Goal: Task Accomplishment & Management: Manage account settings

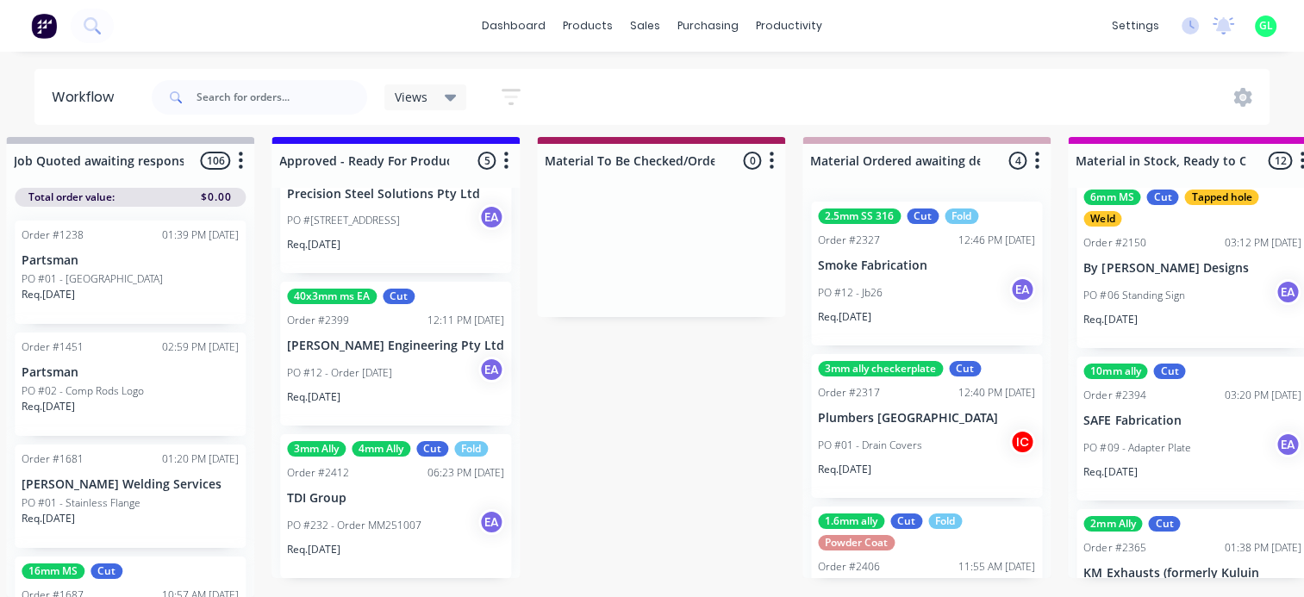
scroll to position [22, 2154]
click at [383, 518] on p "PO #232 - Order MM251007" at bounding box center [354, 526] width 134 height 16
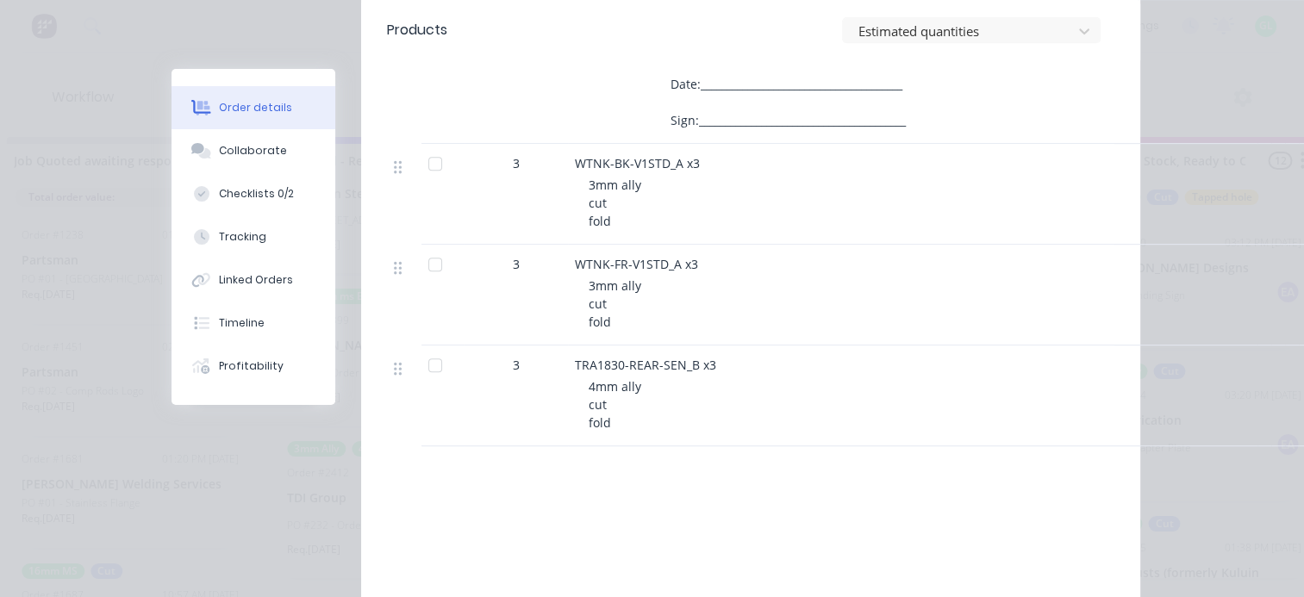
scroll to position [775, 0]
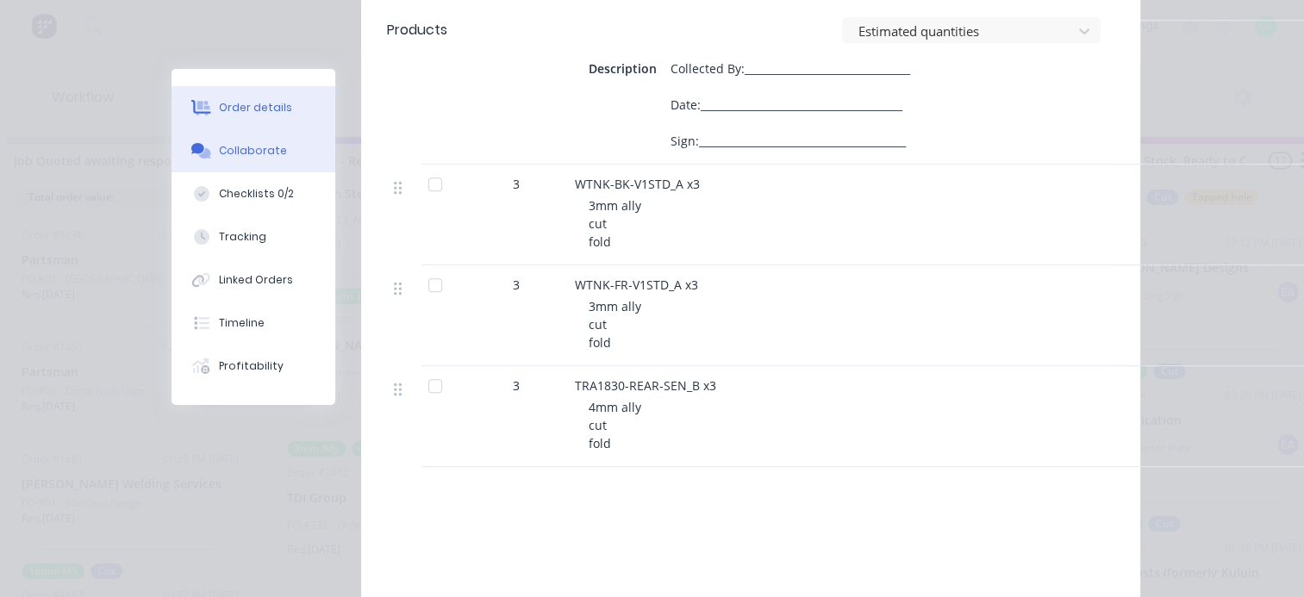
click at [252, 160] on button "Collaborate" at bounding box center [253, 150] width 164 height 43
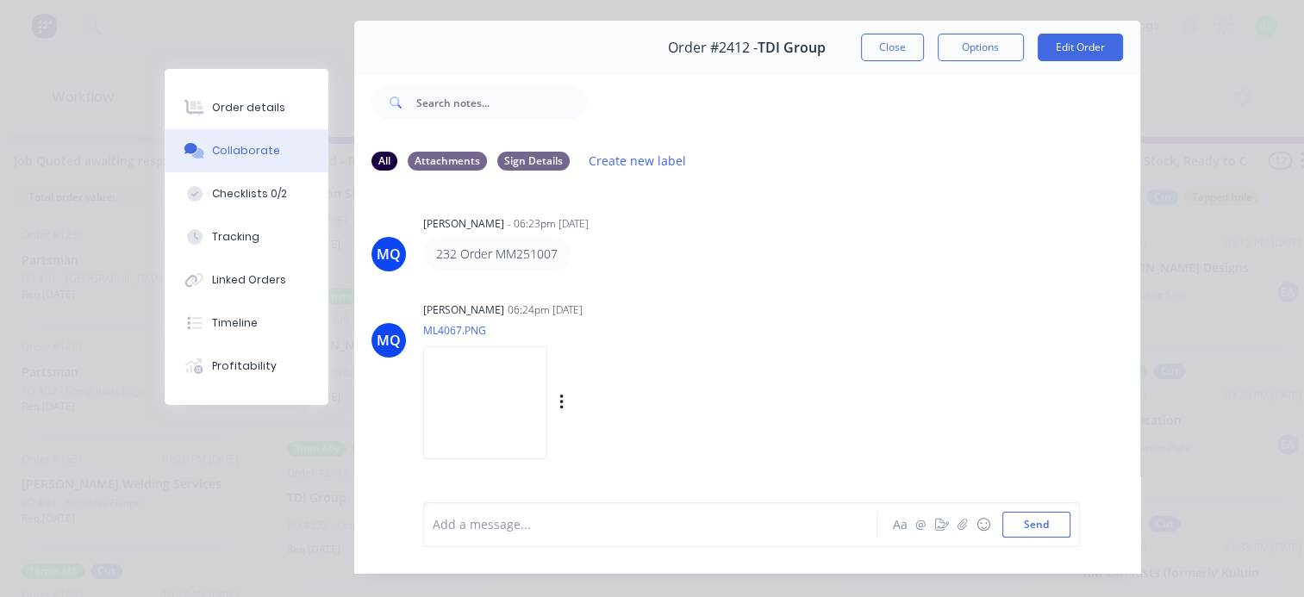
scroll to position [90, 0]
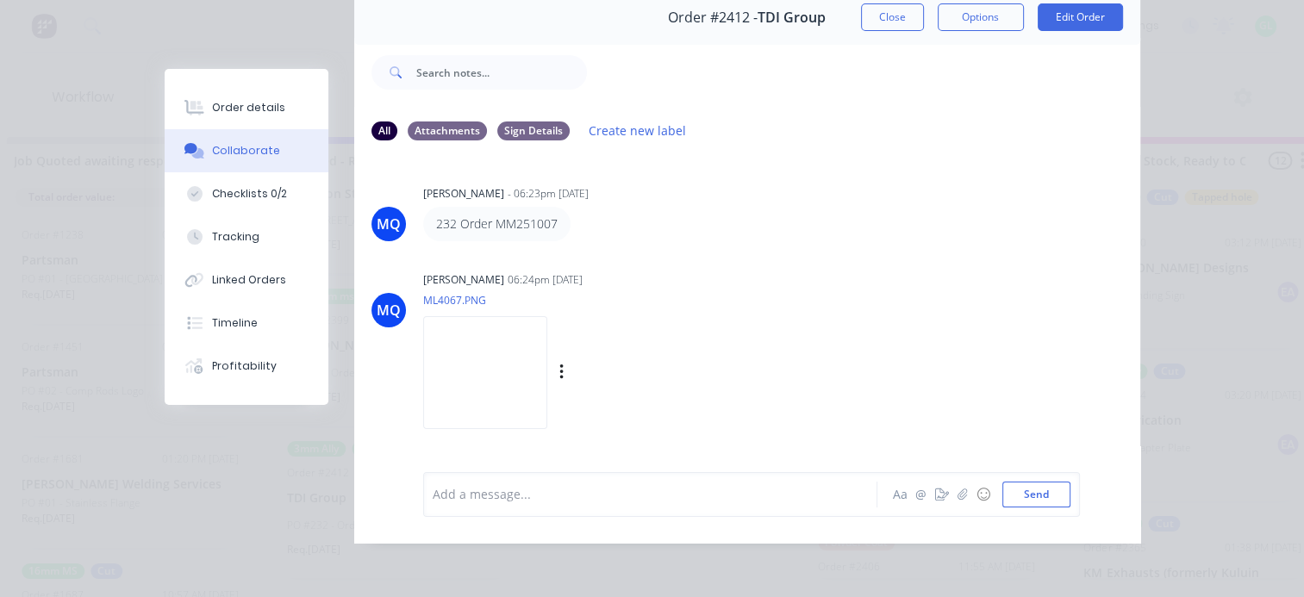
click at [496, 366] on img at bounding box center [485, 372] width 124 height 113
click at [222, 179] on button "Checklists 0/2" at bounding box center [247, 193] width 164 height 43
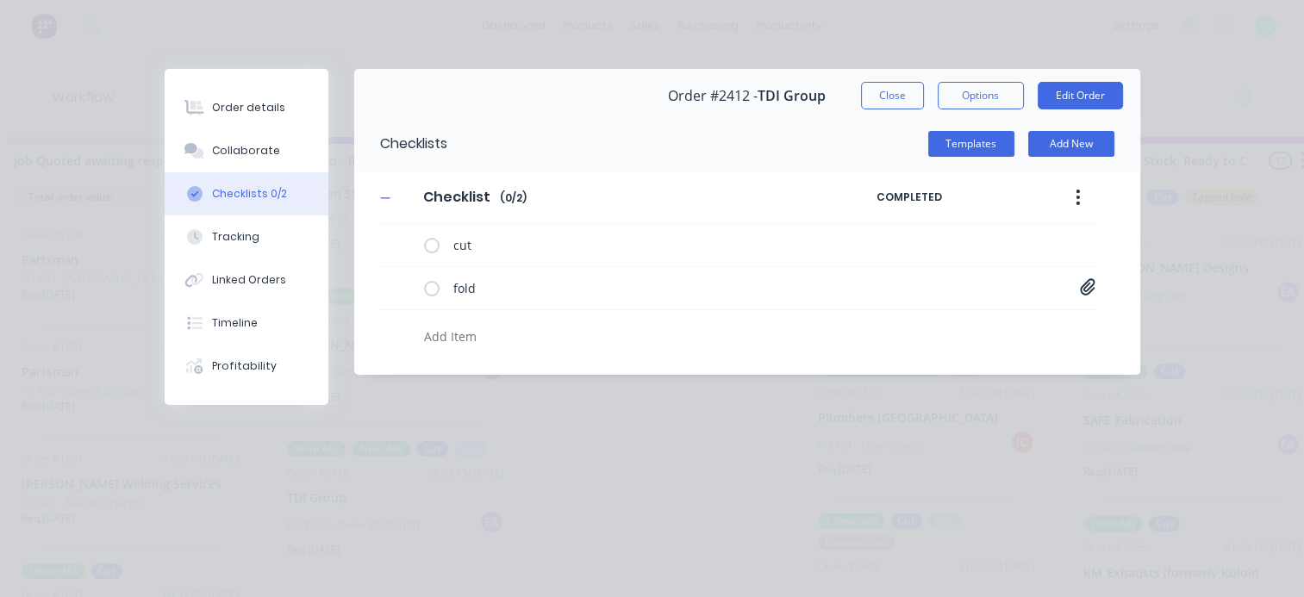
scroll to position [0, 0]
click at [1087, 288] on icon at bounding box center [1087, 286] width 15 height 16
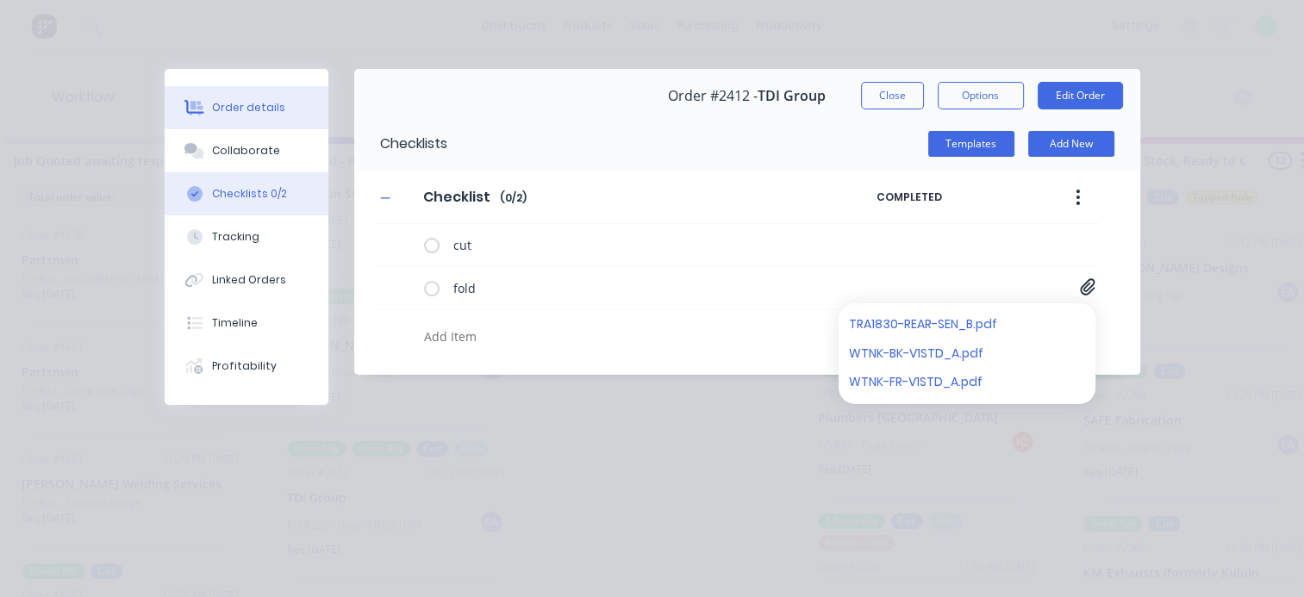
click at [260, 115] on button "Order details" at bounding box center [247, 107] width 164 height 43
type textarea "x"
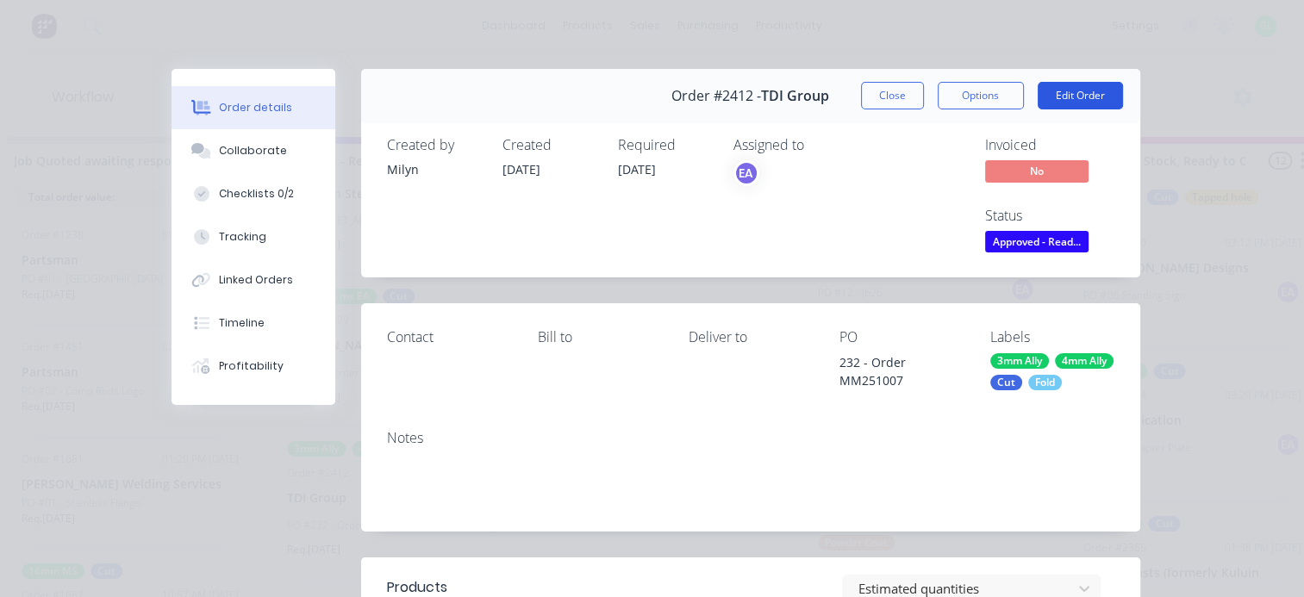
click at [1055, 91] on button "Edit Order" at bounding box center [1079, 96] width 85 height 28
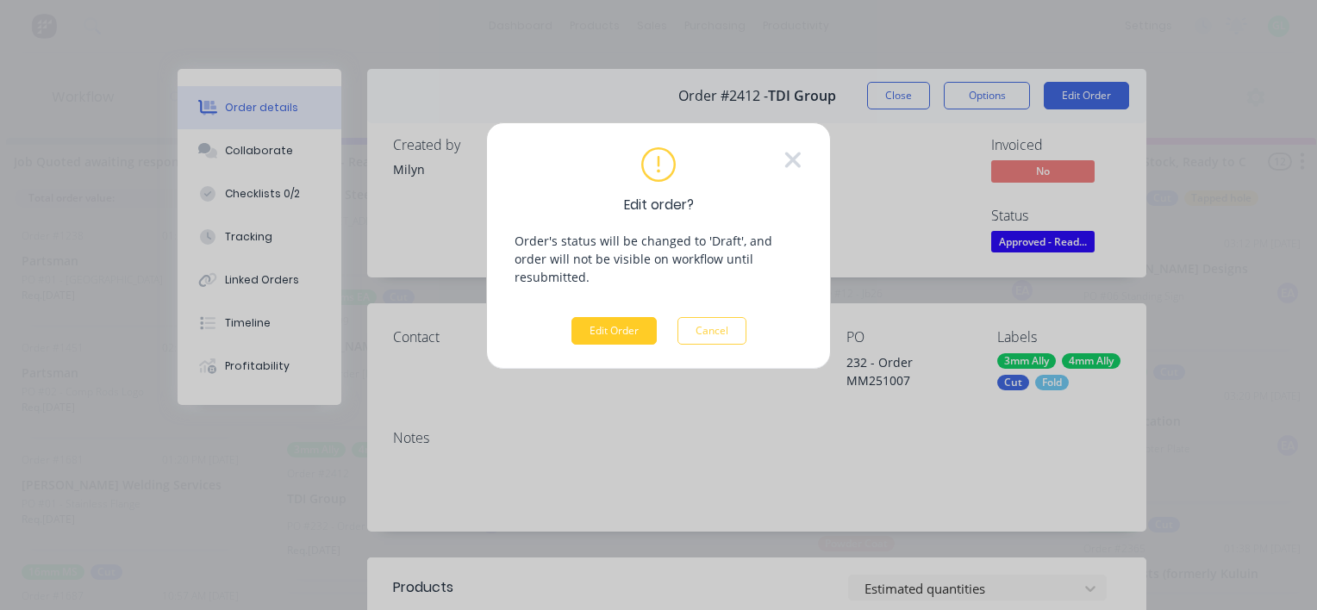
click at [582, 317] on button "Edit Order" at bounding box center [613, 331] width 85 height 28
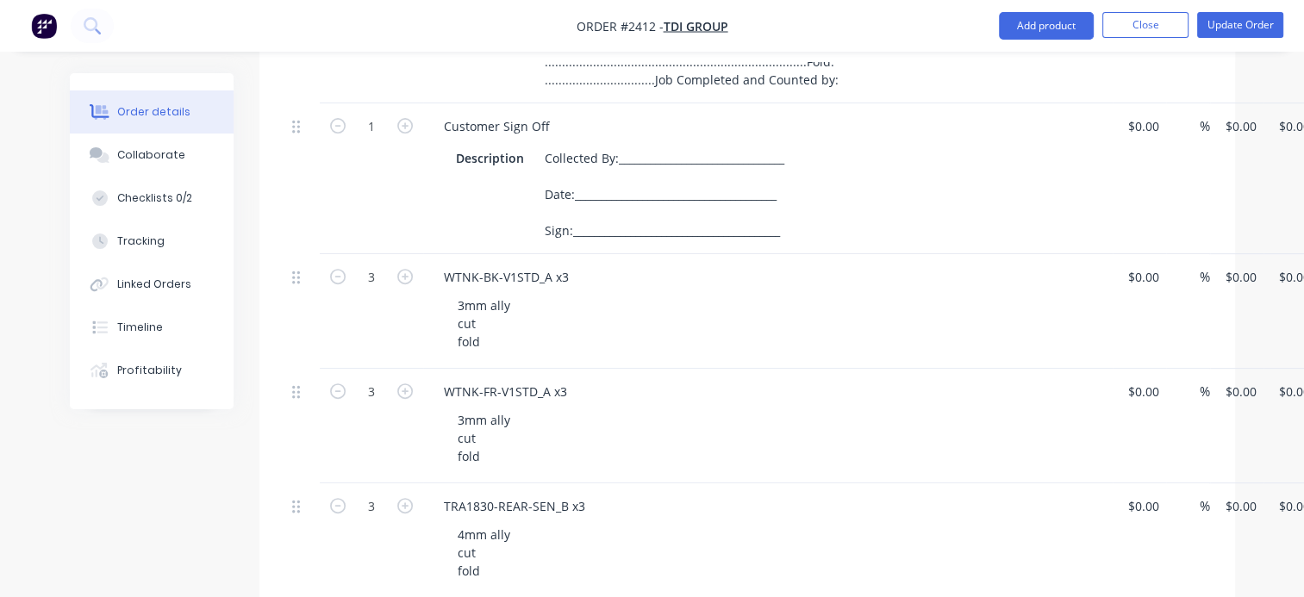
scroll to position [603, 0]
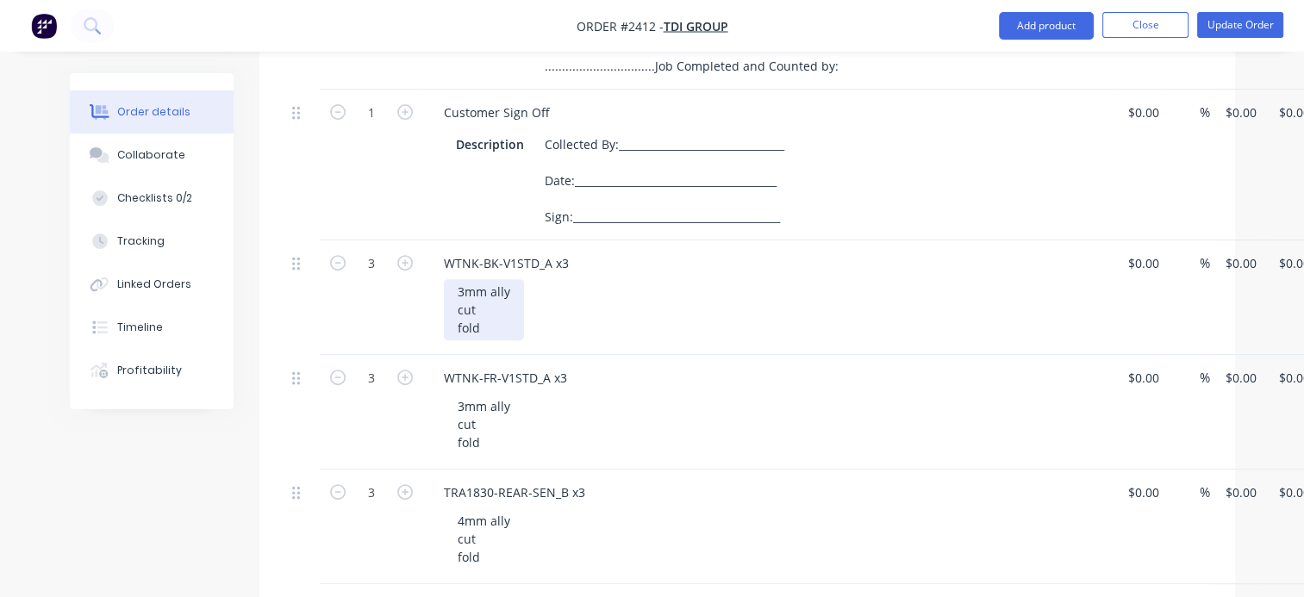
click at [486, 307] on div "3mm ally cut fold" at bounding box center [484, 309] width 80 height 61
click at [469, 329] on div "3mm ally cut ony fold" at bounding box center [484, 309] width 80 height 61
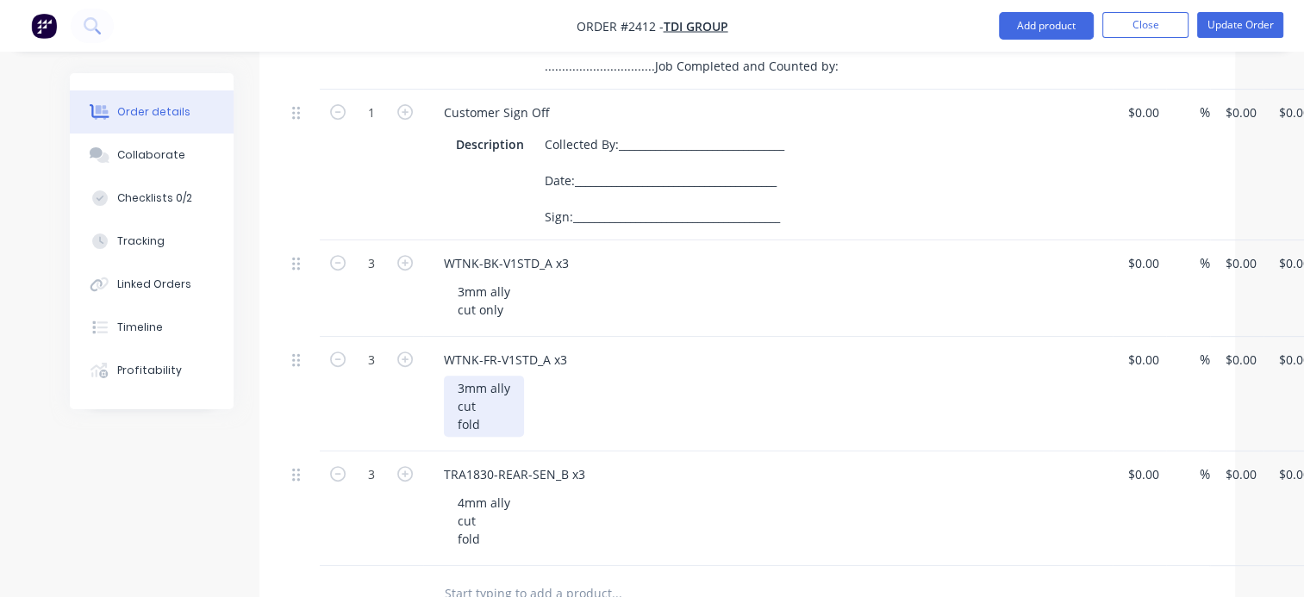
click at [476, 423] on div "3mm ally cut fold" at bounding box center [484, 406] width 80 height 61
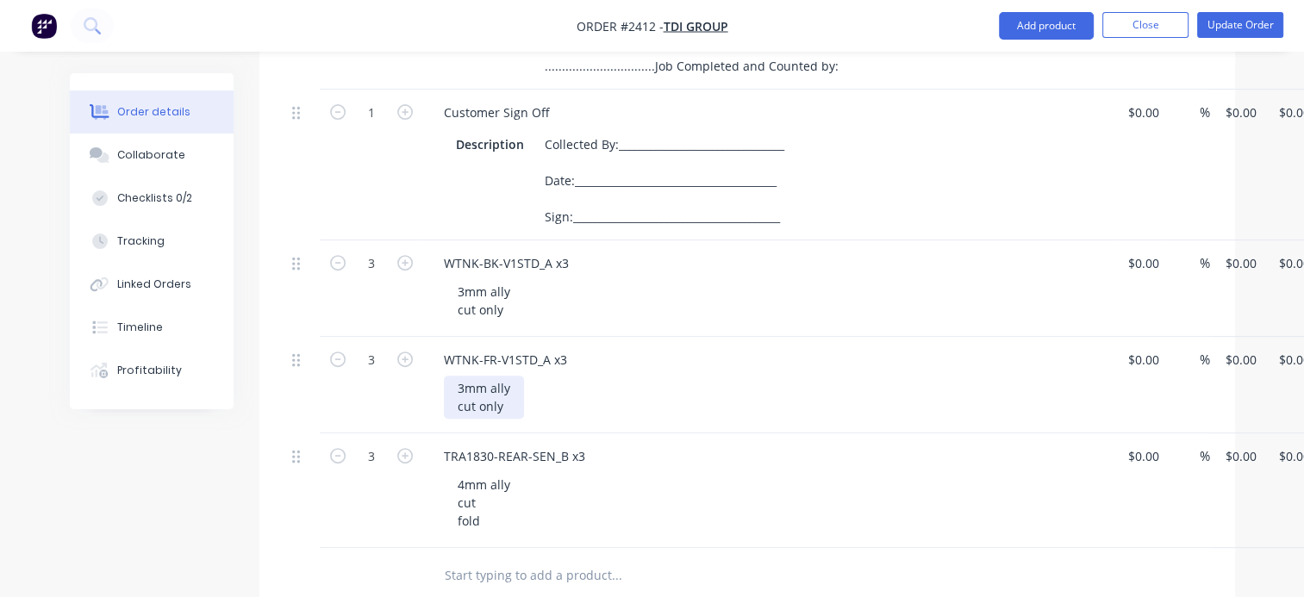
click at [501, 393] on div "3mm ally cut only" at bounding box center [484, 397] width 80 height 43
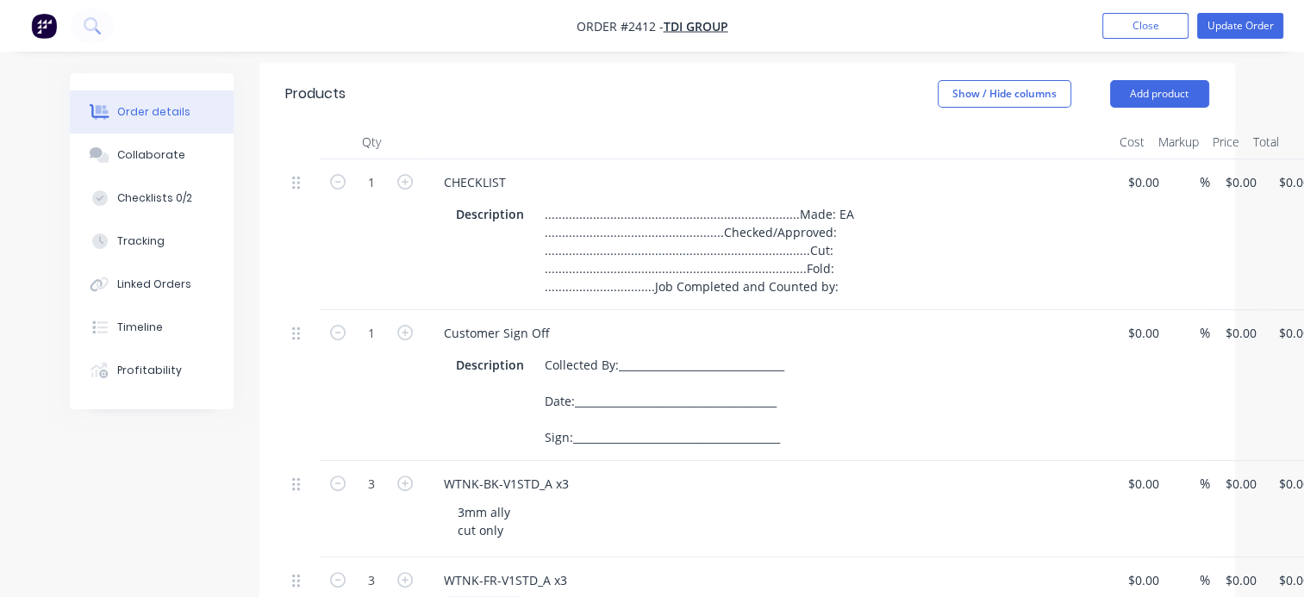
scroll to position [345, 0]
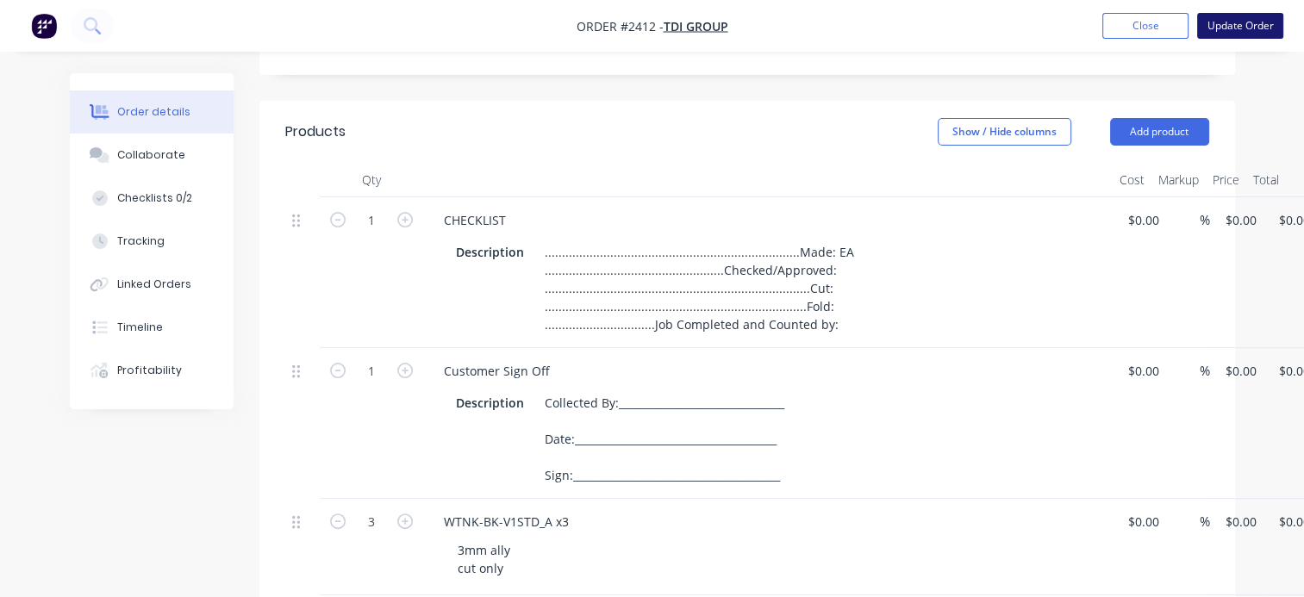
click at [1229, 25] on button "Update Order" at bounding box center [1240, 26] width 86 height 26
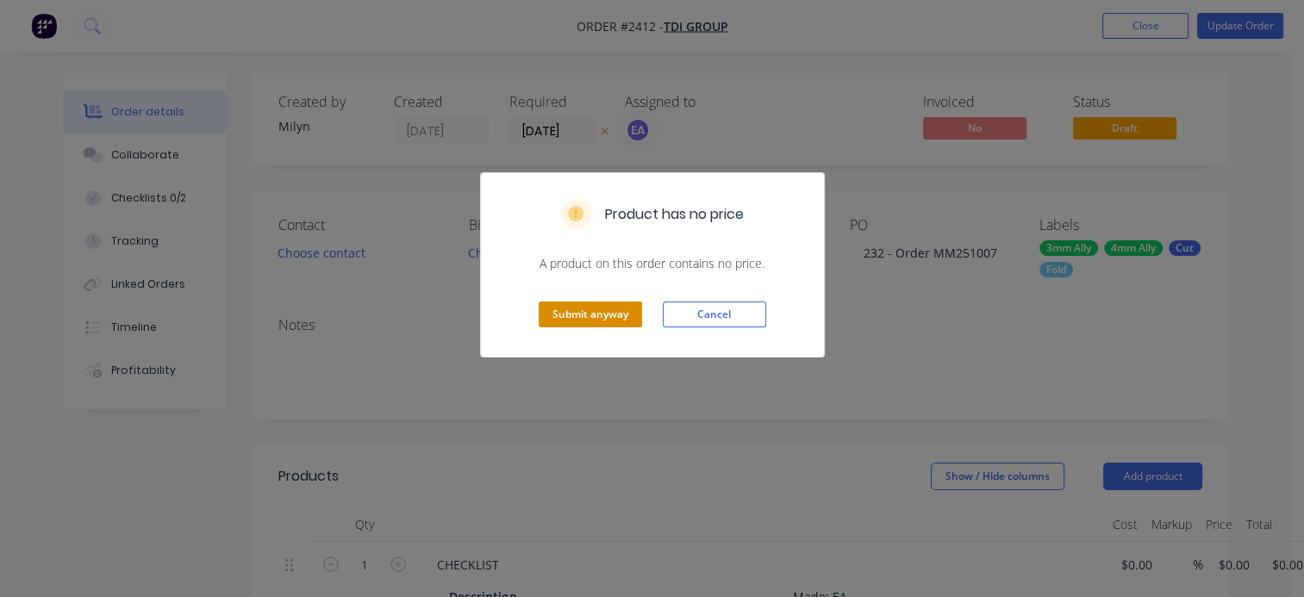
click at [589, 318] on button "Submit anyway" at bounding box center [590, 315] width 103 height 26
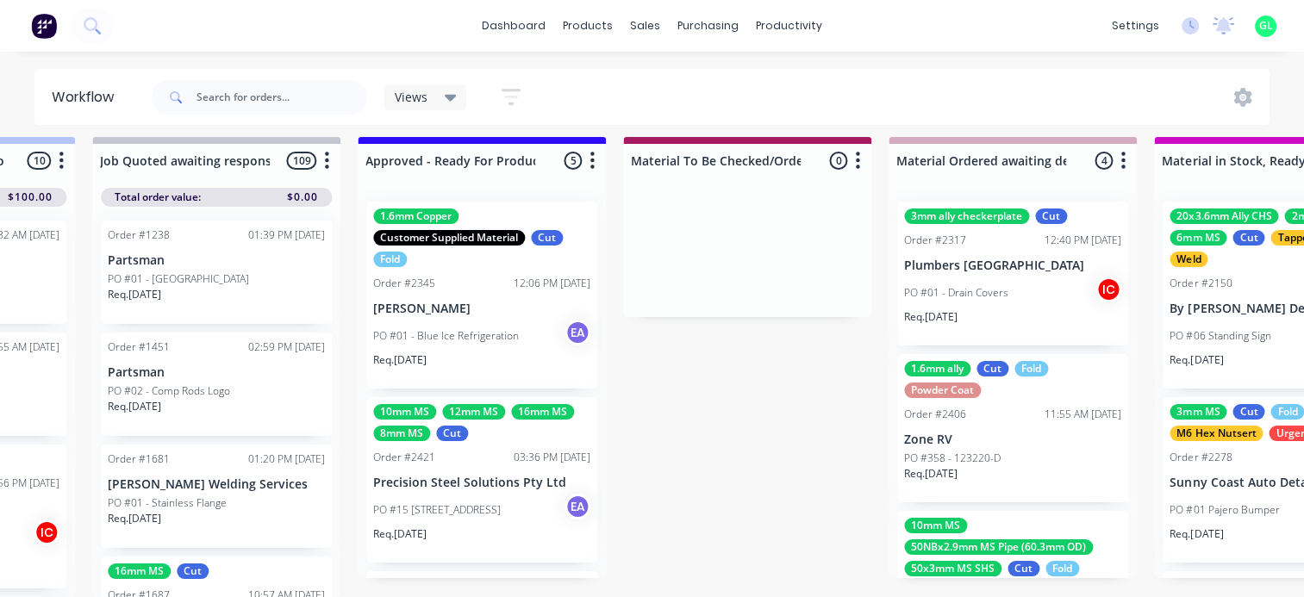
scroll to position [22, 2068]
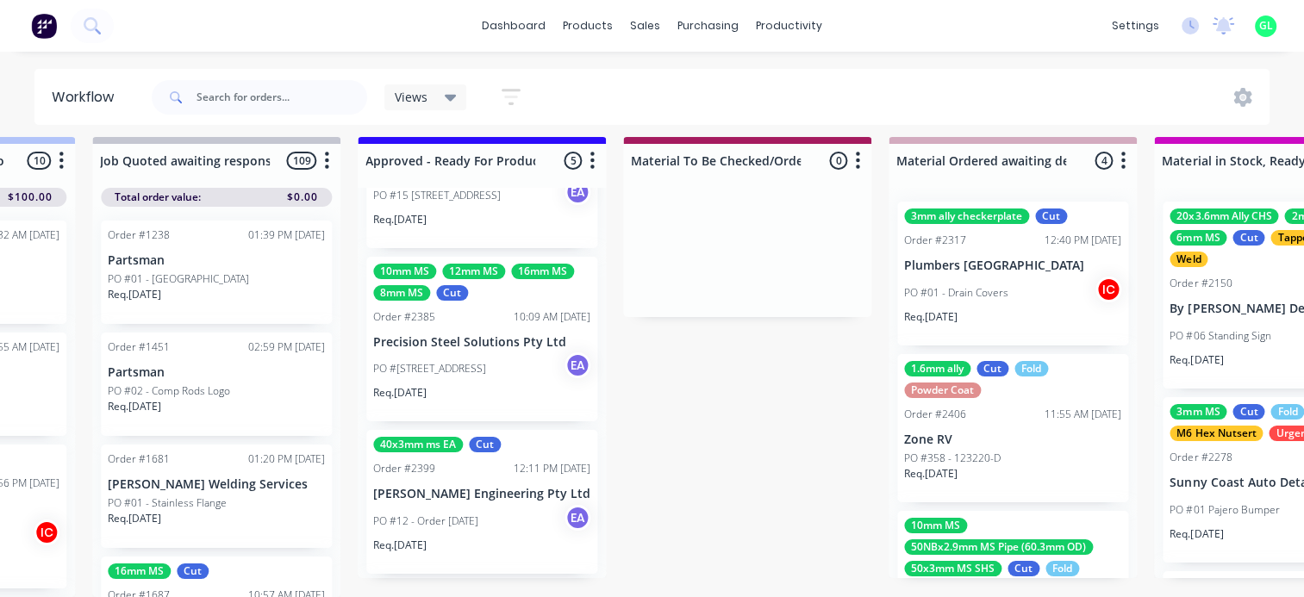
scroll to position [463, 0]
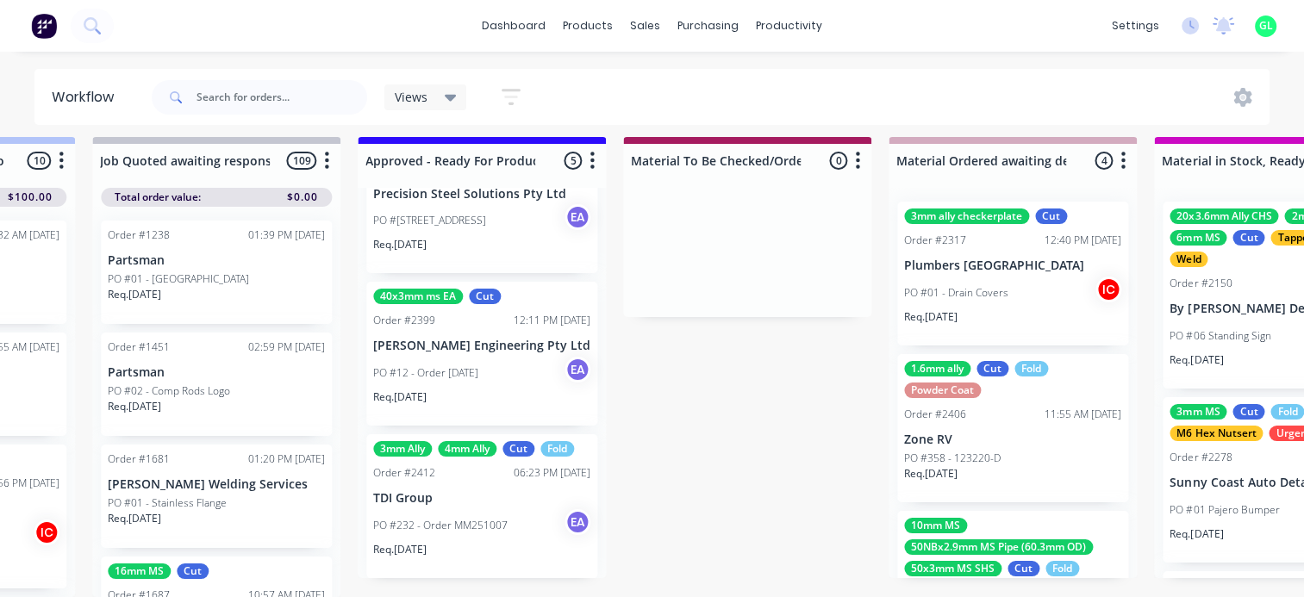
click at [501, 518] on p "PO #232 - Order MM251007" at bounding box center [440, 526] width 134 height 16
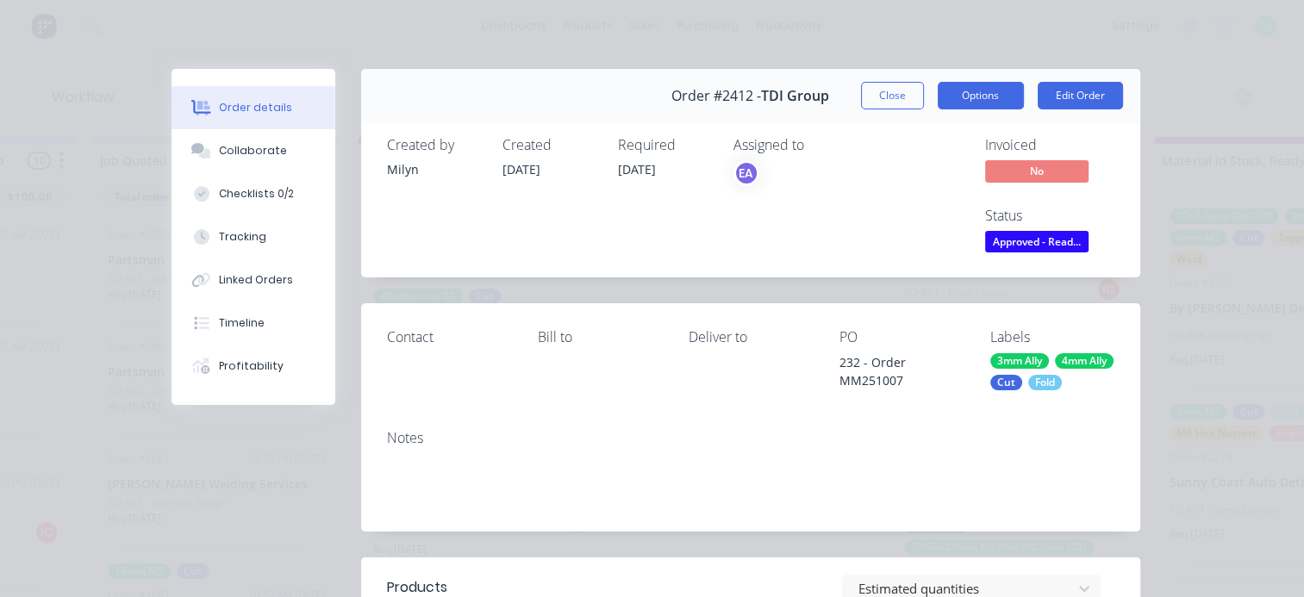
click at [981, 94] on button "Options" at bounding box center [980, 96] width 86 height 28
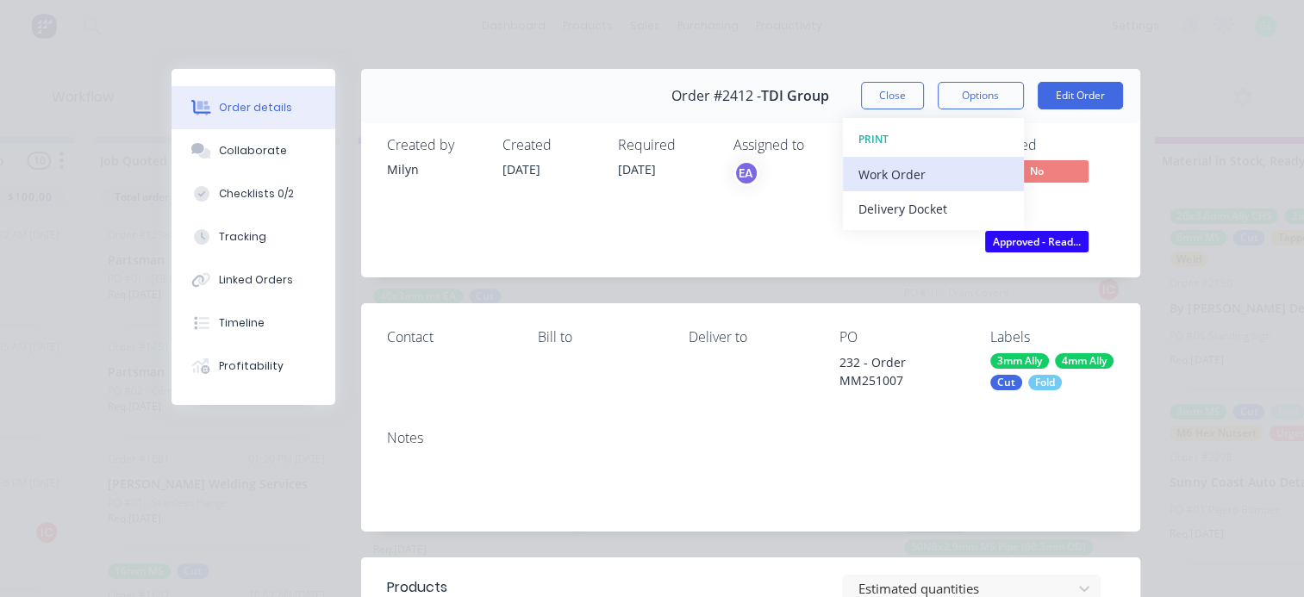
click at [884, 181] on div "Work Order" at bounding box center [933, 174] width 150 height 25
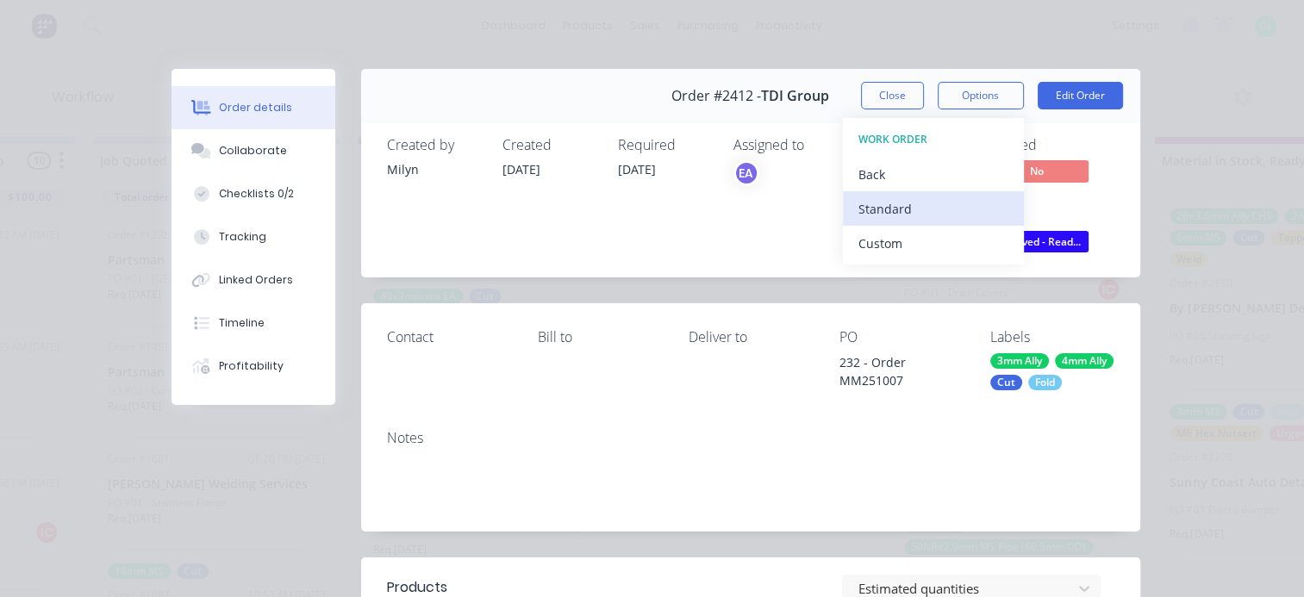
click at [889, 206] on div "Standard" at bounding box center [933, 208] width 150 height 25
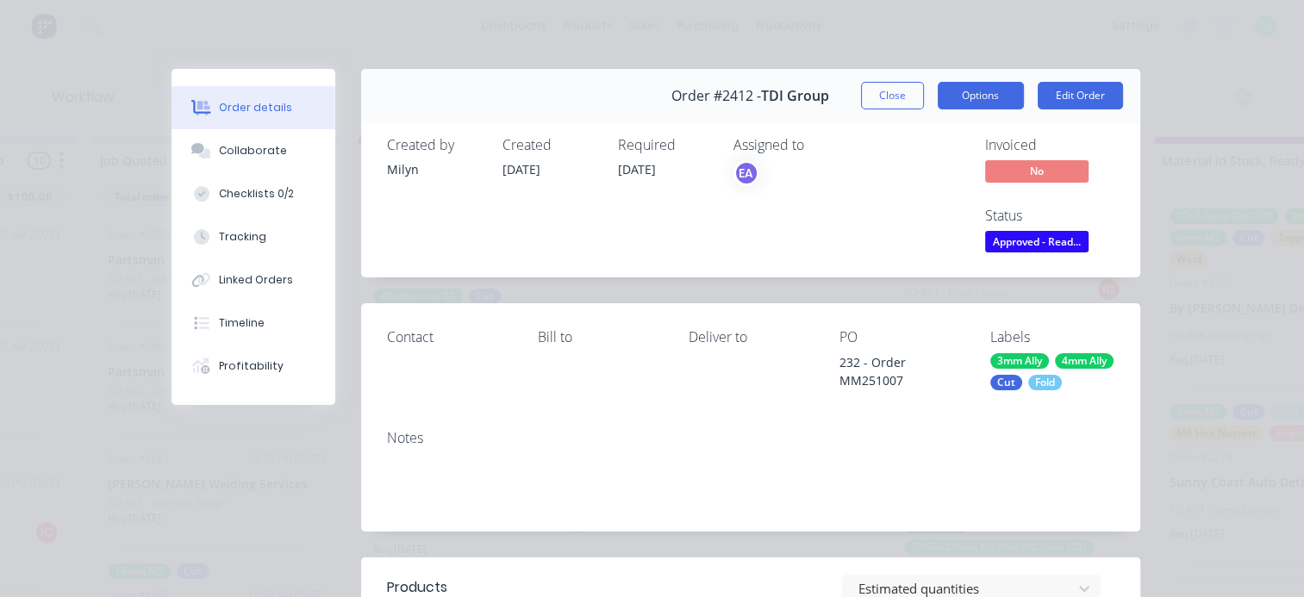
click at [978, 99] on button "Options" at bounding box center [980, 96] width 86 height 28
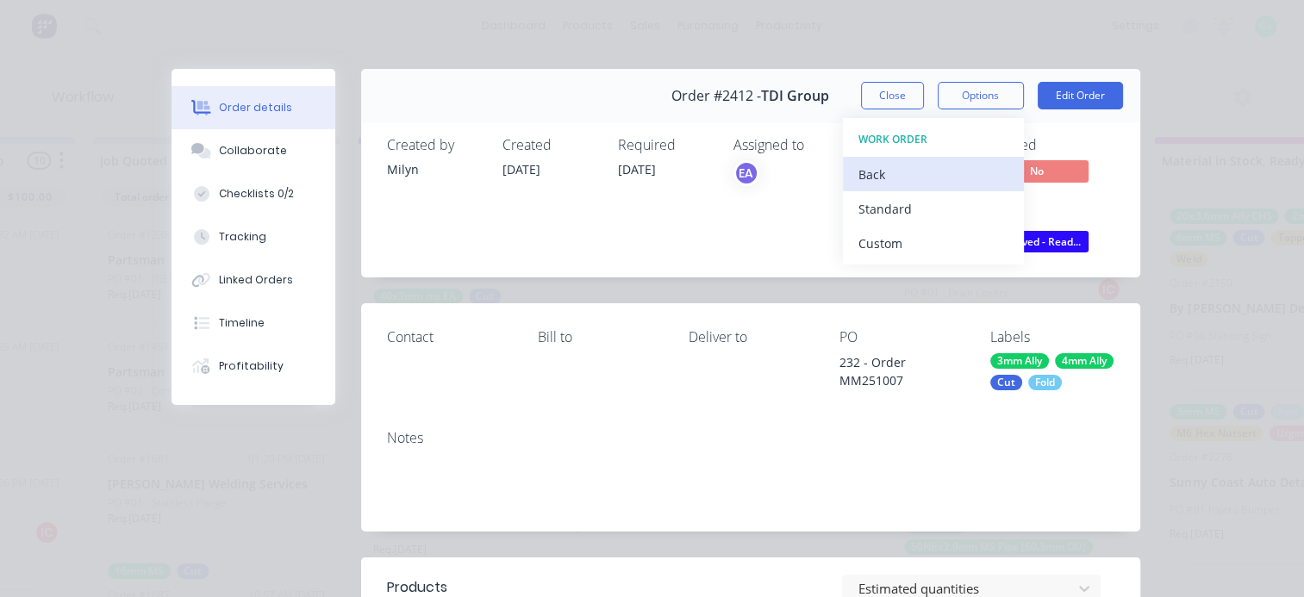
click at [877, 162] on div "Back" at bounding box center [933, 174] width 150 height 25
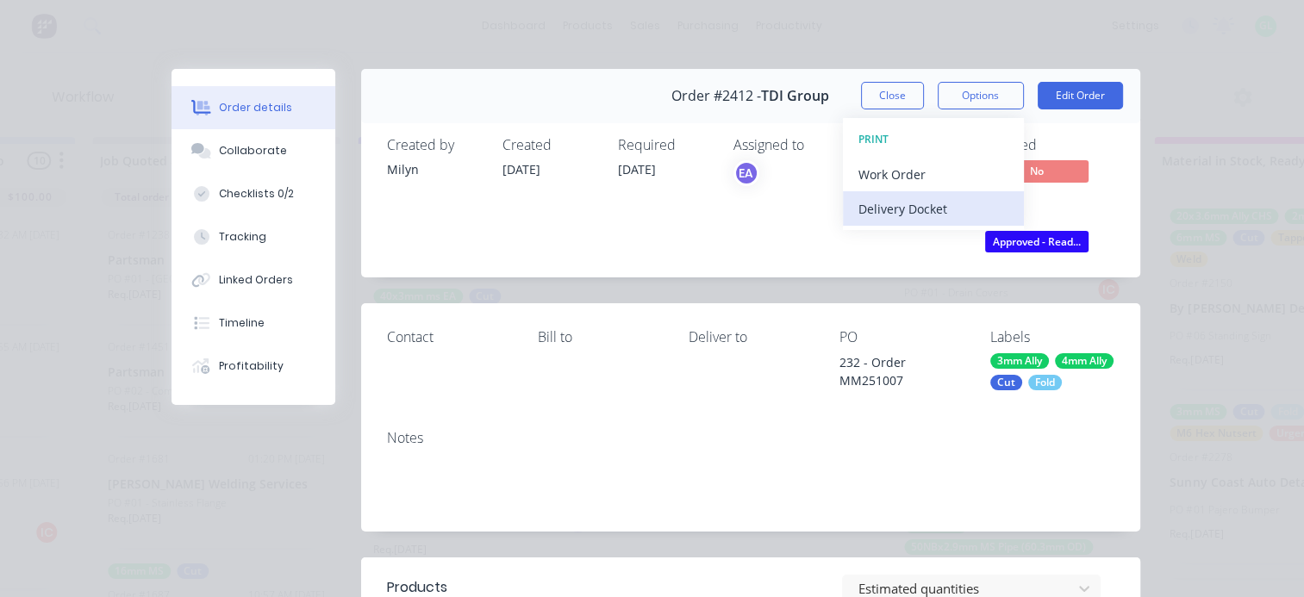
click at [891, 212] on div "Delivery Docket" at bounding box center [933, 208] width 150 height 25
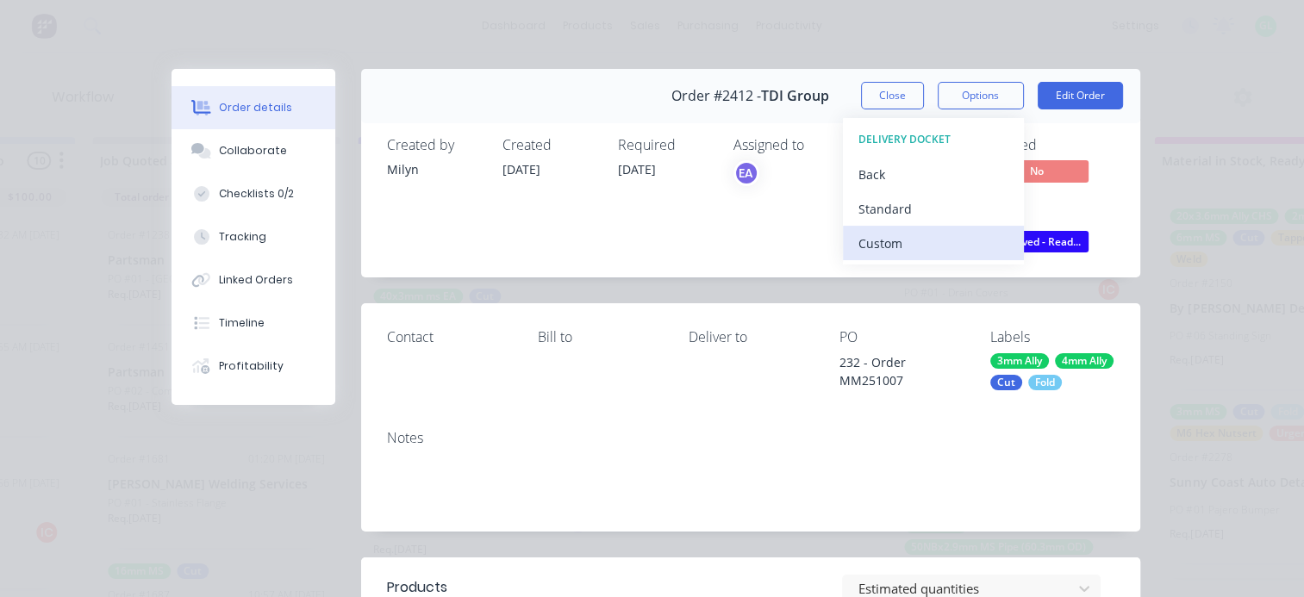
click at [879, 241] on div "Custom" at bounding box center [933, 243] width 150 height 25
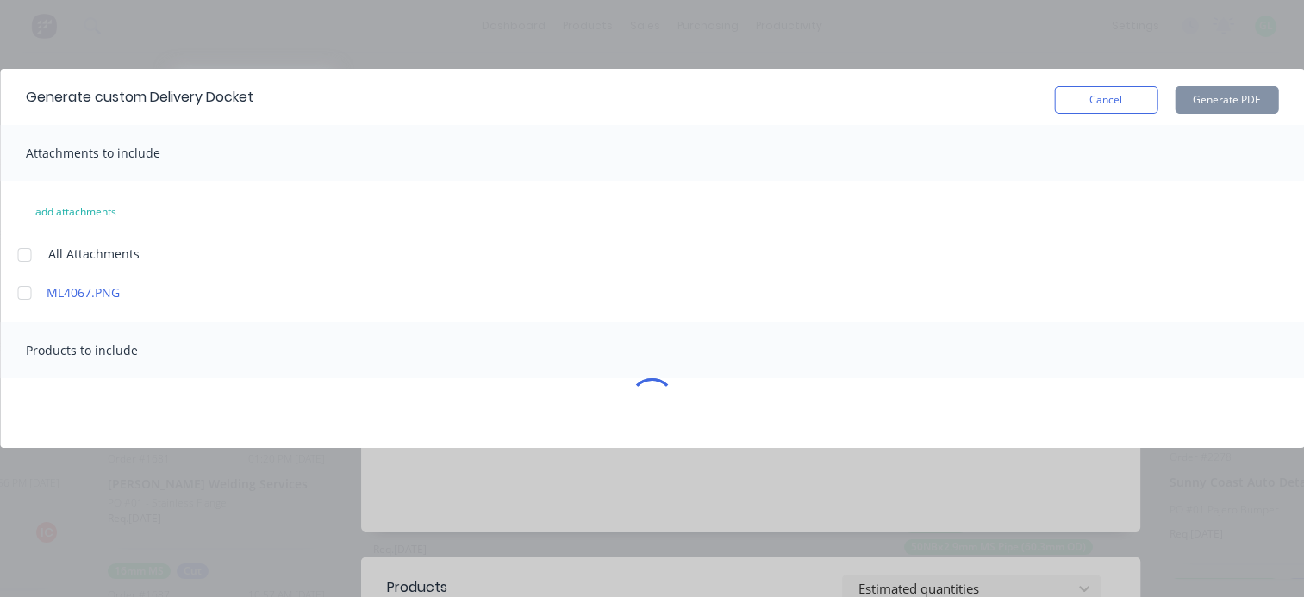
scroll to position [9, 2068]
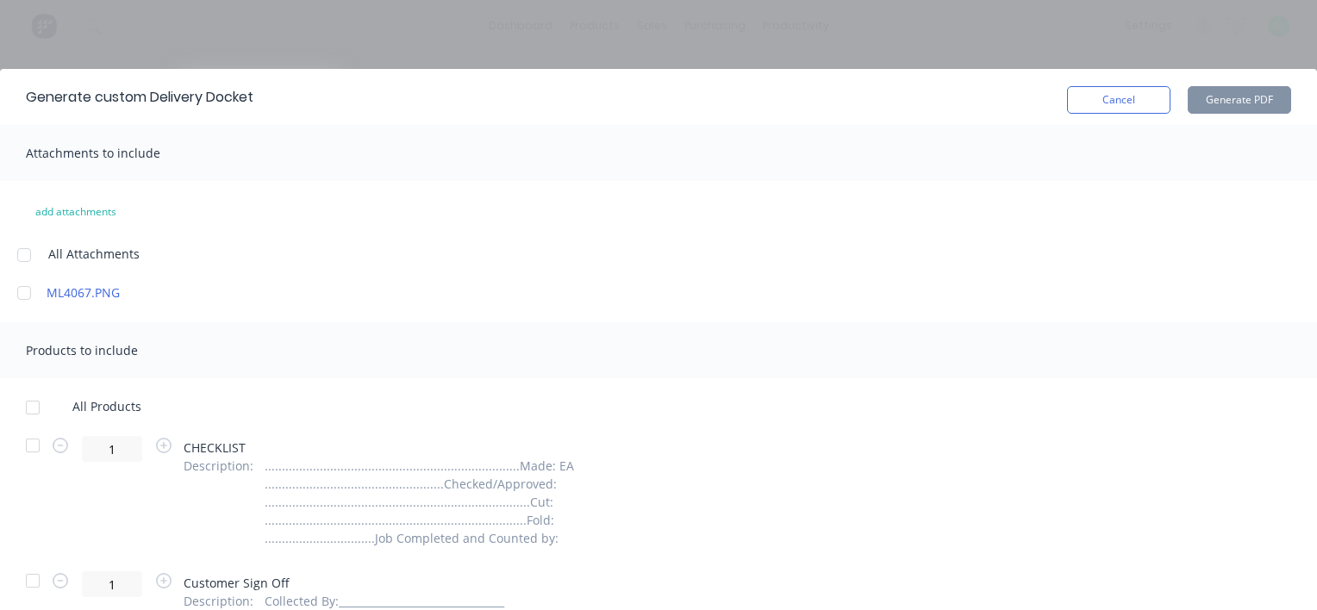
click at [31, 407] on div at bounding box center [33, 407] width 34 height 34
click at [34, 445] on div at bounding box center [33, 445] width 34 height 34
click at [28, 579] on div at bounding box center [33, 581] width 34 height 34
click at [1232, 107] on button "Generate PDF" at bounding box center [1238, 100] width 103 height 28
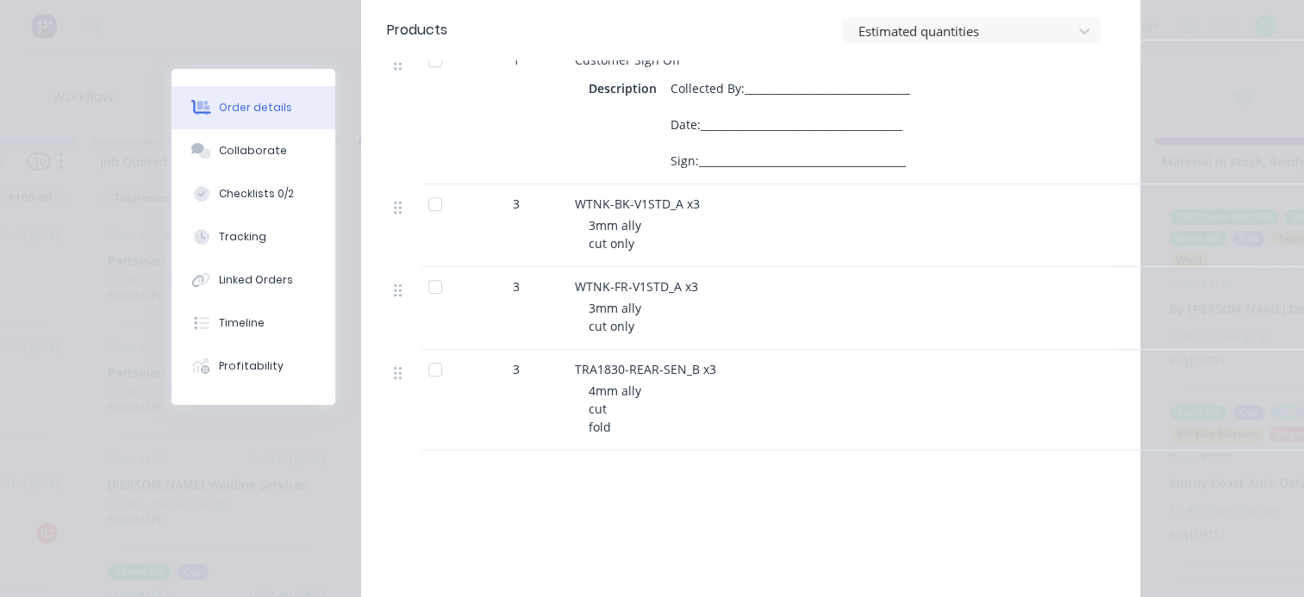
scroll to position [775, 0]
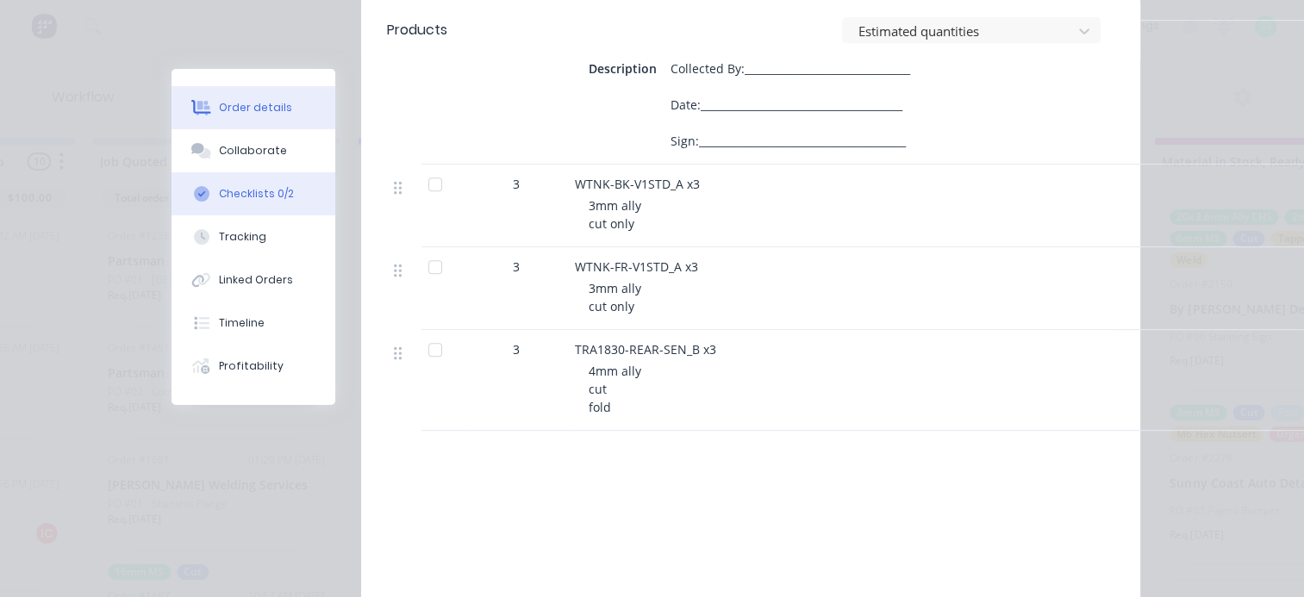
click at [257, 187] on div "Checklists 0/2" at bounding box center [256, 194] width 75 height 16
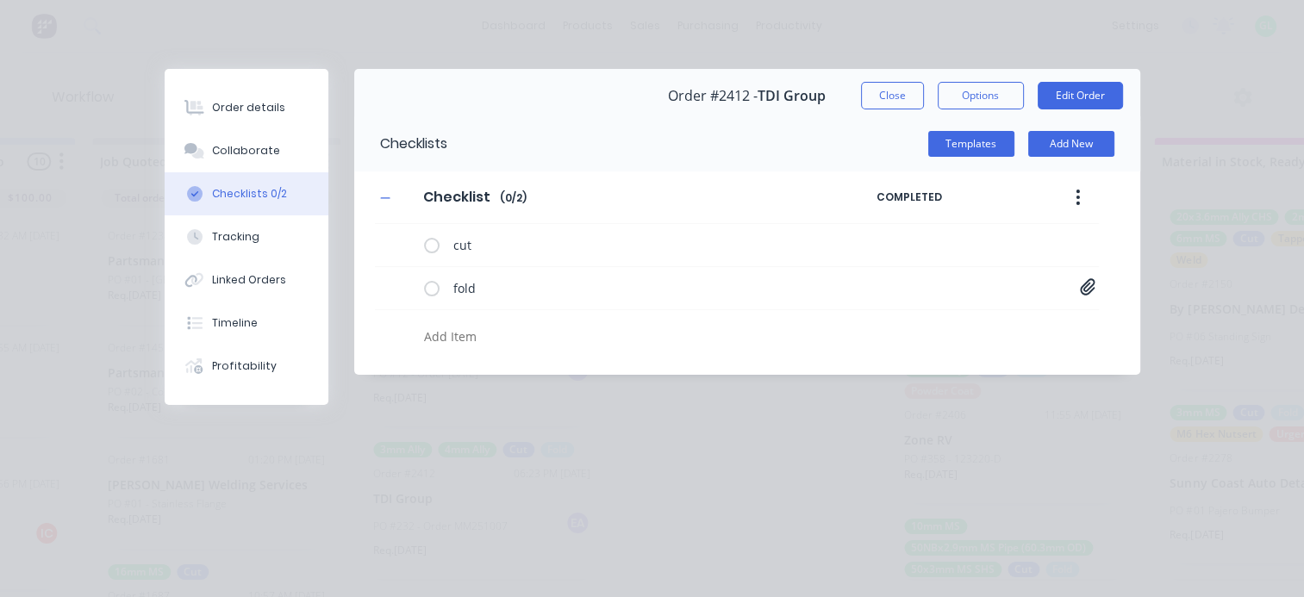
scroll to position [0, 0]
click at [1089, 288] on icon at bounding box center [1087, 286] width 15 height 16
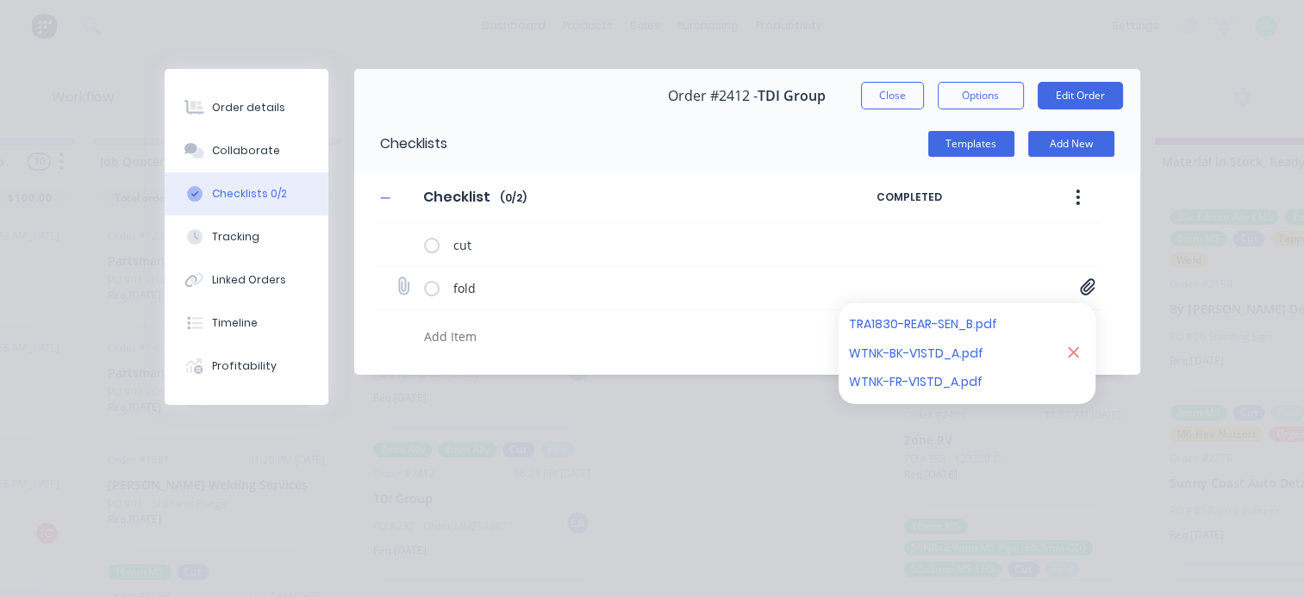
click at [1073, 350] on icon at bounding box center [1073, 351] width 11 height 11
type textarea "x"
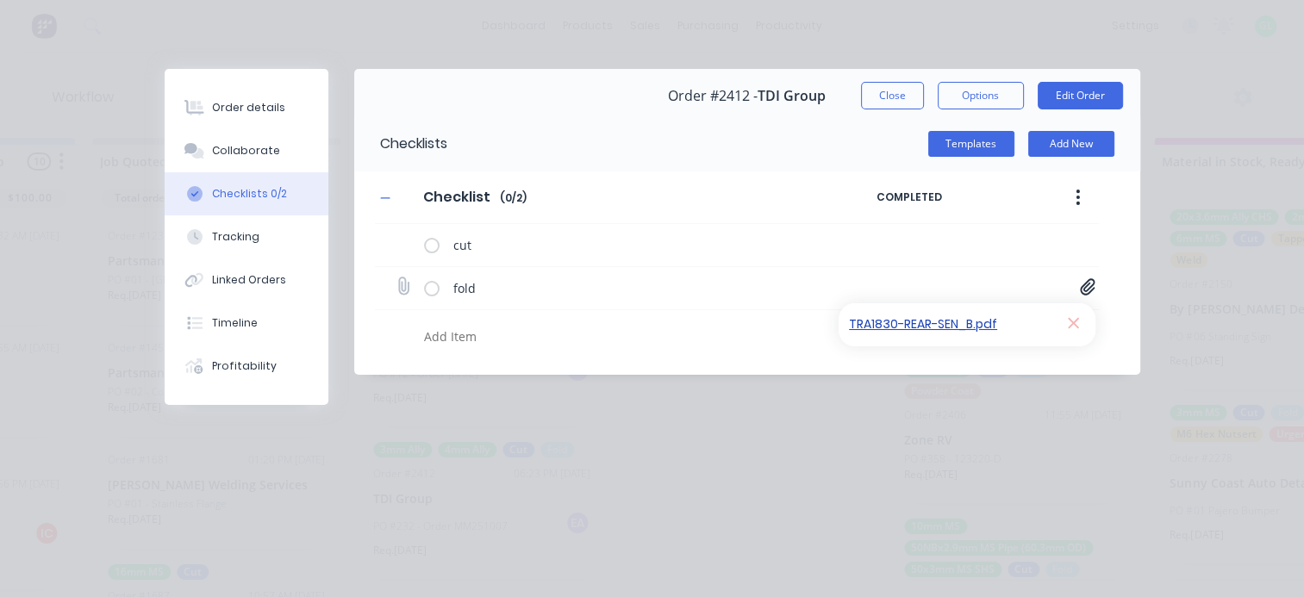
click at [931, 327] on link "TRA1830-REAR-SEN_B.pdf" at bounding box center [949, 324] width 201 height 18
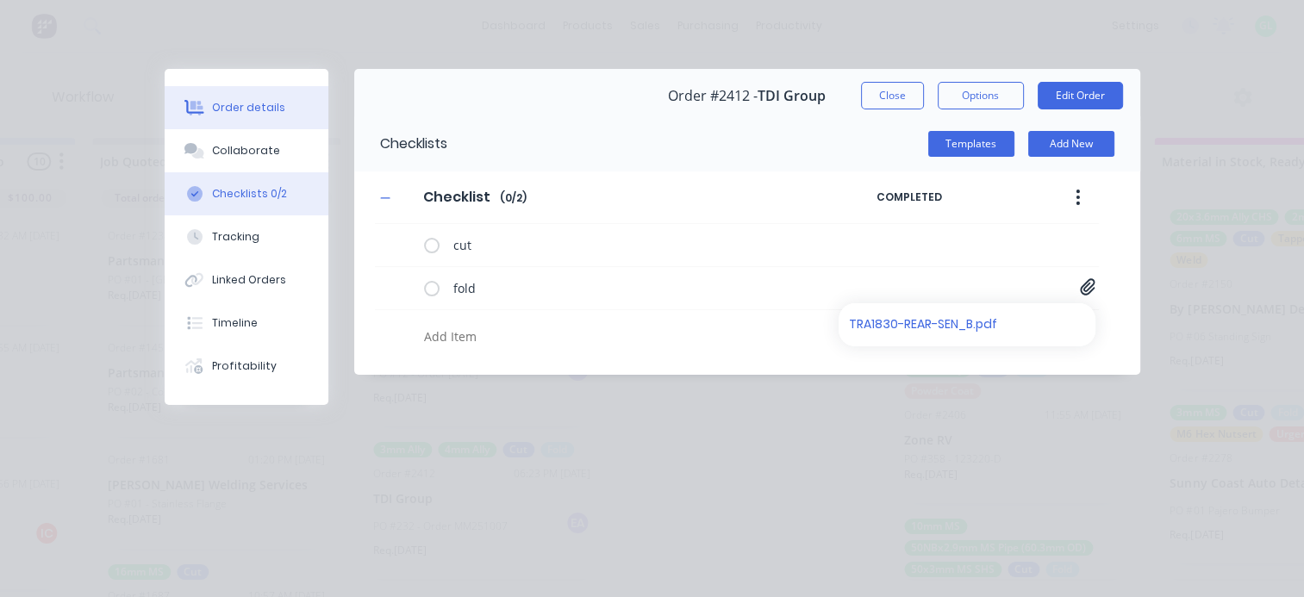
click at [234, 103] on div "Order details" at bounding box center [248, 108] width 73 height 16
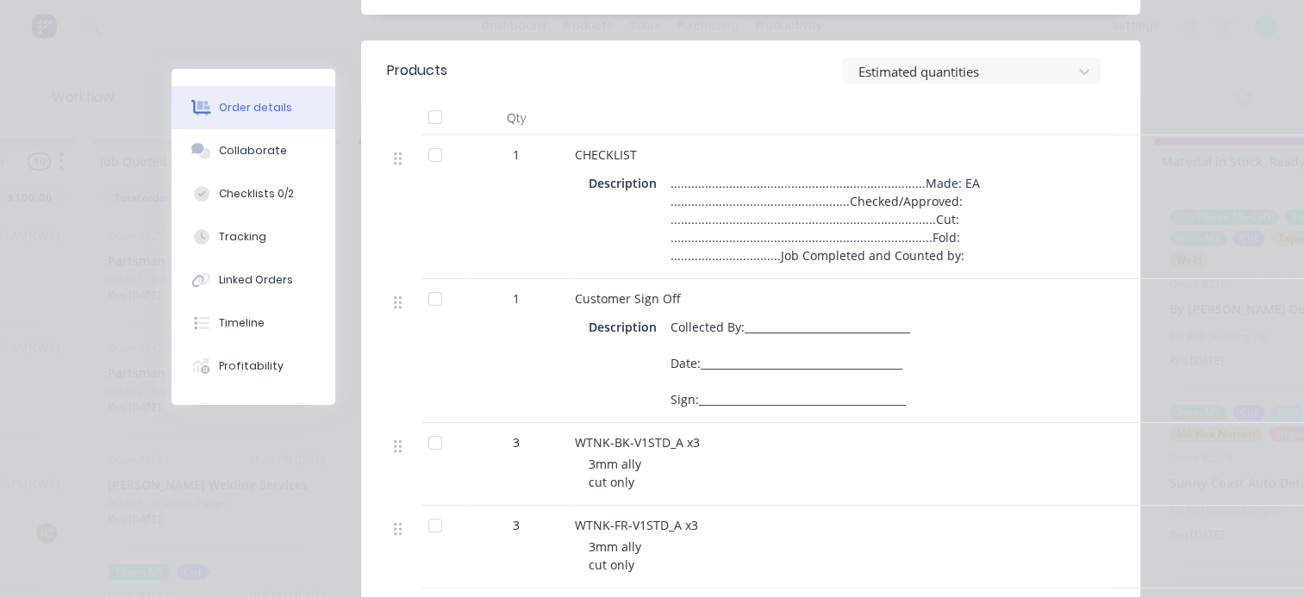
scroll to position [991, 0]
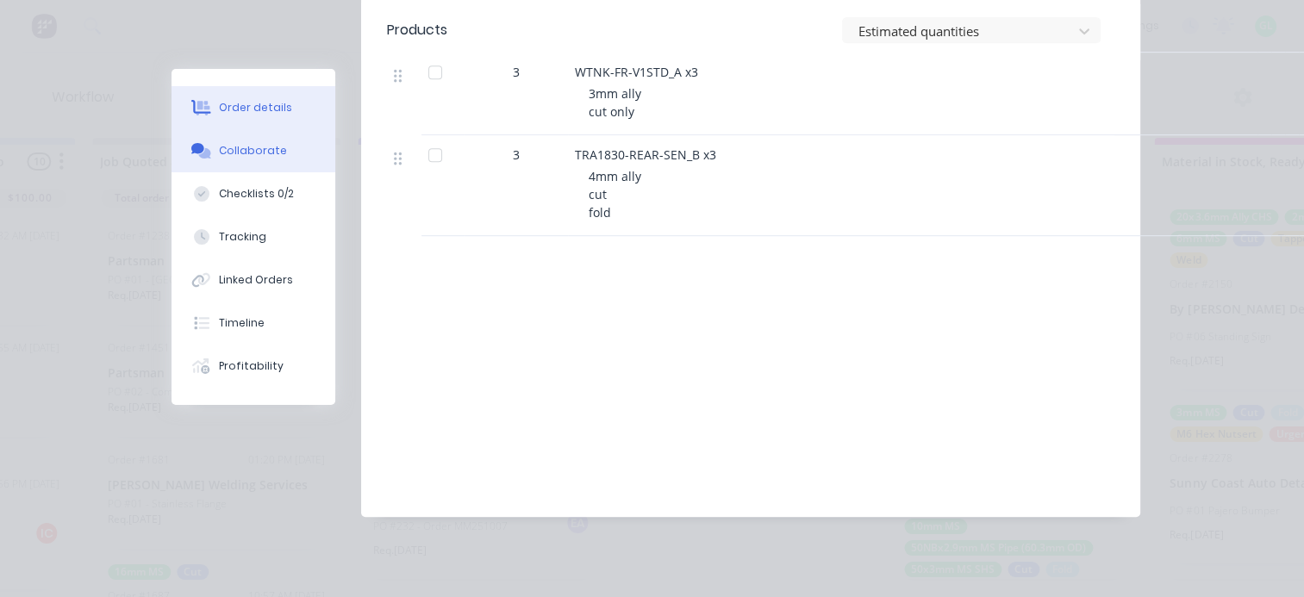
click at [253, 151] on div "Collaborate" at bounding box center [253, 151] width 68 height 16
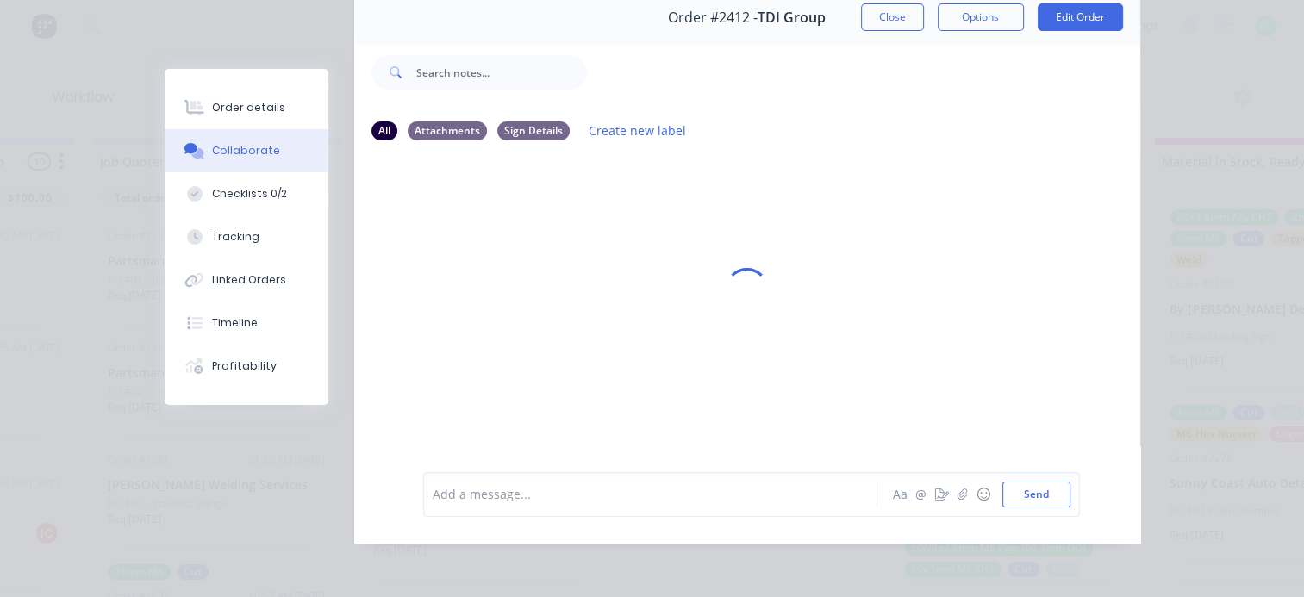
scroll to position [0, 0]
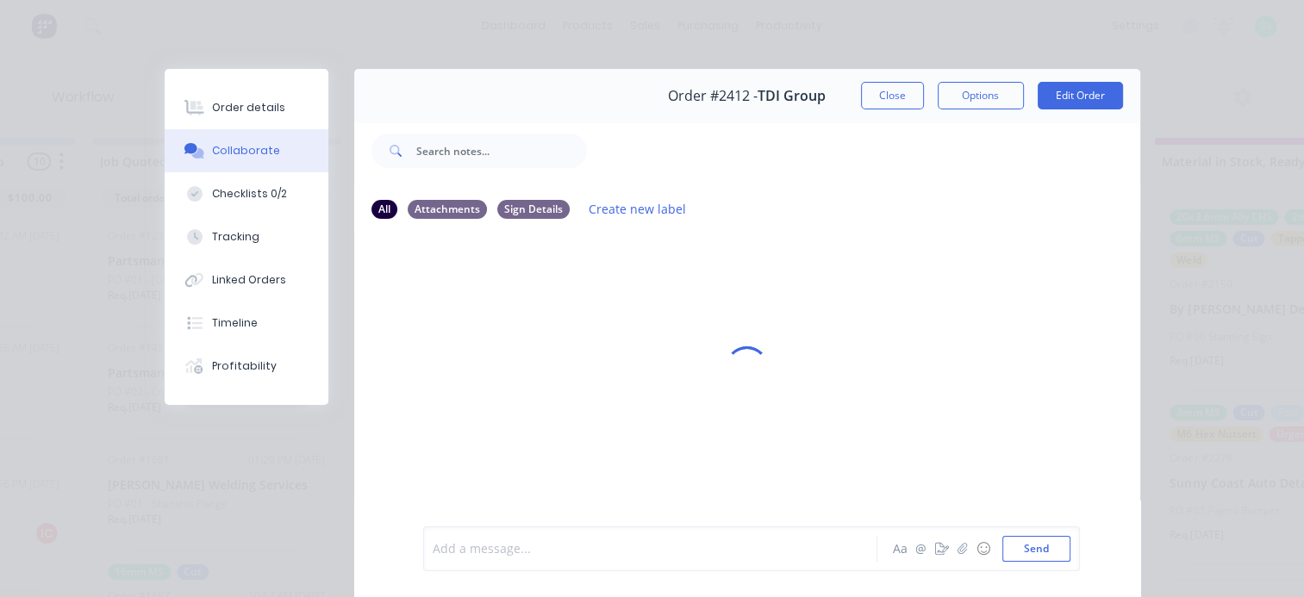
click at [497, 555] on div at bounding box center [654, 549] width 443 height 18
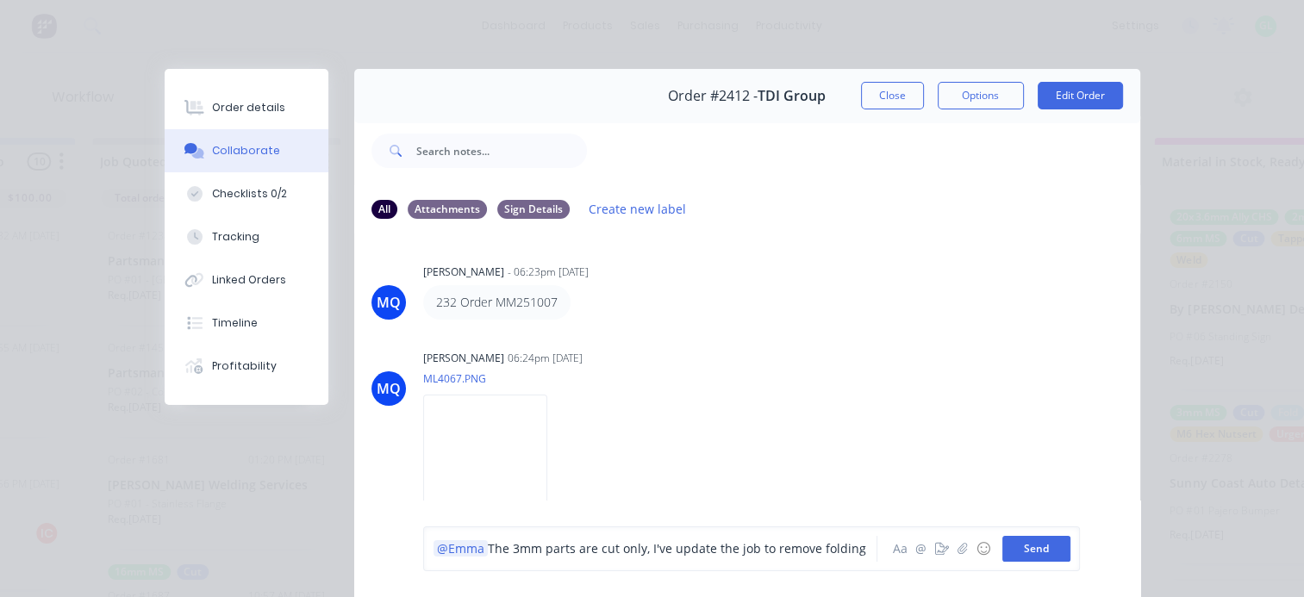
click at [1014, 551] on button "Send" at bounding box center [1036, 549] width 68 height 26
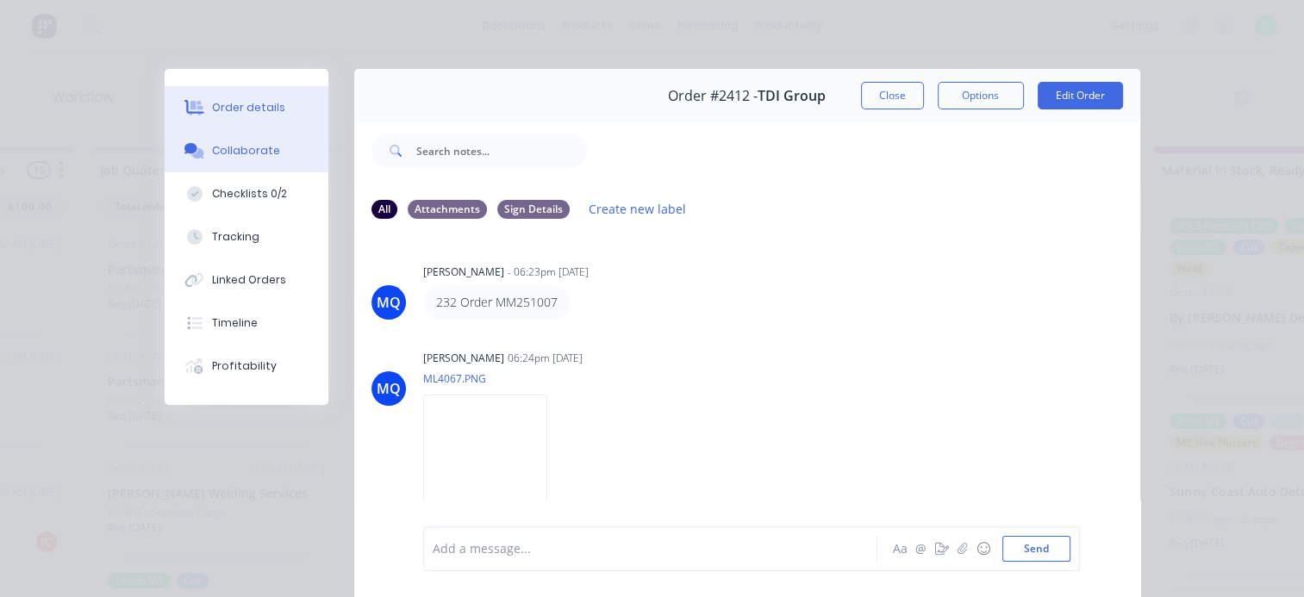
click at [231, 109] on div "Order details" at bounding box center [248, 108] width 73 height 16
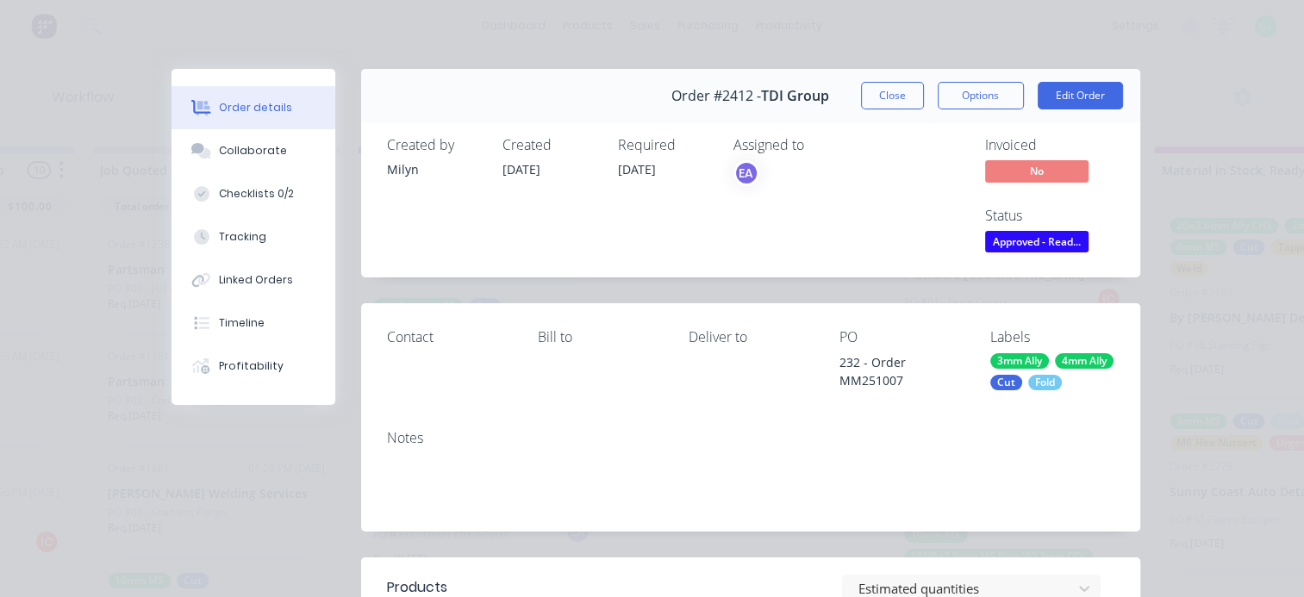
click at [1018, 242] on span "Approved - Read..." at bounding box center [1036, 242] width 103 height 22
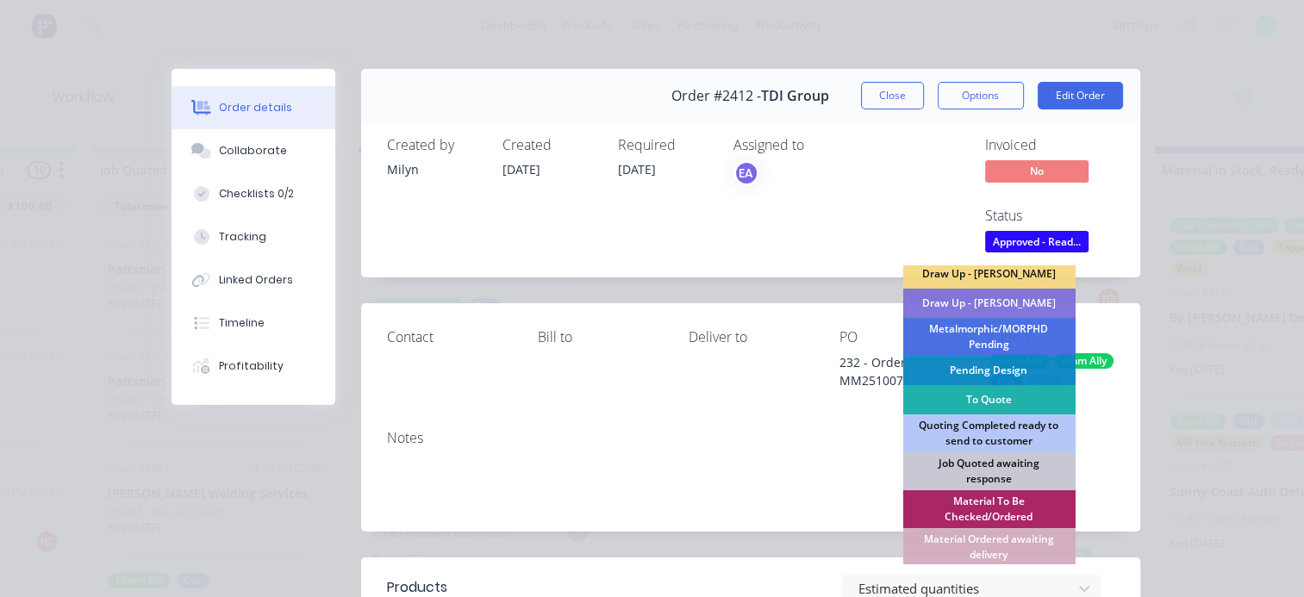
scroll to position [172, 0]
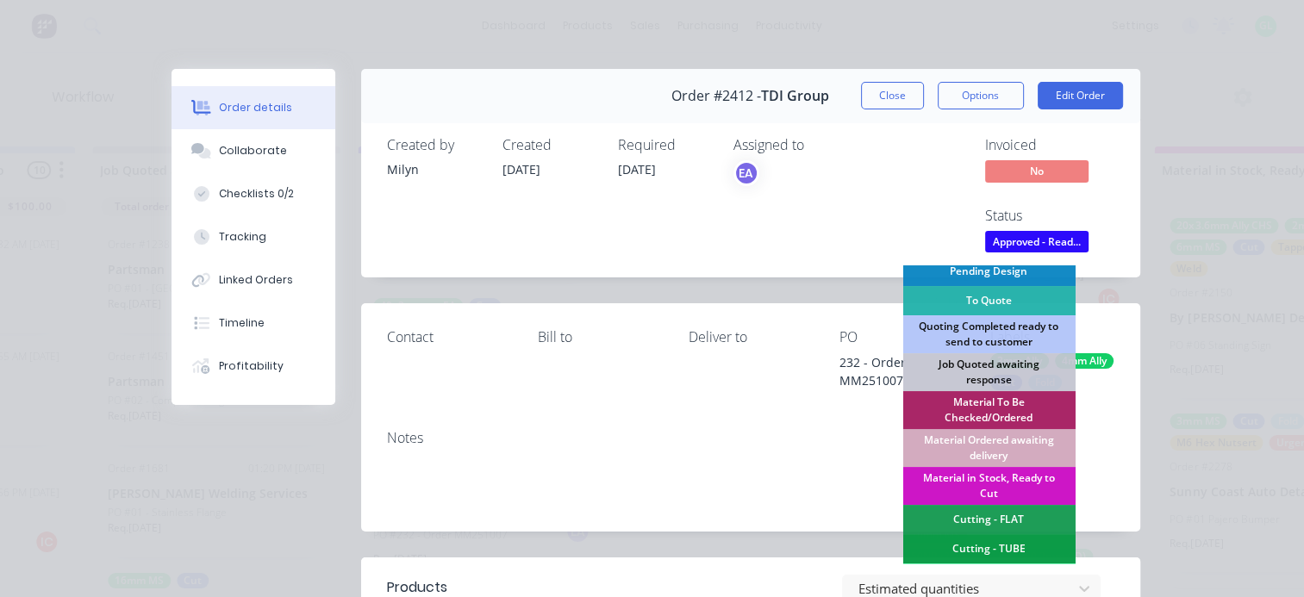
click at [987, 439] on div "Material Ordered awaiting delivery" at bounding box center [988, 448] width 172 height 38
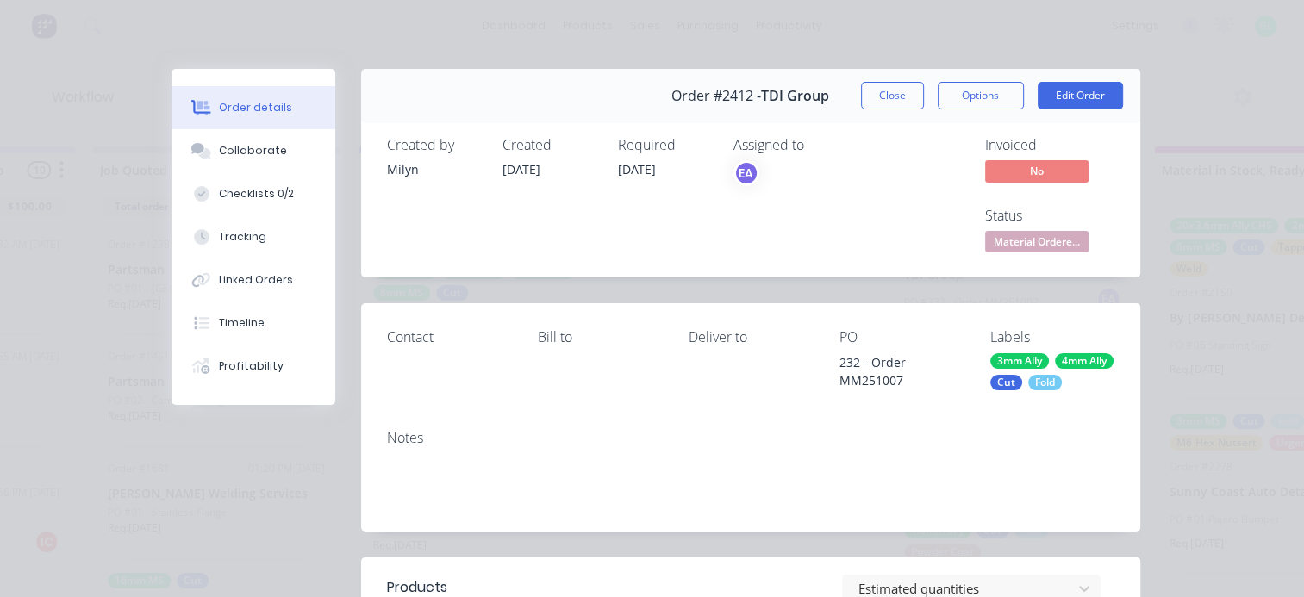
scroll to position [311, 0]
click at [252, 155] on div "Collaborate" at bounding box center [253, 151] width 68 height 16
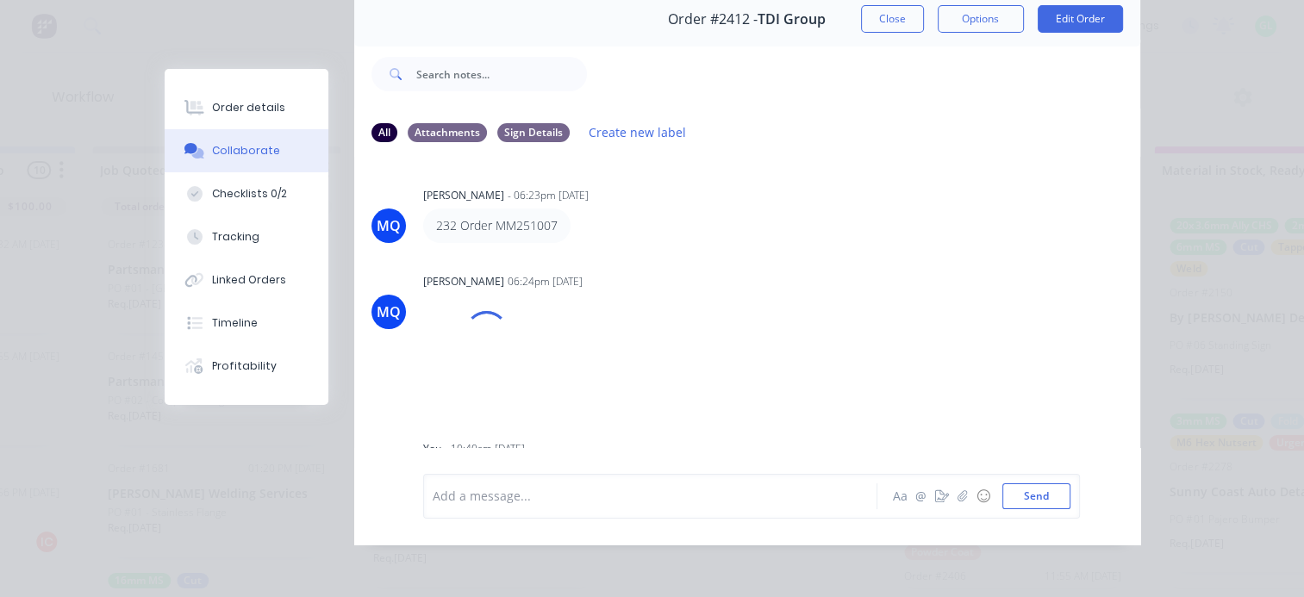
scroll to position [90, 0]
click at [497, 348] on img at bounding box center [485, 372] width 124 height 113
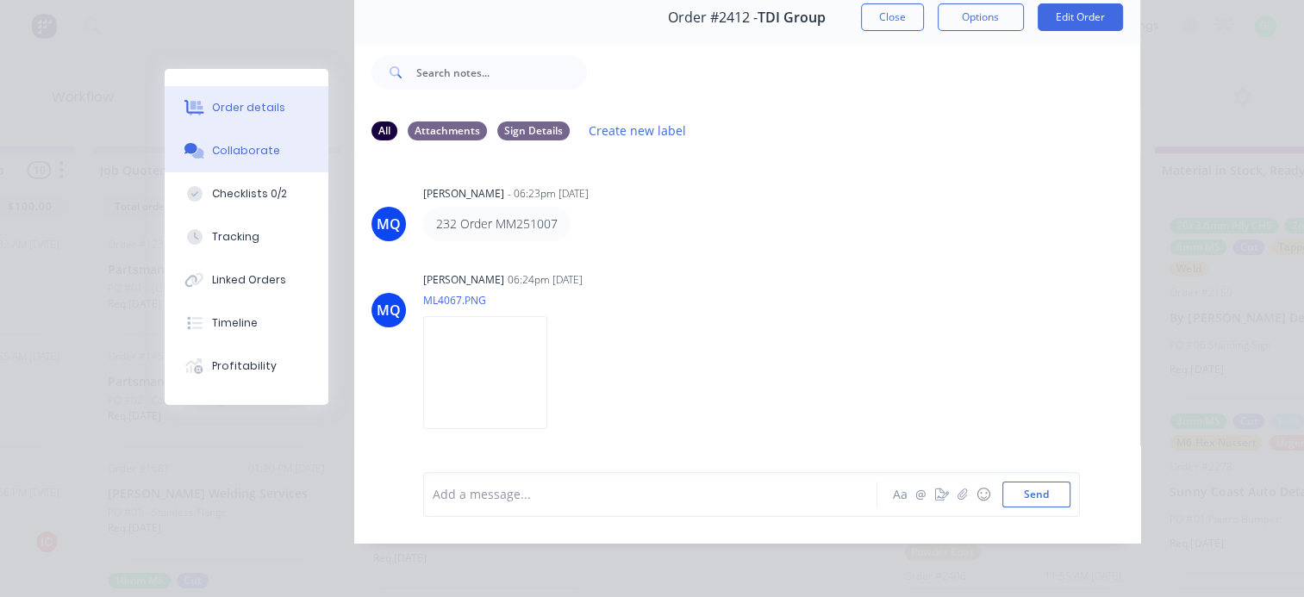
click at [251, 106] on div "Order details" at bounding box center [248, 108] width 73 height 16
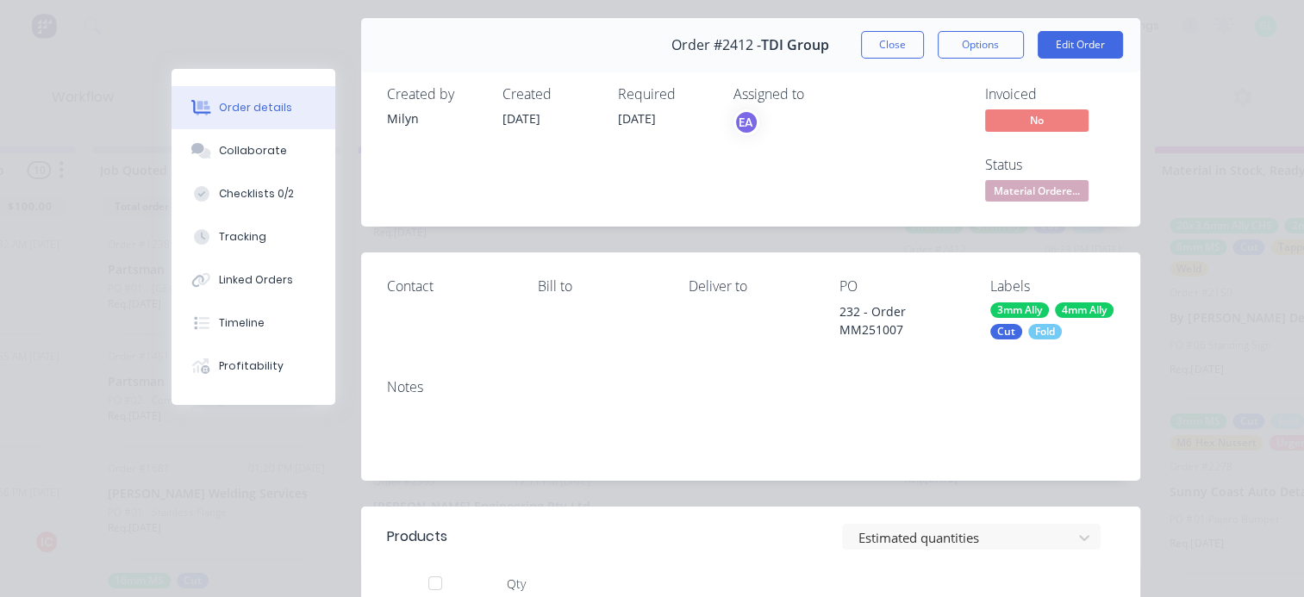
scroll to position [0, 0]
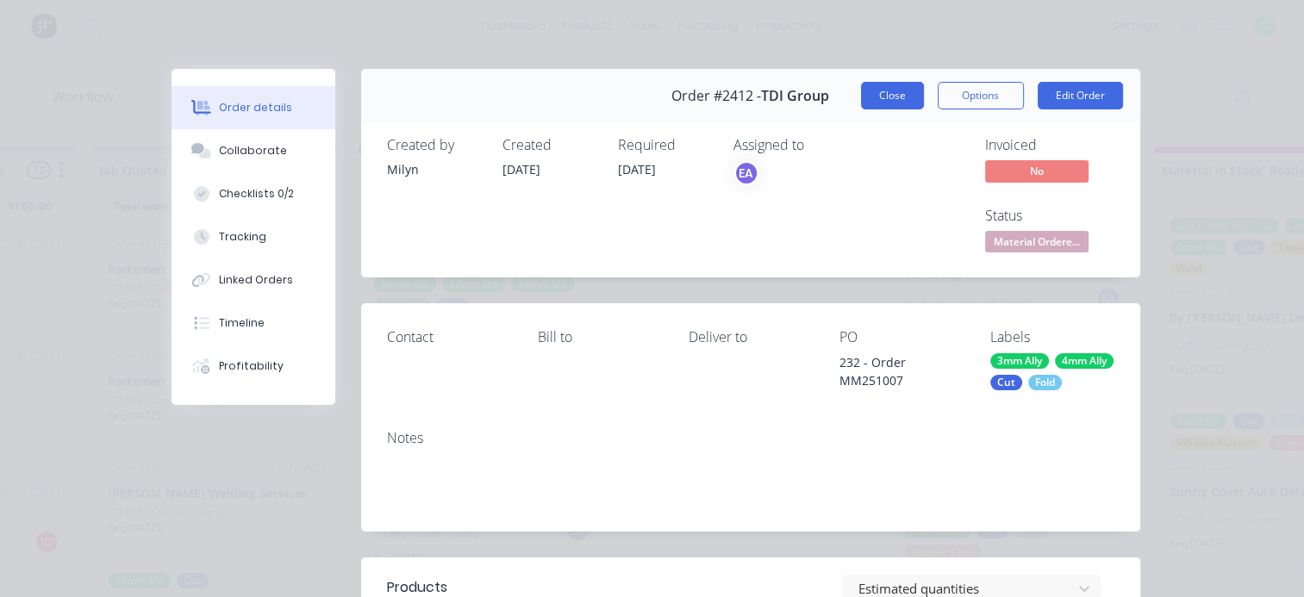
click at [869, 97] on button "Close" at bounding box center [892, 96] width 63 height 28
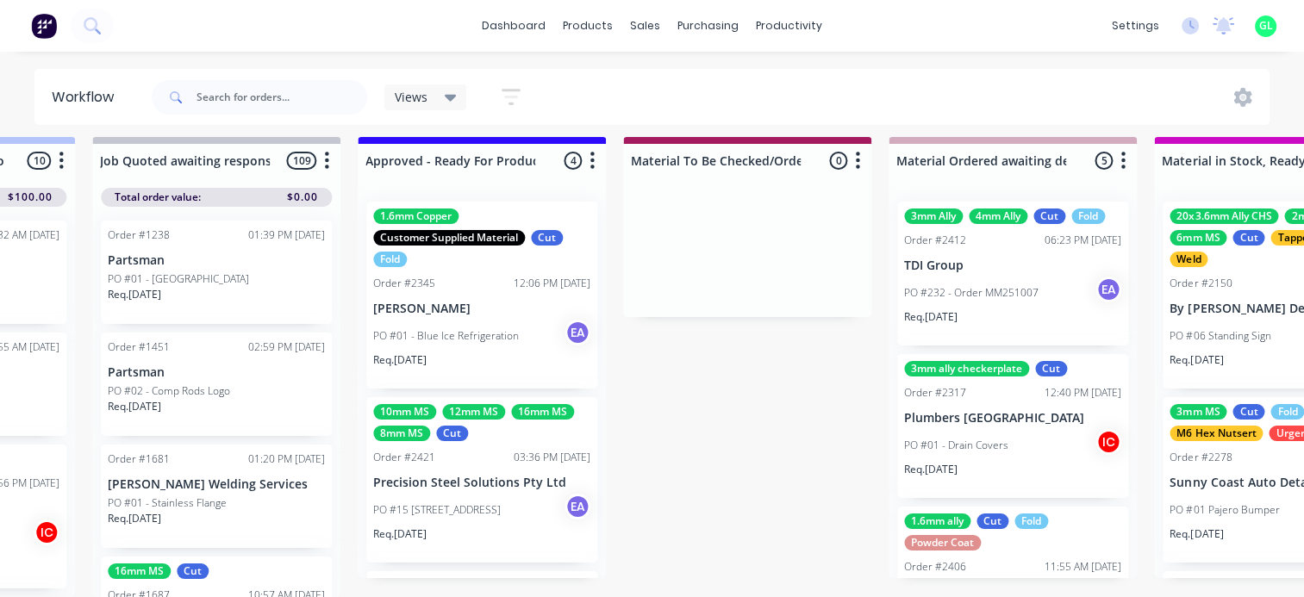
scroll to position [310, 0]
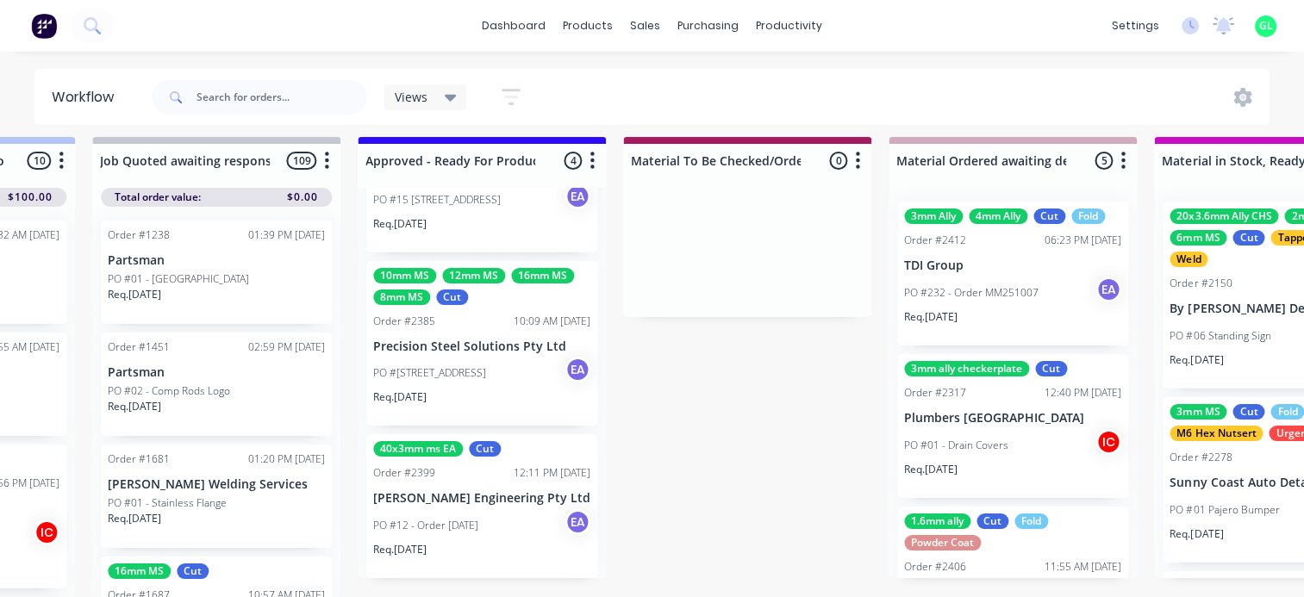
click at [462, 518] on p "PO #12 - Order [DATE]" at bounding box center [425, 526] width 105 height 16
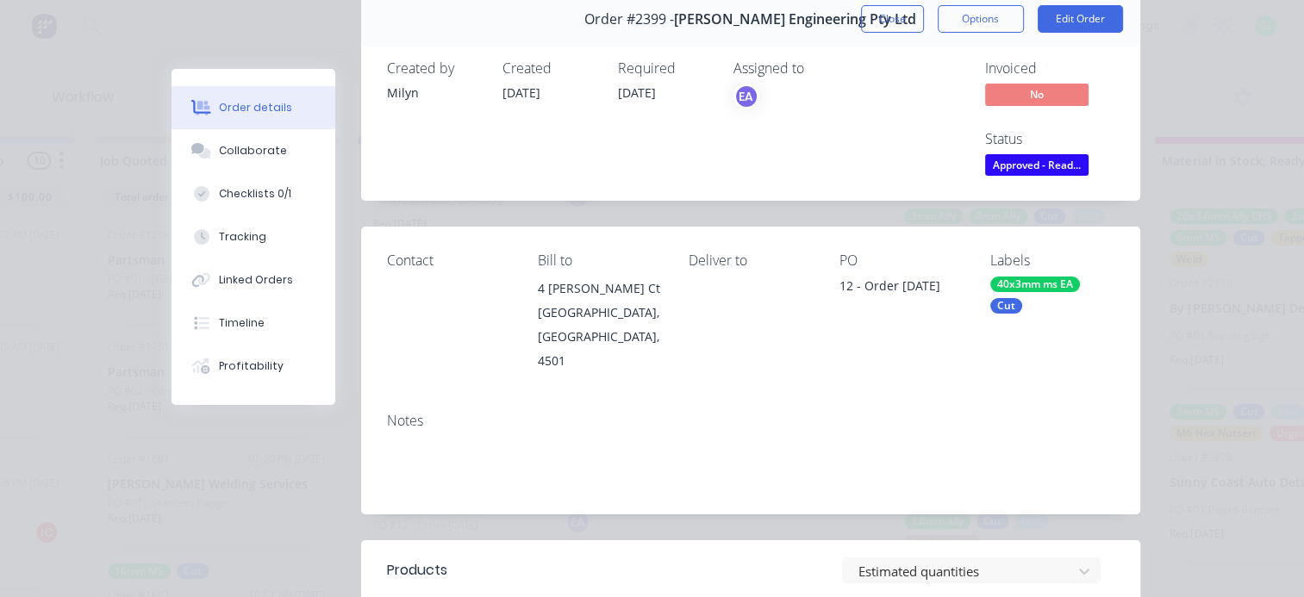
scroll to position [0, 0]
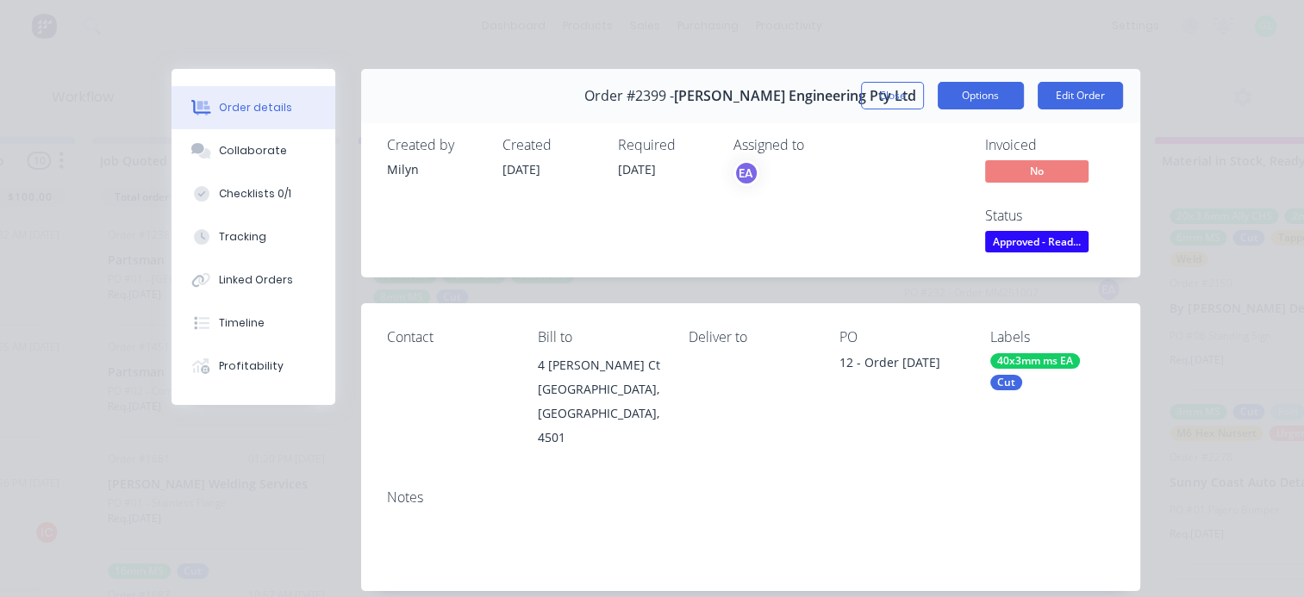
click at [976, 96] on button "Options" at bounding box center [980, 96] width 86 height 28
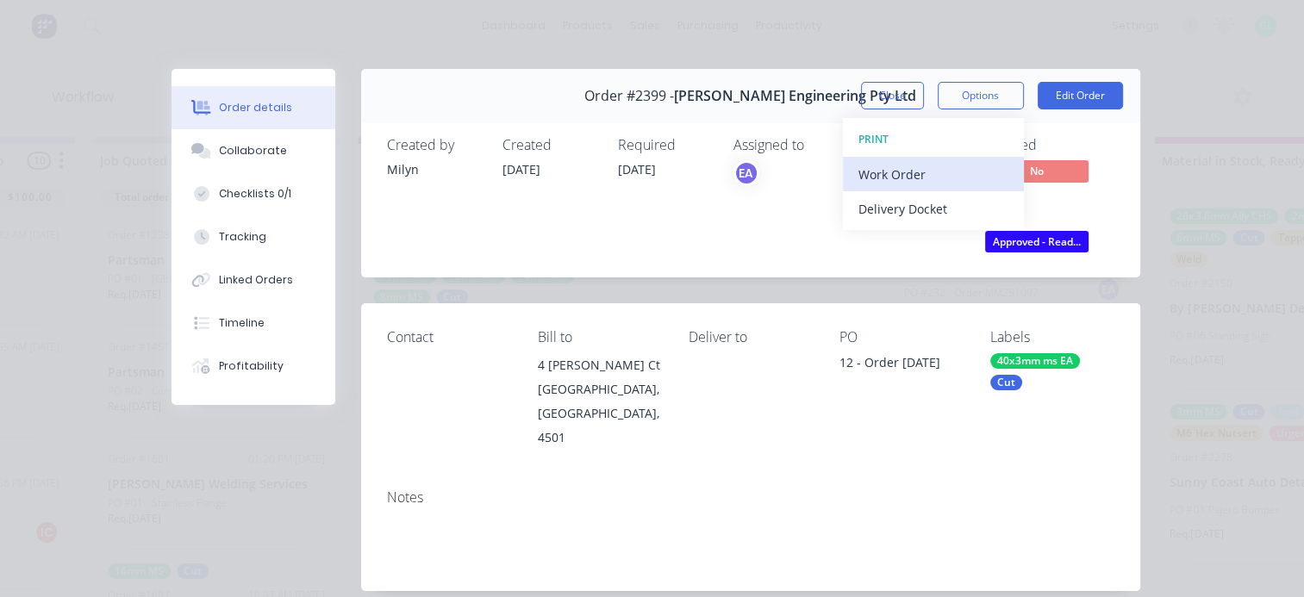
click at [919, 178] on div "Work Order" at bounding box center [933, 174] width 150 height 25
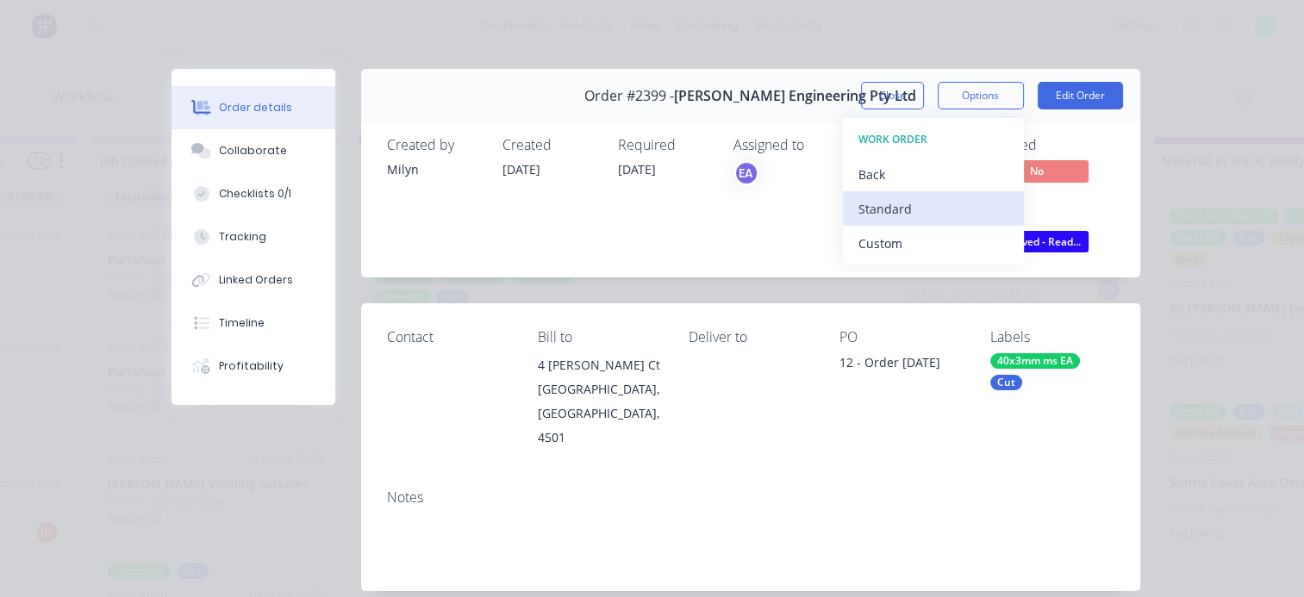
click at [885, 212] on div "Standard" at bounding box center [933, 208] width 150 height 25
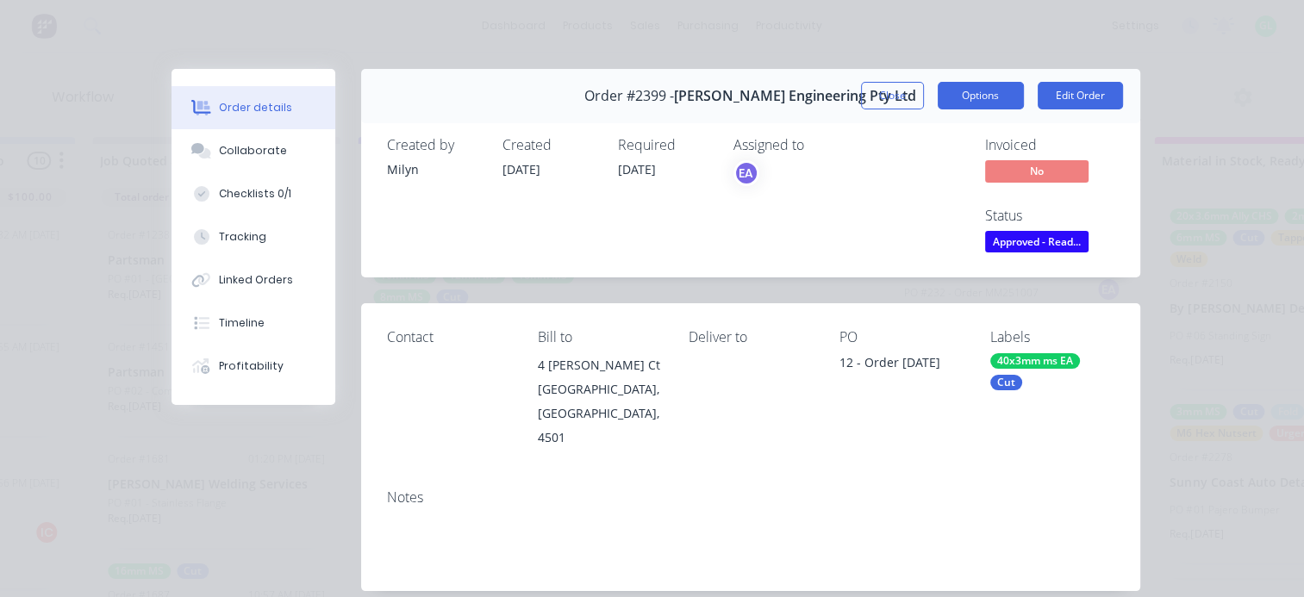
click at [955, 97] on button "Options" at bounding box center [980, 96] width 86 height 28
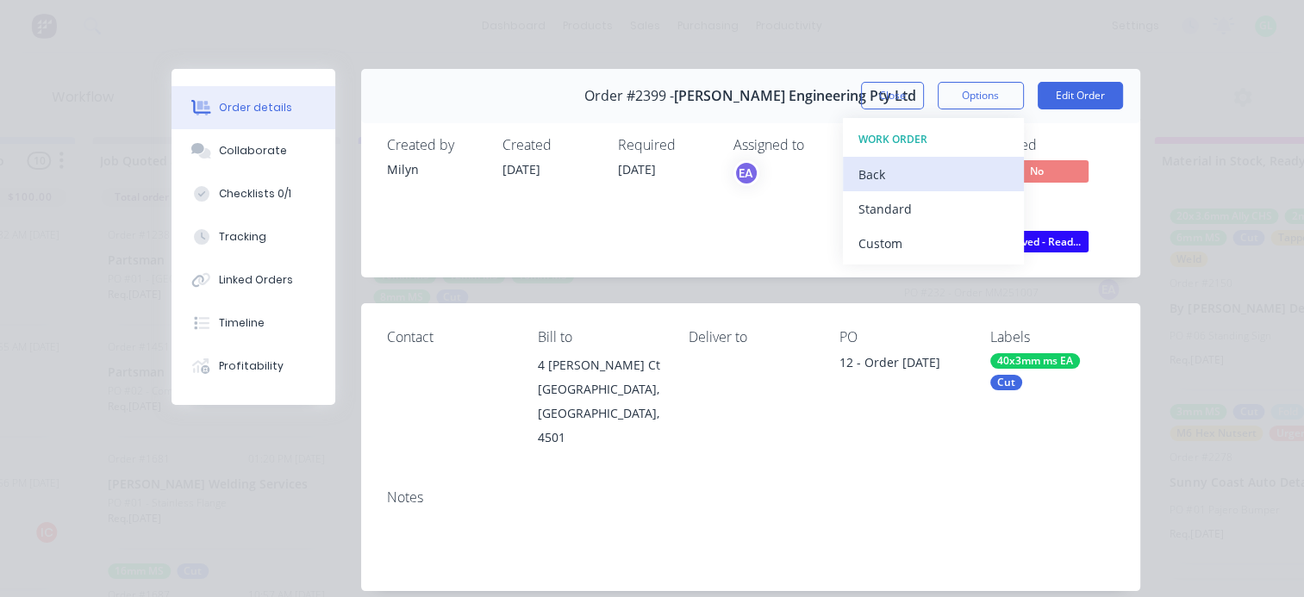
click at [886, 169] on div "Back" at bounding box center [933, 174] width 150 height 25
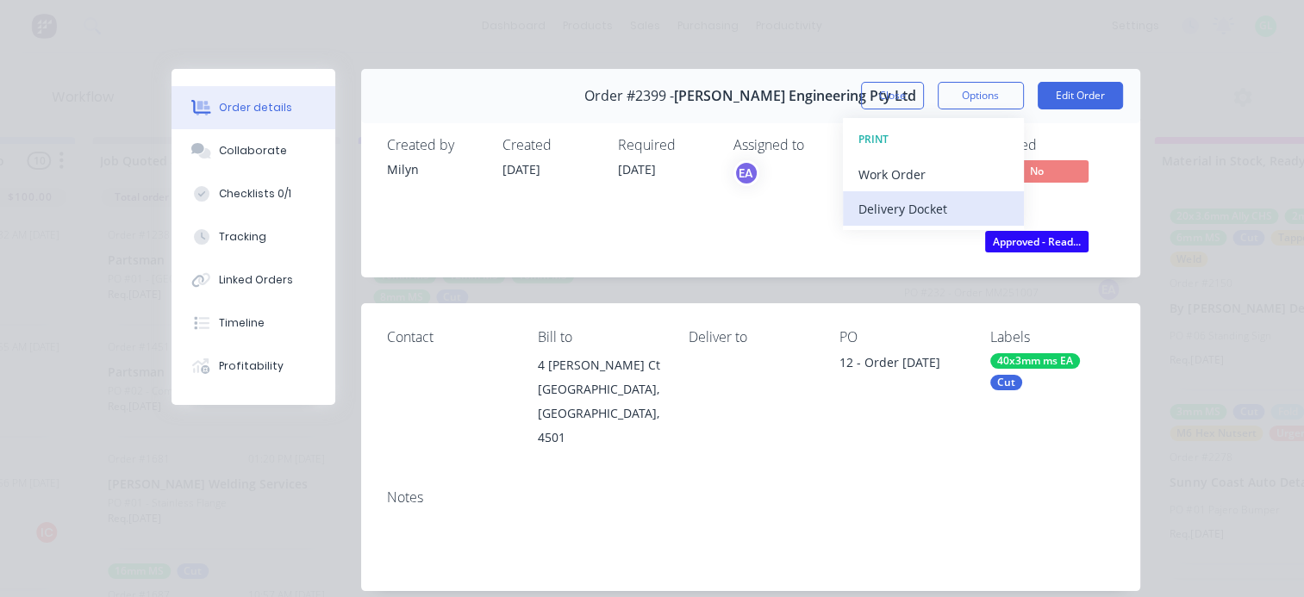
click at [881, 210] on div "Delivery Docket" at bounding box center [933, 208] width 150 height 25
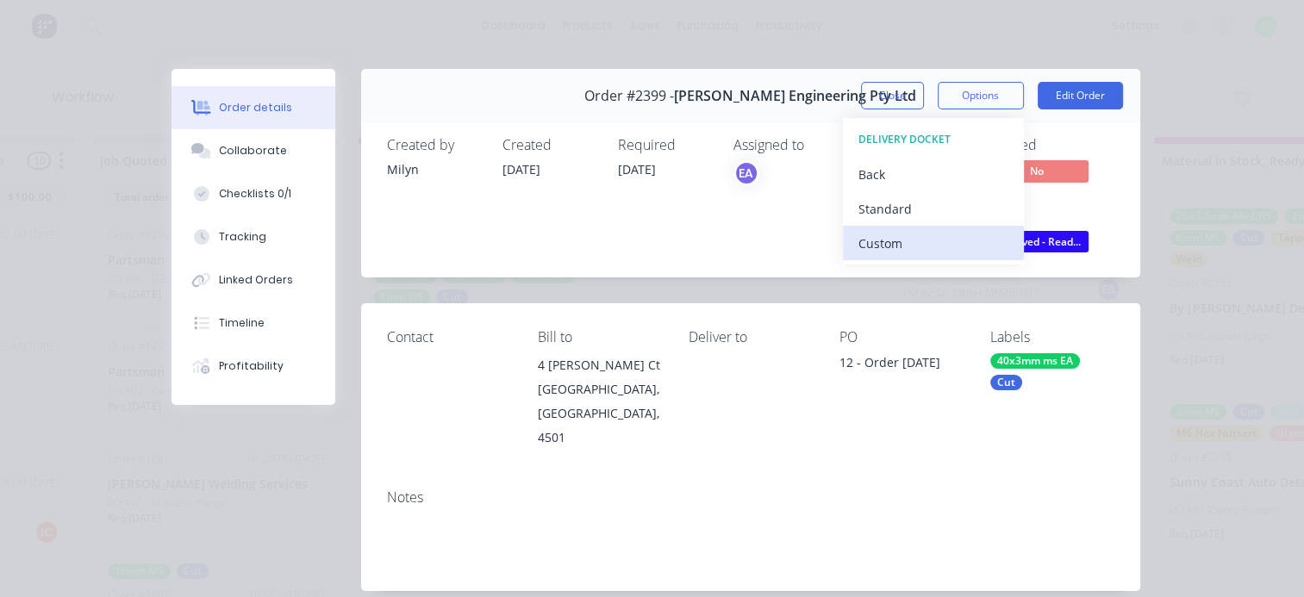
click at [873, 240] on div "Custom" at bounding box center [933, 243] width 150 height 25
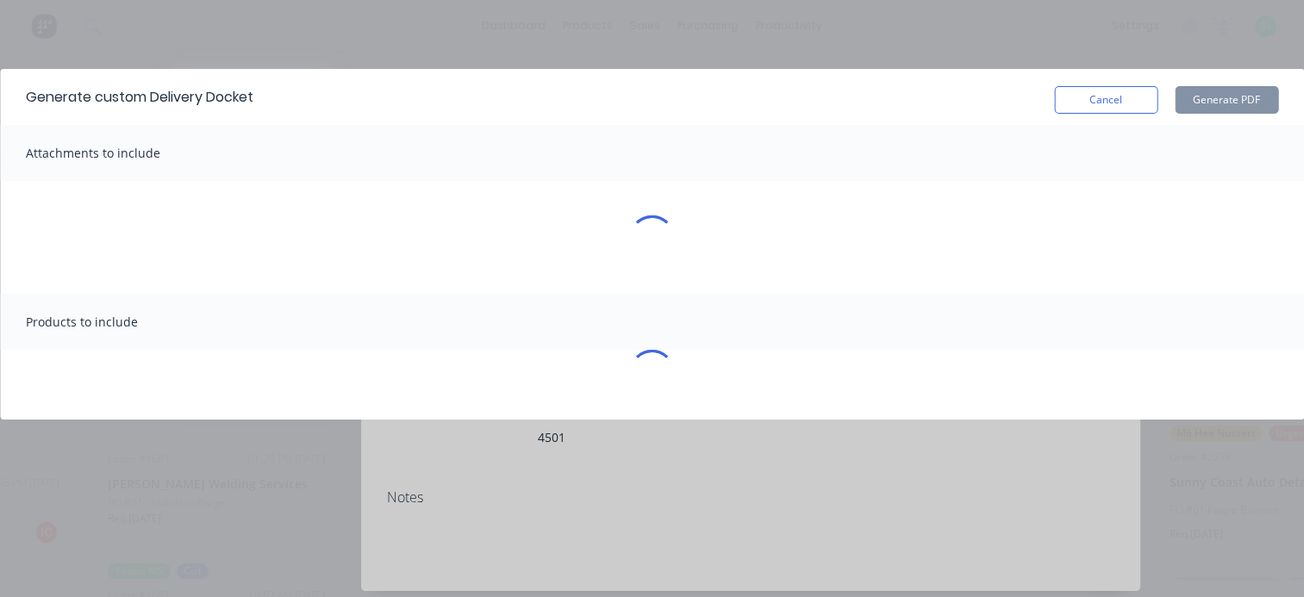
scroll to position [9, 2068]
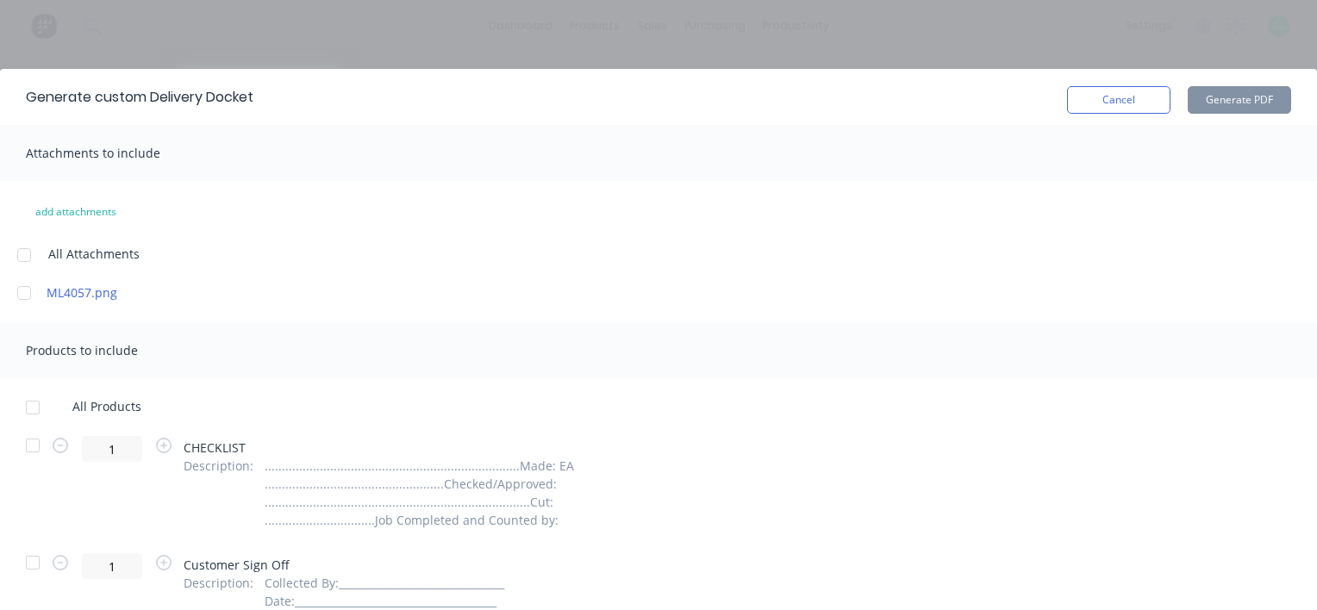
click at [35, 407] on div at bounding box center [33, 407] width 34 height 34
click at [33, 448] on div at bounding box center [33, 445] width 34 height 34
click at [33, 559] on div at bounding box center [33, 562] width 34 height 34
click at [1223, 102] on button "Generate PDF" at bounding box center [1238, 100] width 103 height 28
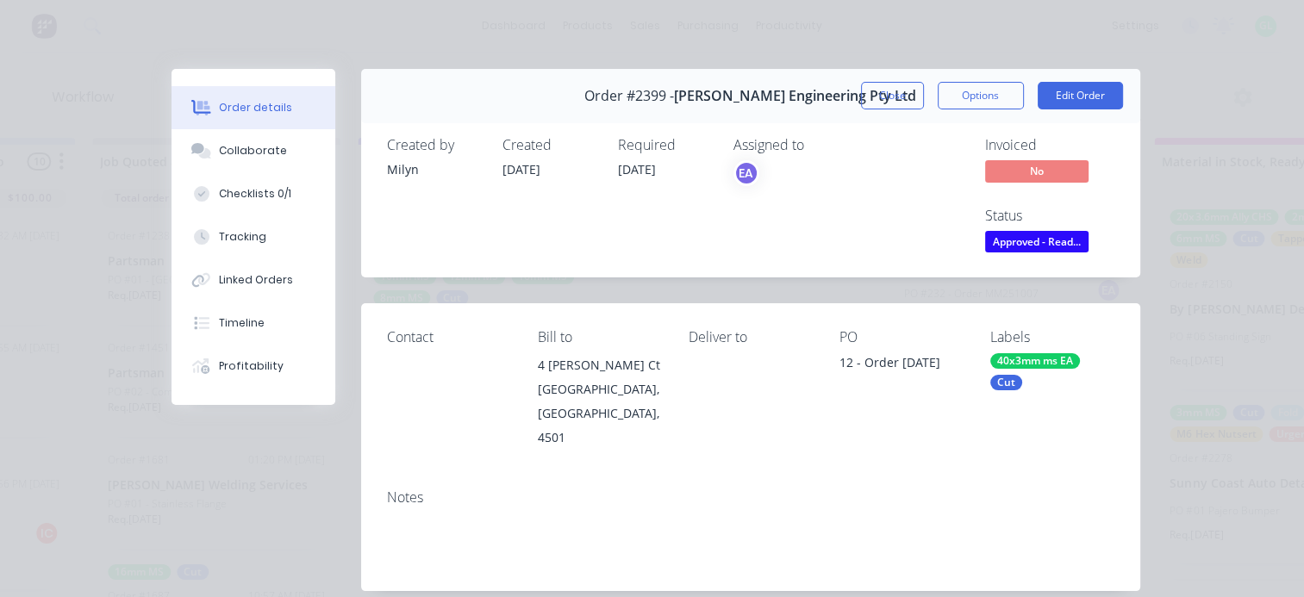
drag, startPoint x: 252, startPoint y: 200, endPoint x: 332, endPoint y: 240, distance: 89.0
click at [252, 200] on div "Checklists 0/1" at bounding box center [255, 194] width 72 height 16
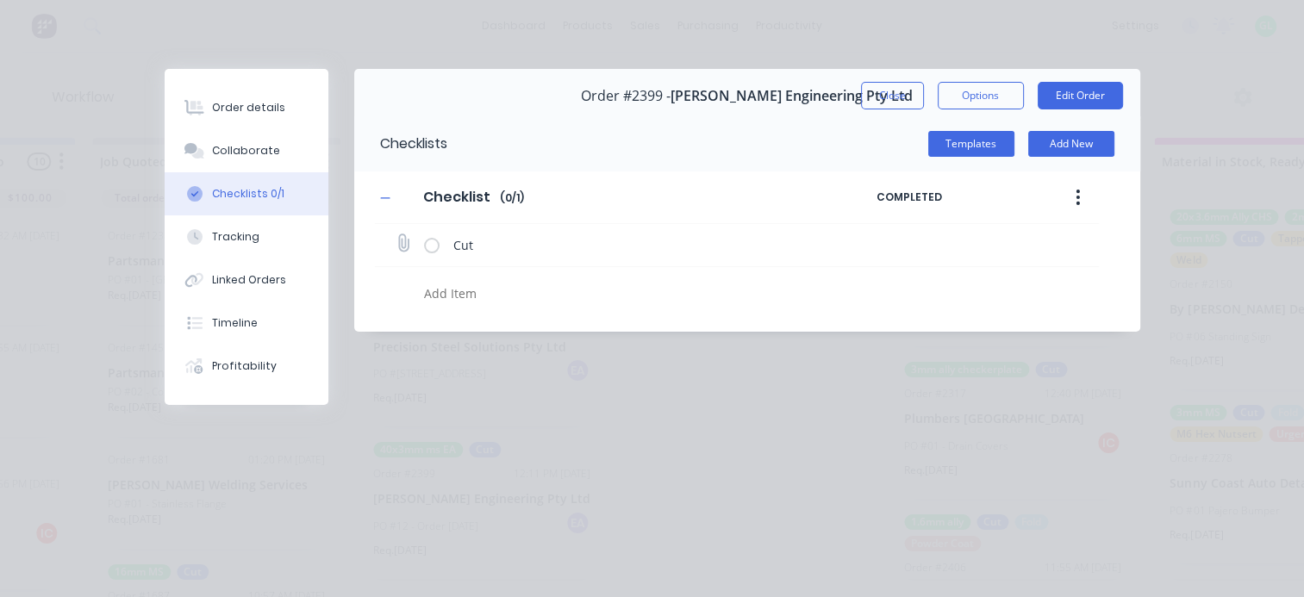
click at [403, 246] on icon at bounding box center [402, 243] width 23 height 23
click at [395, 235] on input "file" at bounding box center [395, 235] width 0 height 0
type input "C:\fakepath\EMERY-ANGLE-SLOTTED-2085.pdf"
click at [273, 114] on div "Order details" at bounding box center [248, 108] width 73 height 16
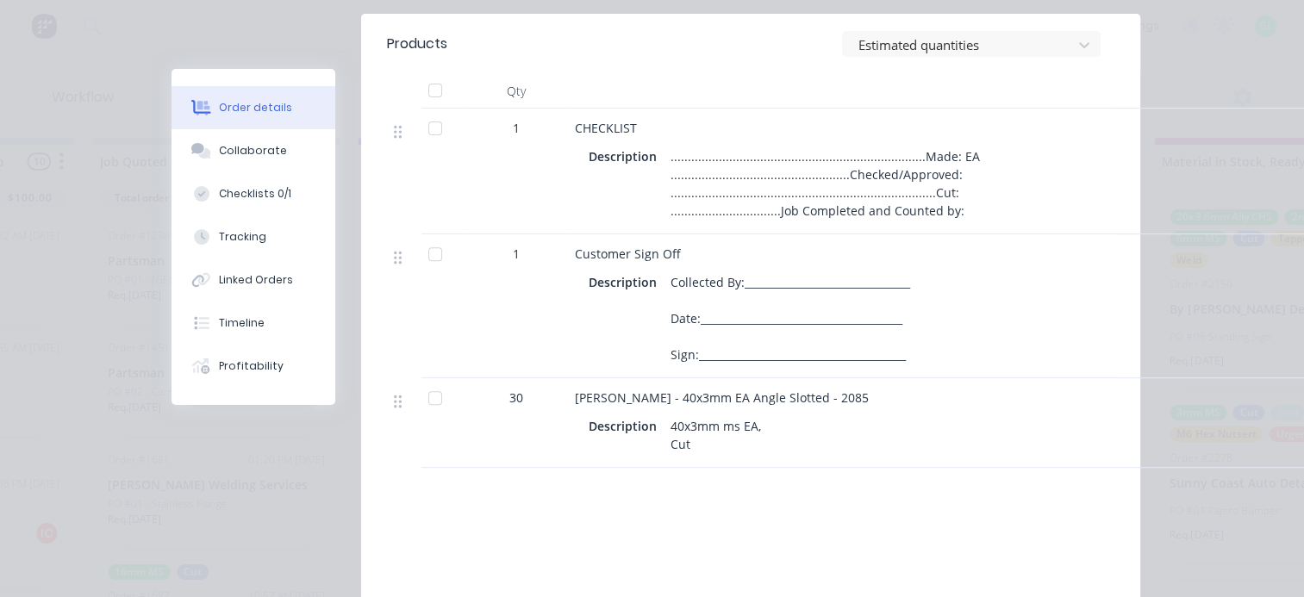
scroll to position [0, 0]
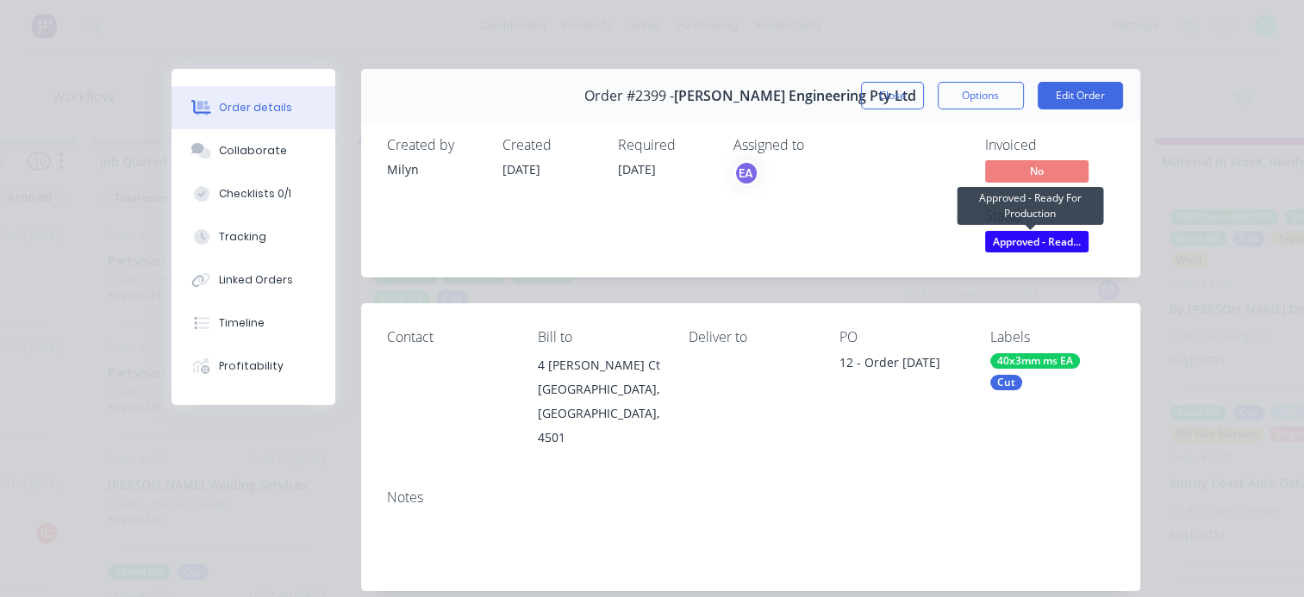
click at [1034, 240] on span "Approved - Read..." at bounding box center [1036, 242] width 103 height 22
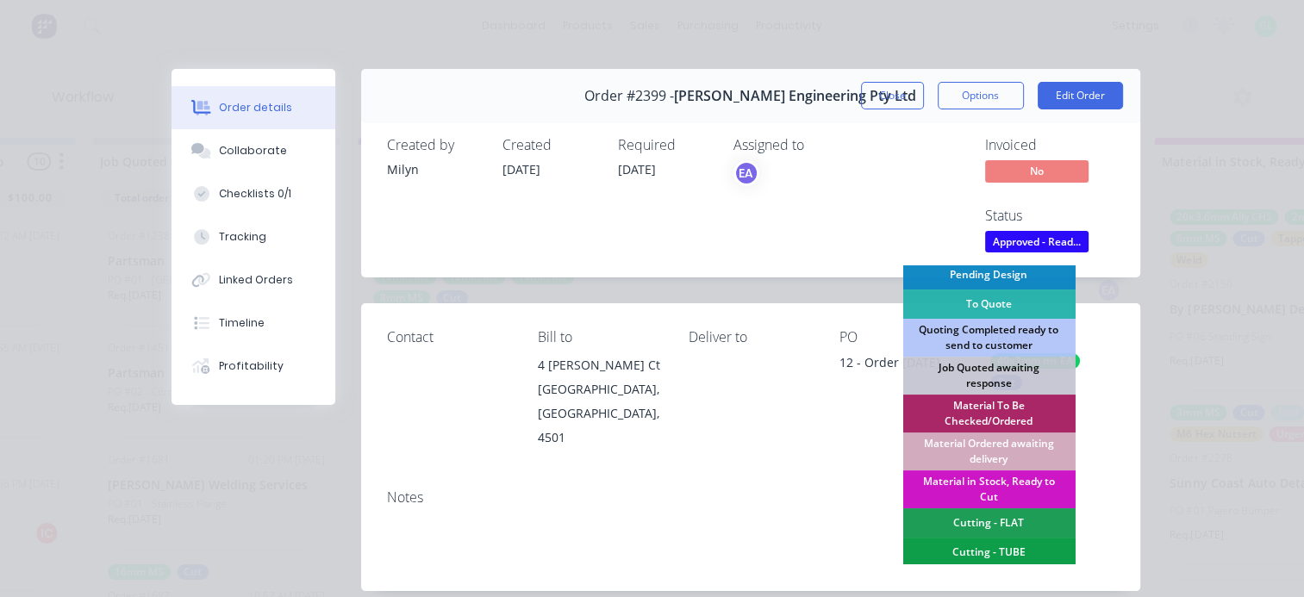
scroll to position [172, 0]
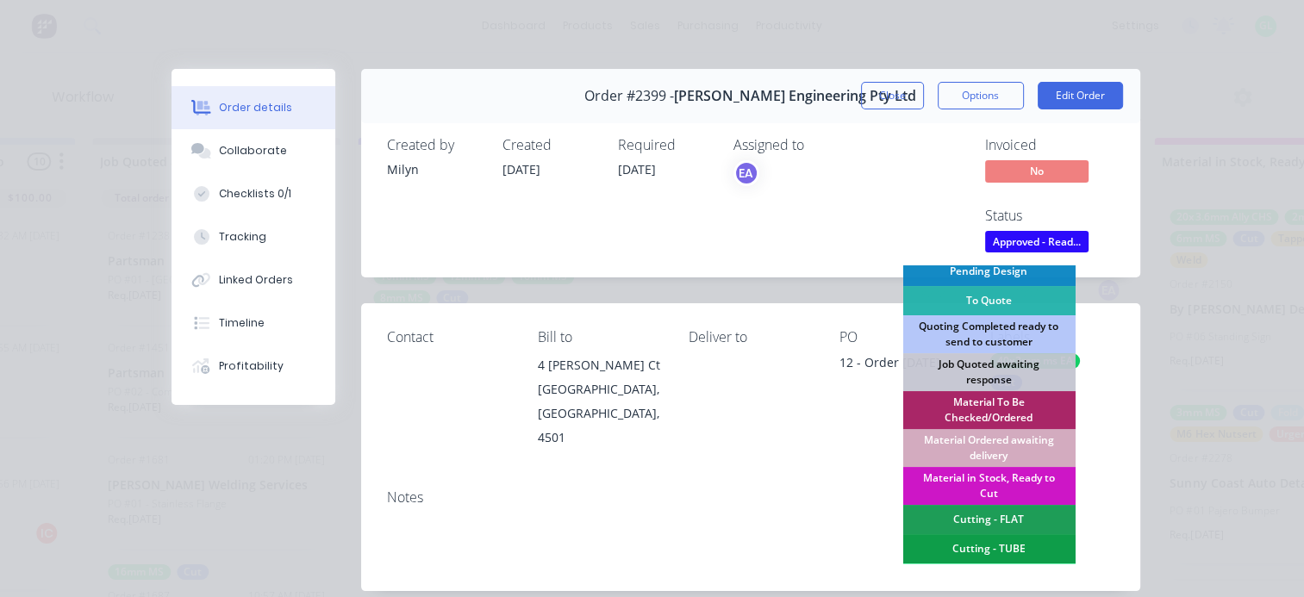
click at [985, 444] on div "Material Ordered awaiting delivery" at bounding box center [988, 448] width 172 height 38
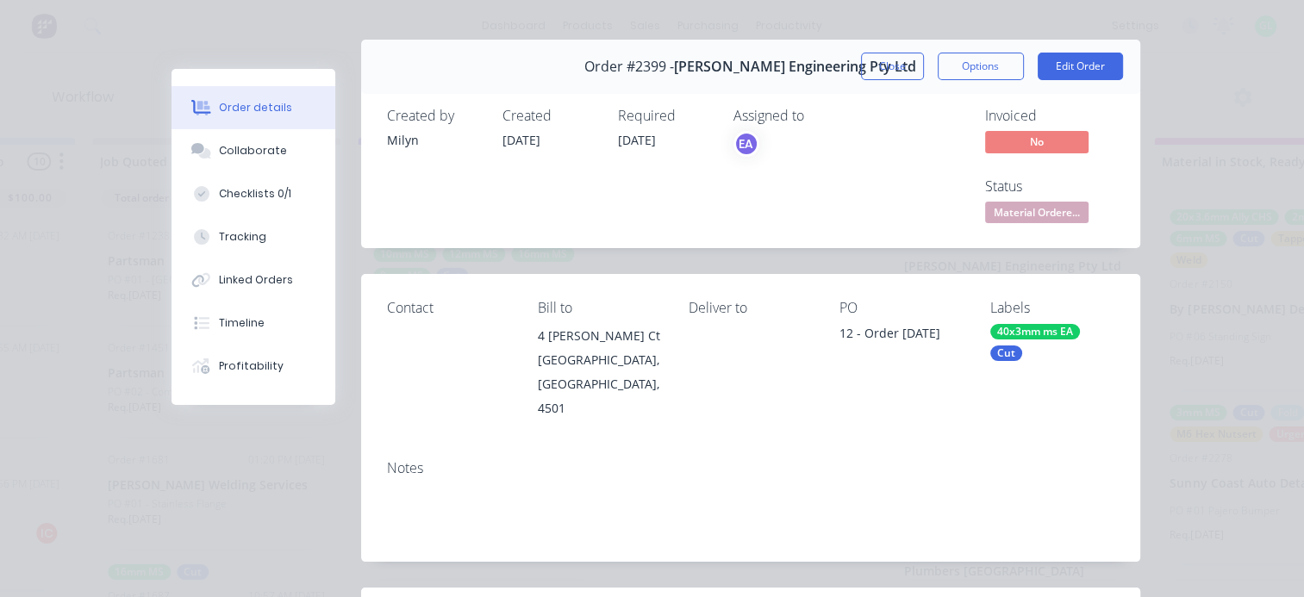
scroll to position [0, 0]
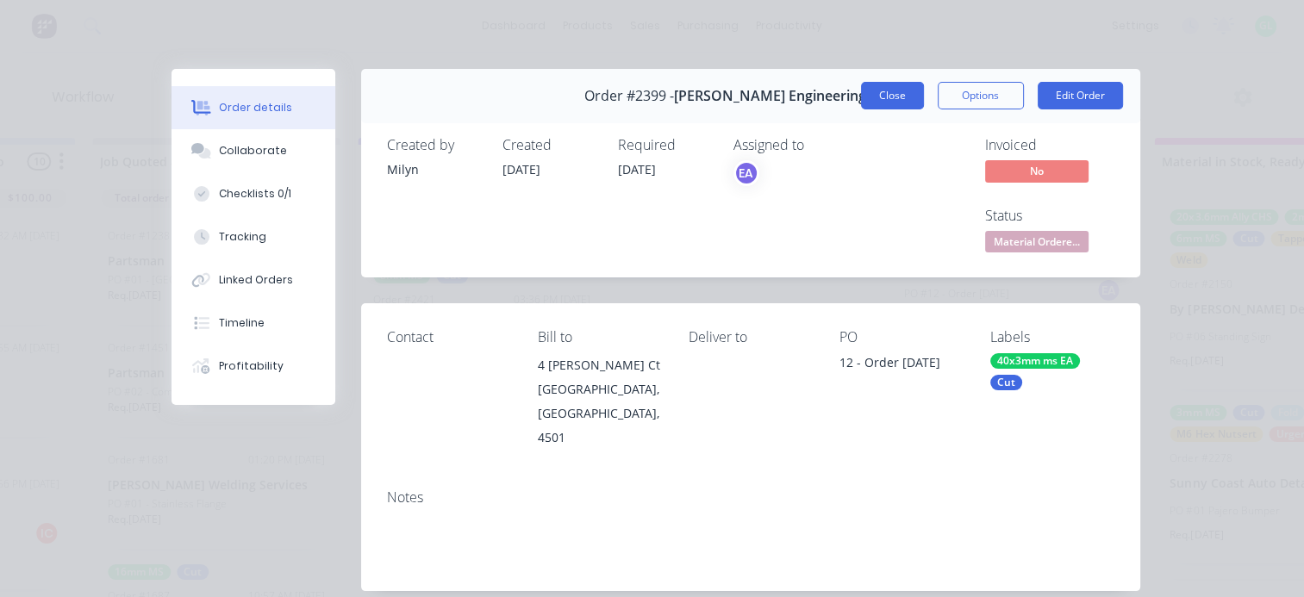
click at [892, 92] on button "Close" at bounding box center [892, 96] width 63 height 28
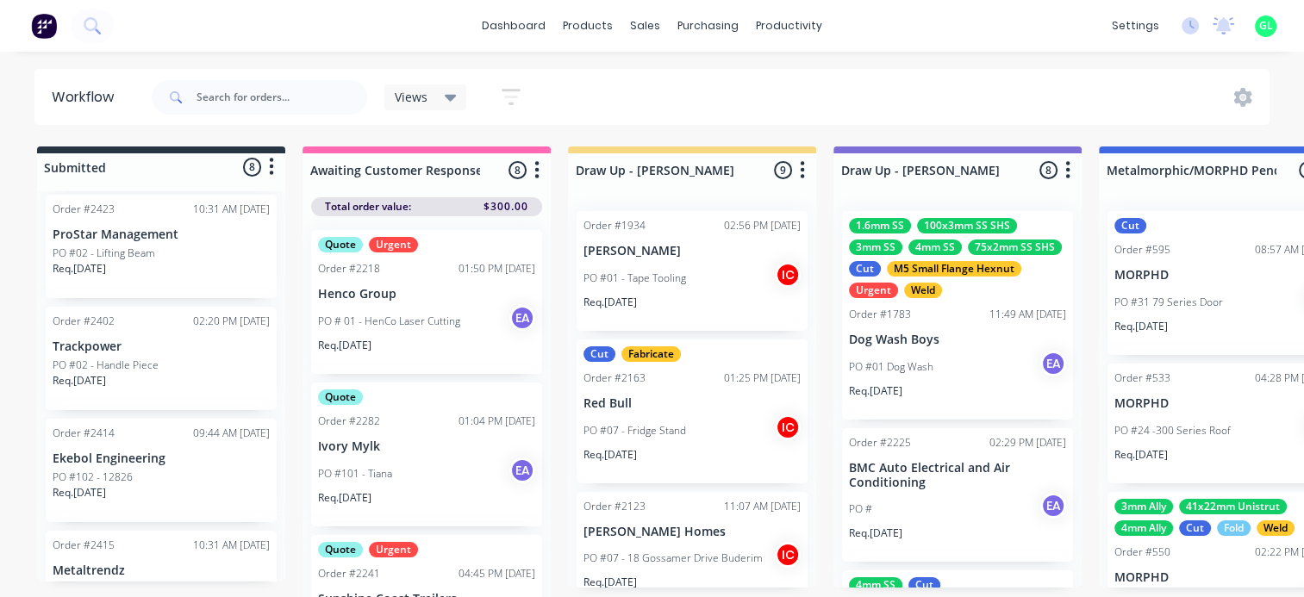
scroll to position [517, 0]
click at [165, 268] on div "Req. 16/10/25" at bounding box center [161, 271] width 217 height 29
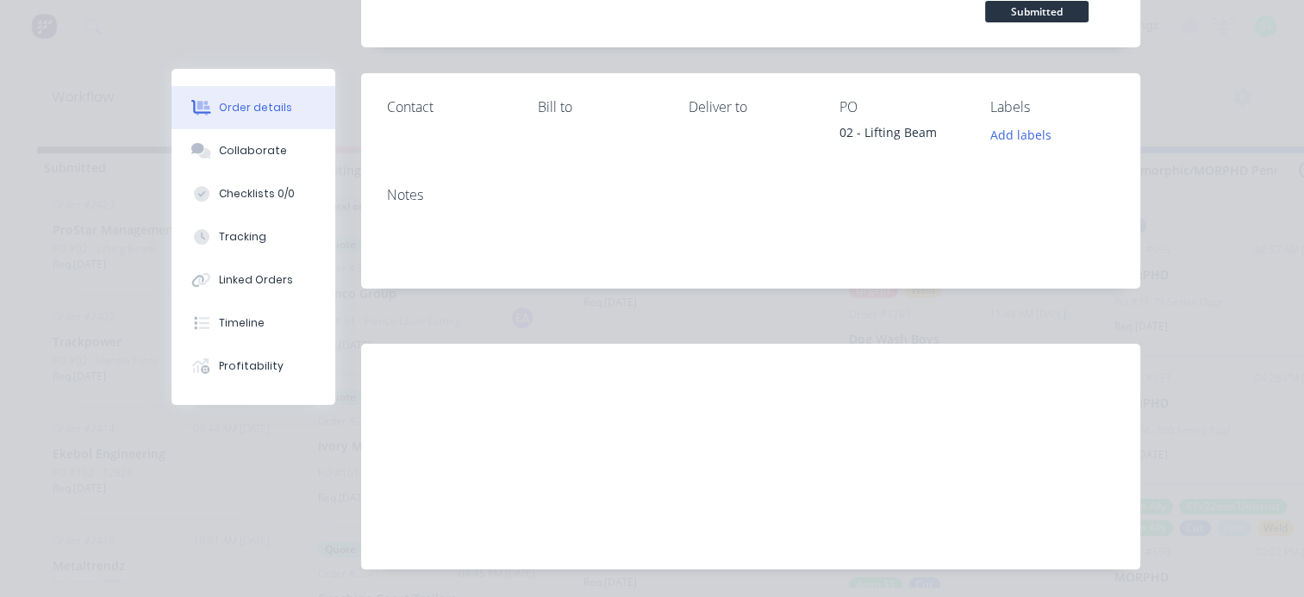
scroll to position [283, 0]
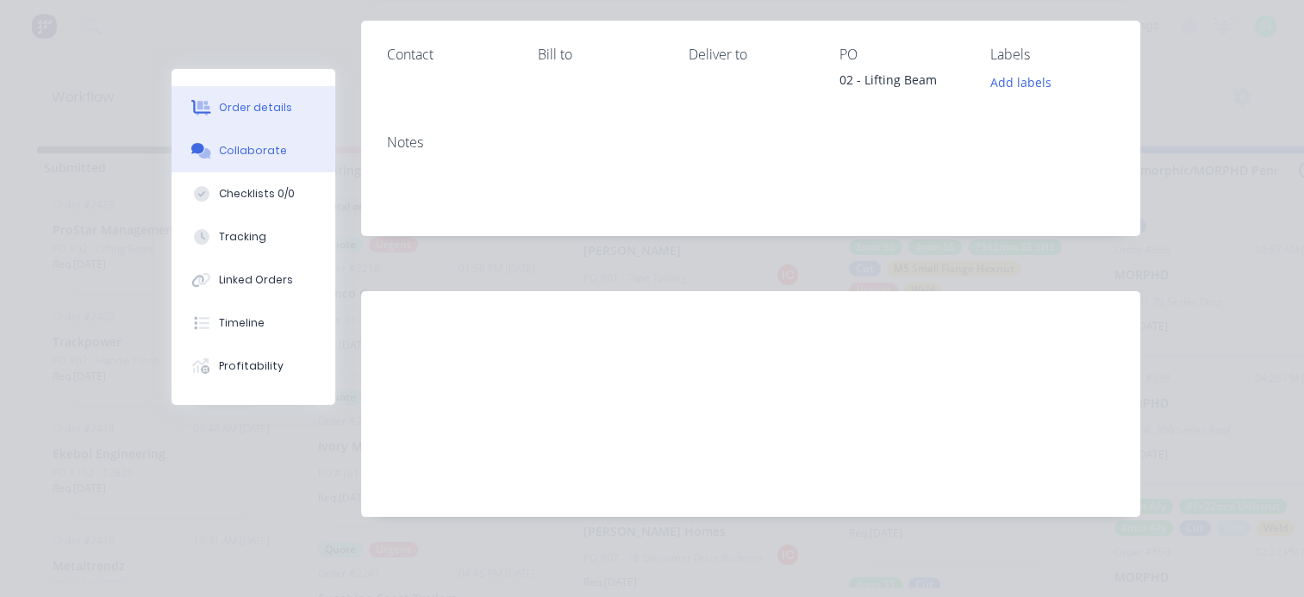
click at [252, 160] on button "Collaborate" at bounding box center [253, 150] width 164 height 43
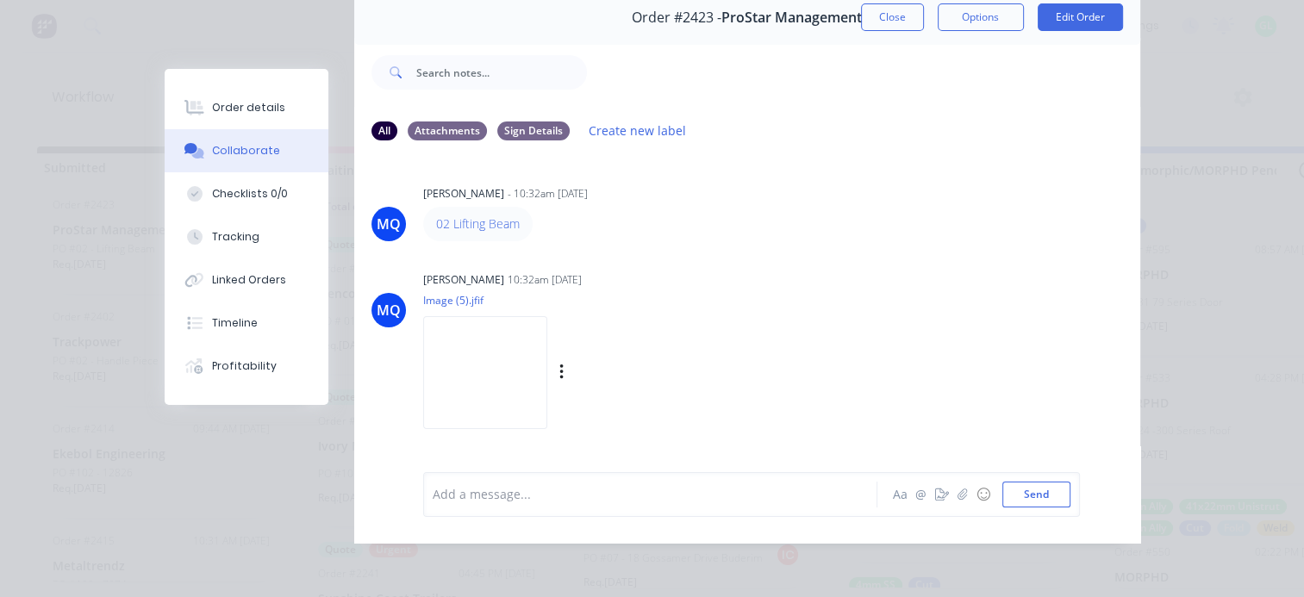
scroll to position [90, 0]
click at [501, 355] on img at bounding box center [485, 372] width 124 height 113
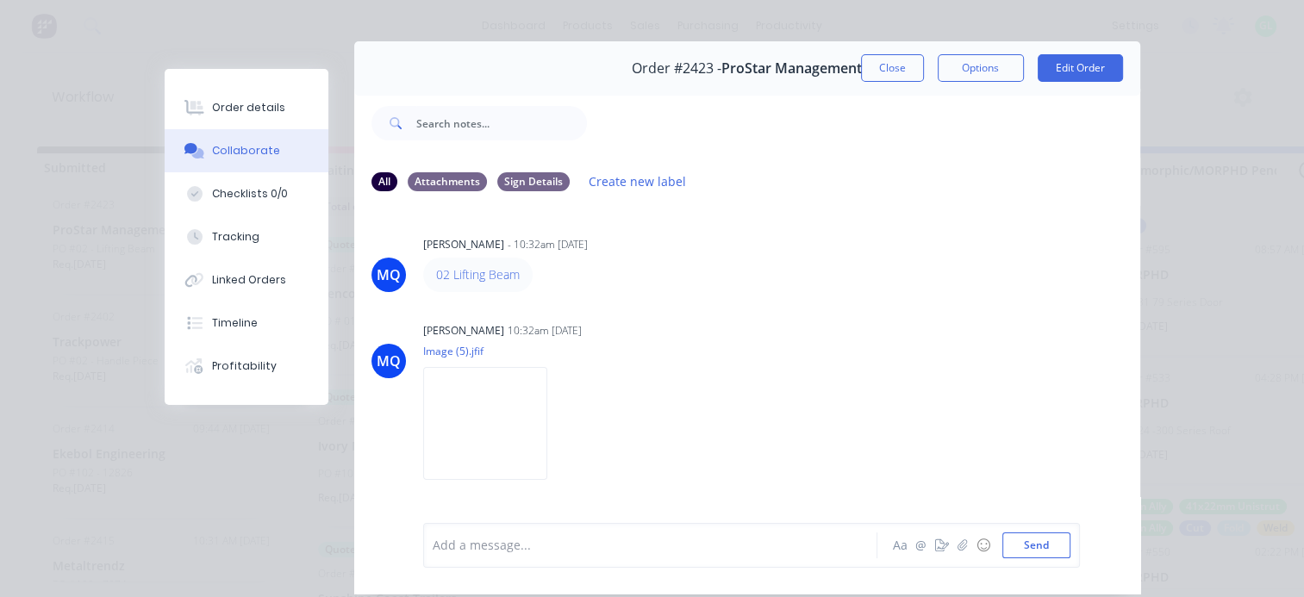
scroll to position [0, 0]
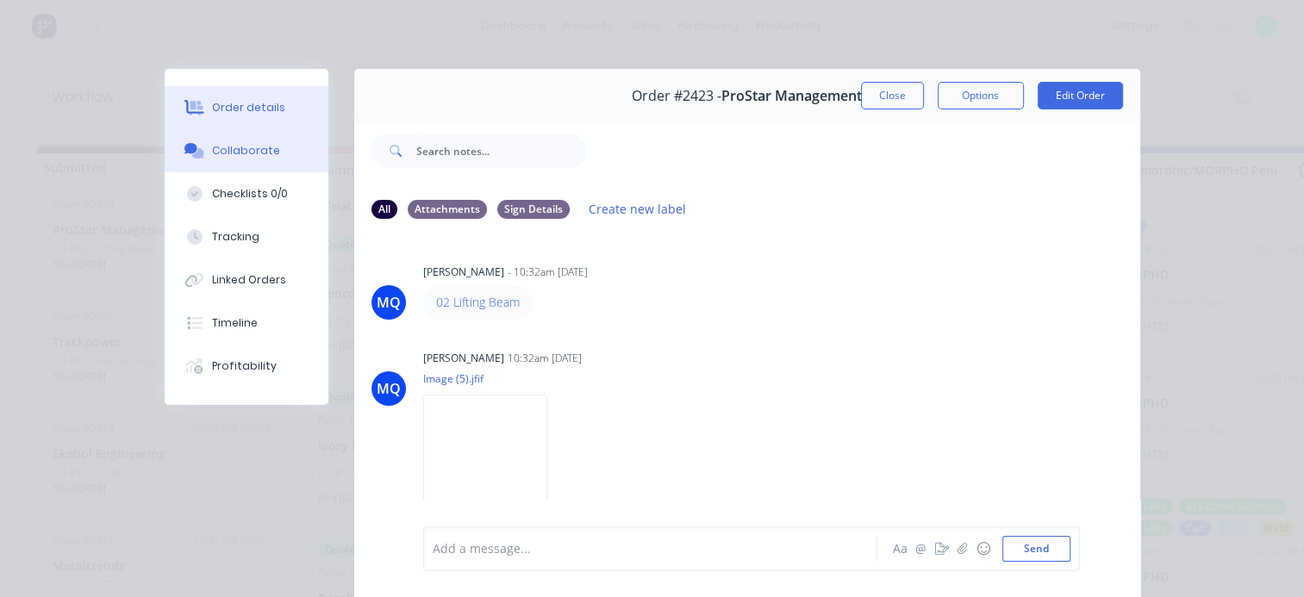
click at [234, 103] on div "Order details" at bounding box center [248, 108] width 73 height 16
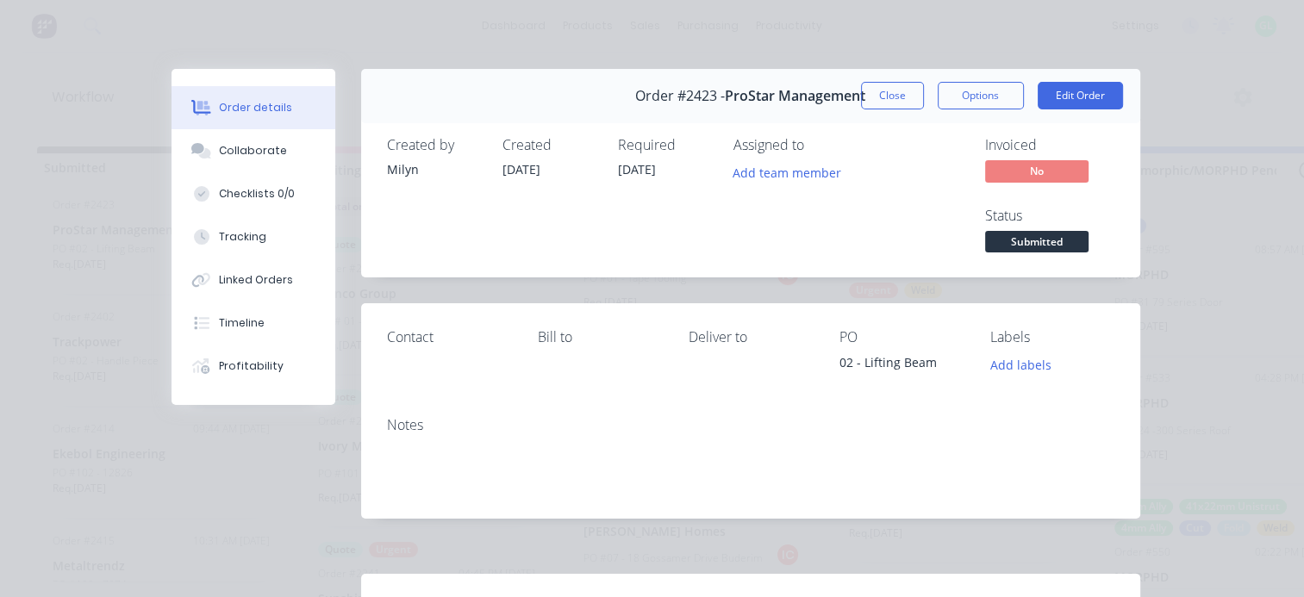
click at [891, 84] on button "Close" at bounding box center [892, 96] width 63 height 28
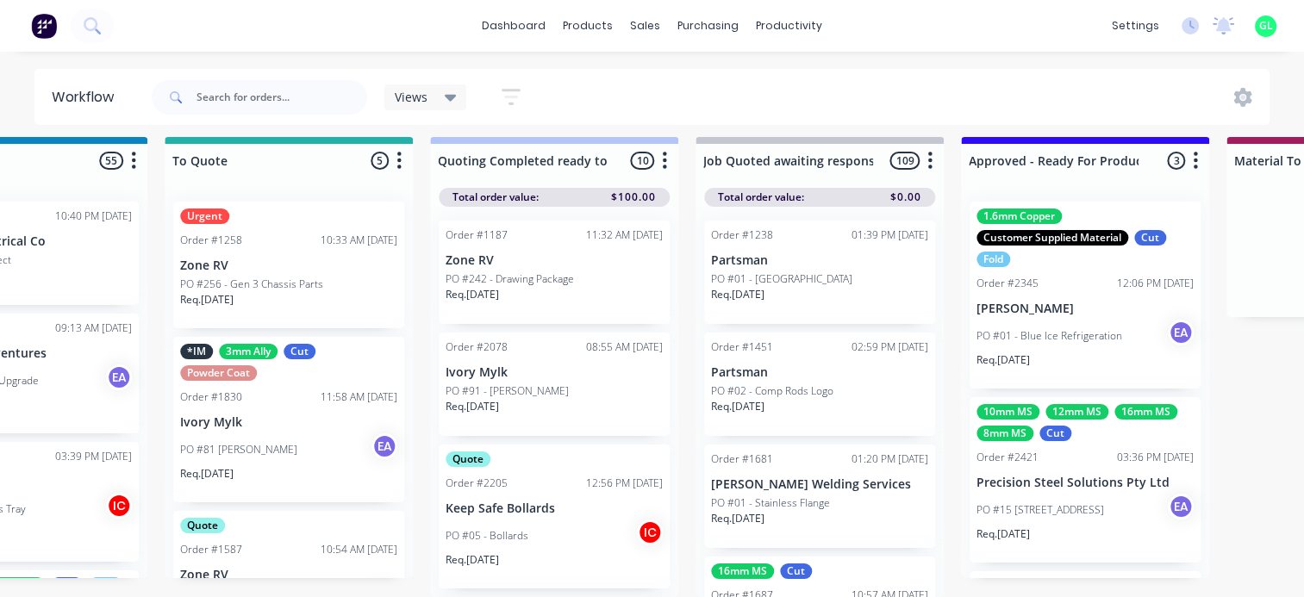
scroll to position [22, 2068]
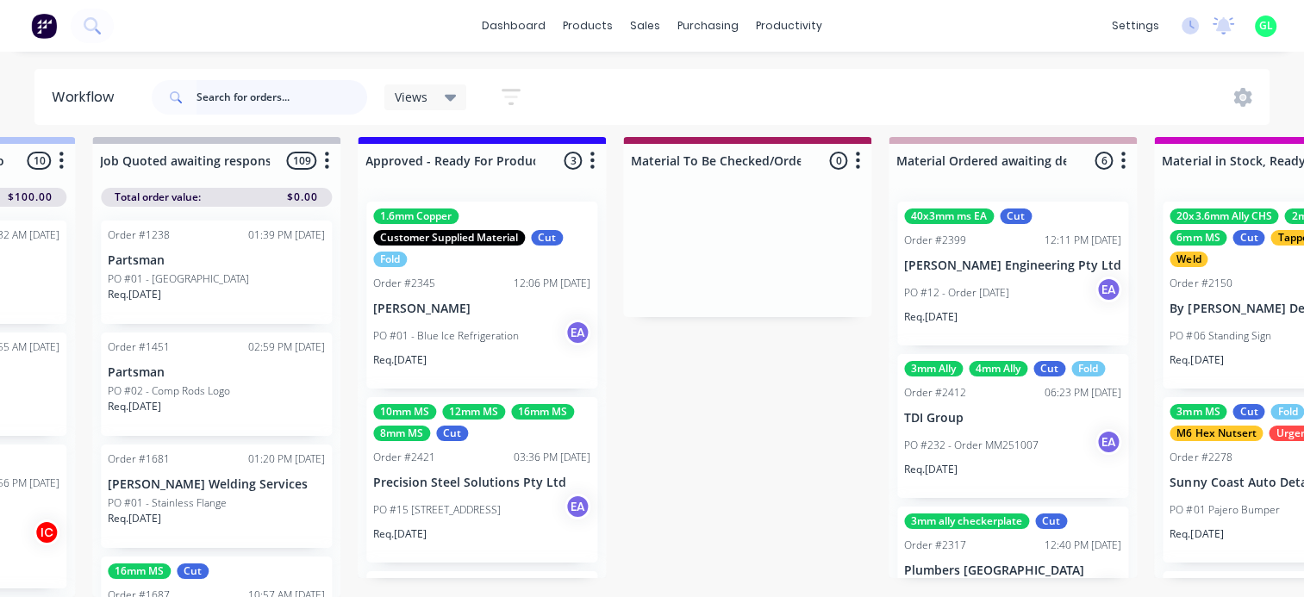
click at [227, 84] on input "text" at bounding box center [281, 97] width 171 height 34
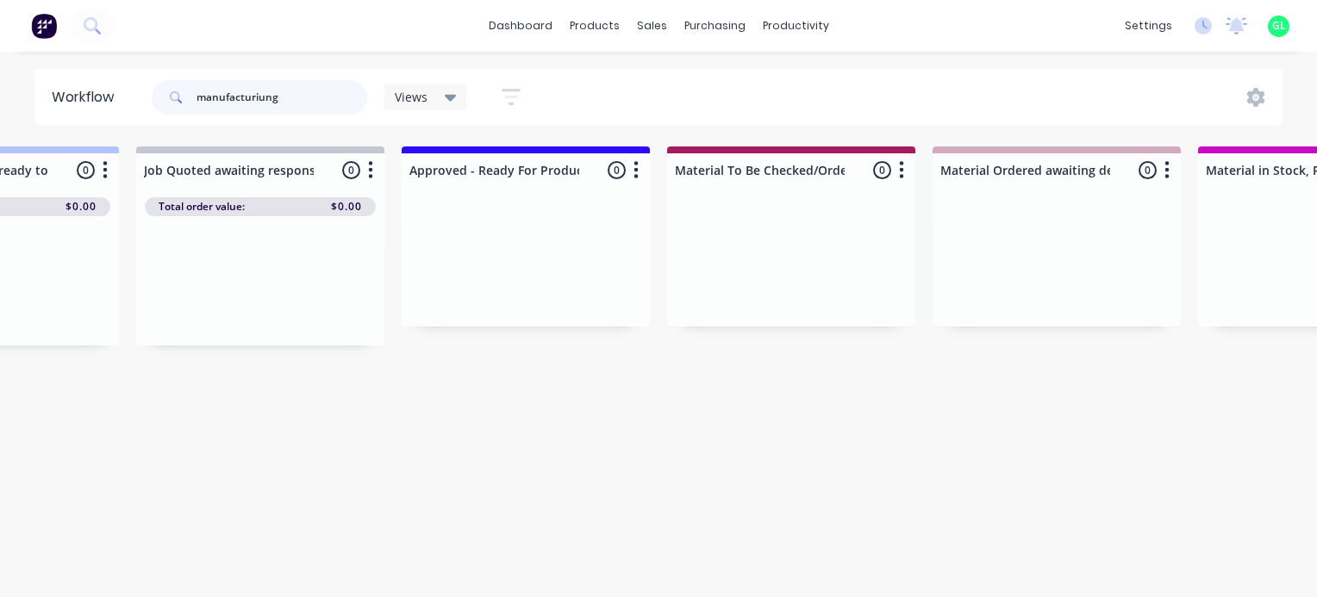
scroll to position [0, 1380]
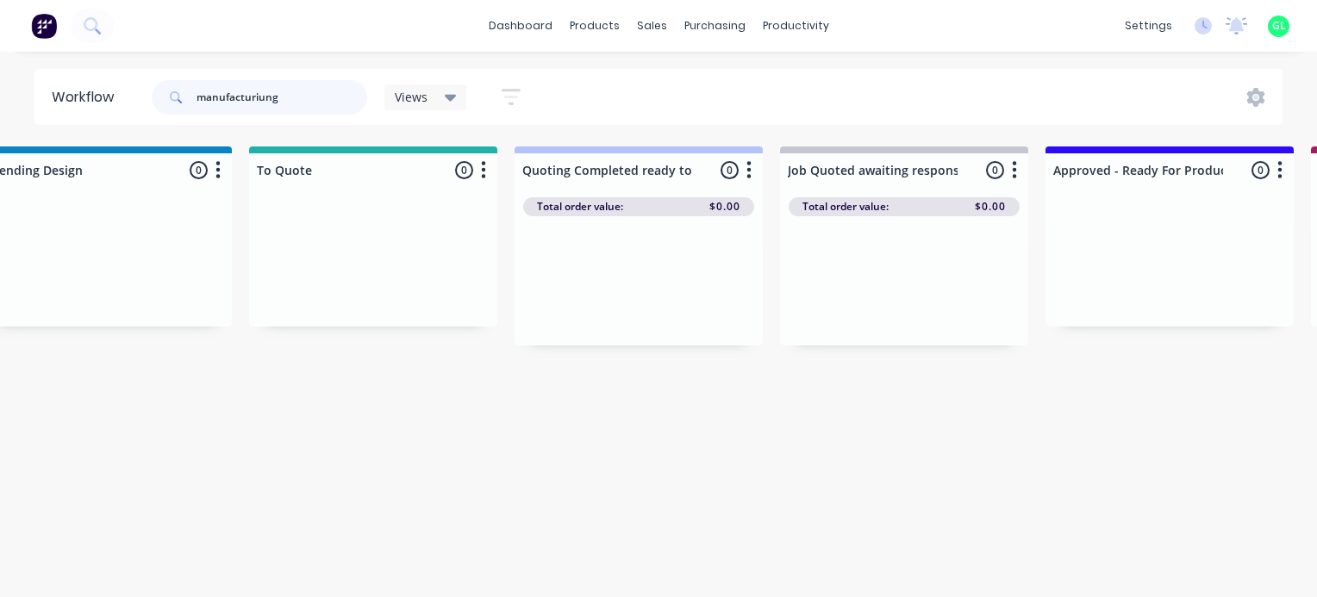
drag, startPoint x: 227, startPoint y: 98, endPoint x: 498, endPoint y: 129, distance: 272.3
type input "manuf"
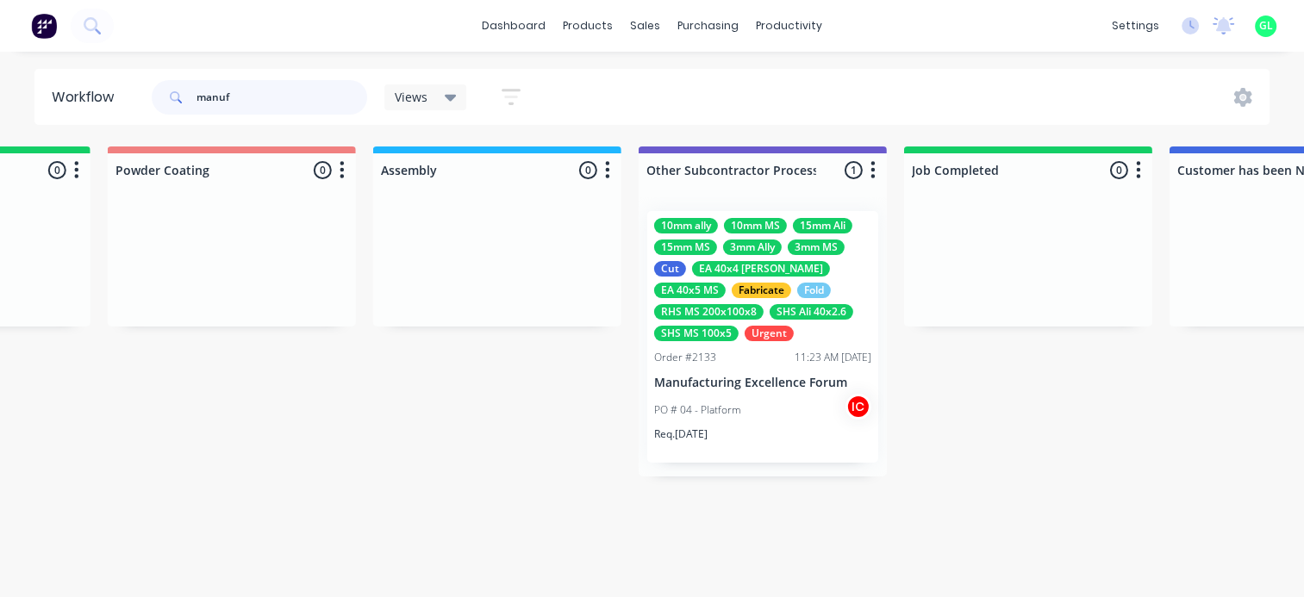
scroll to position [0, 4995]
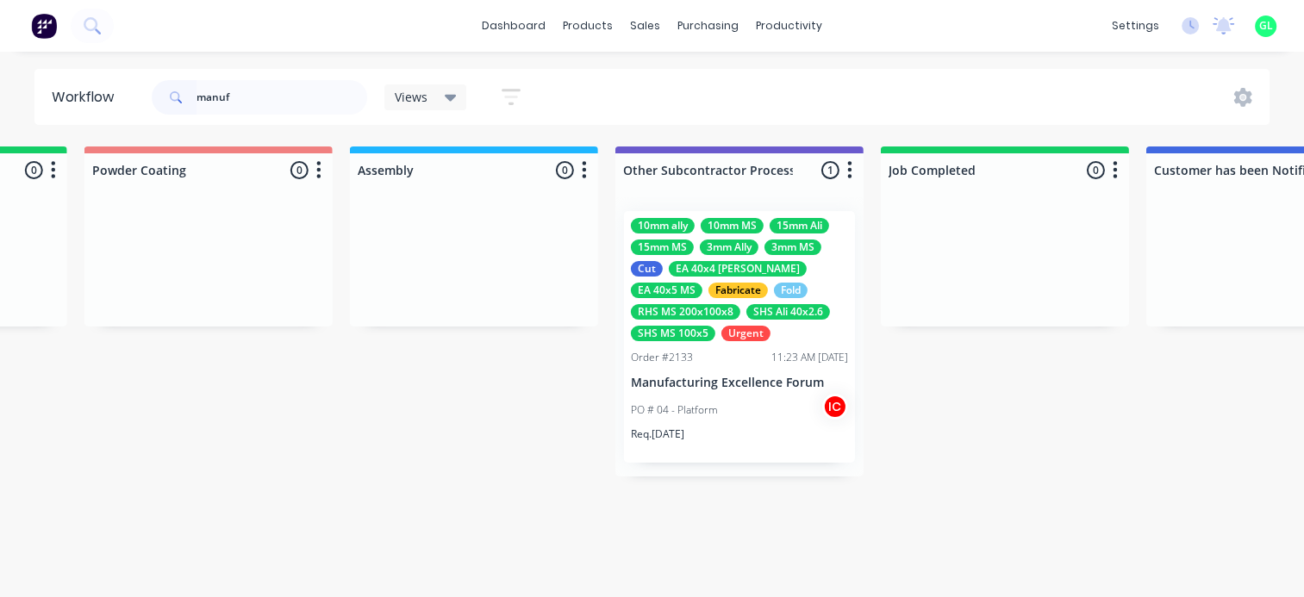
click at [702, 433] on div "Req. 02/09/25" at bounding box center [739, 441] width 217 height 29
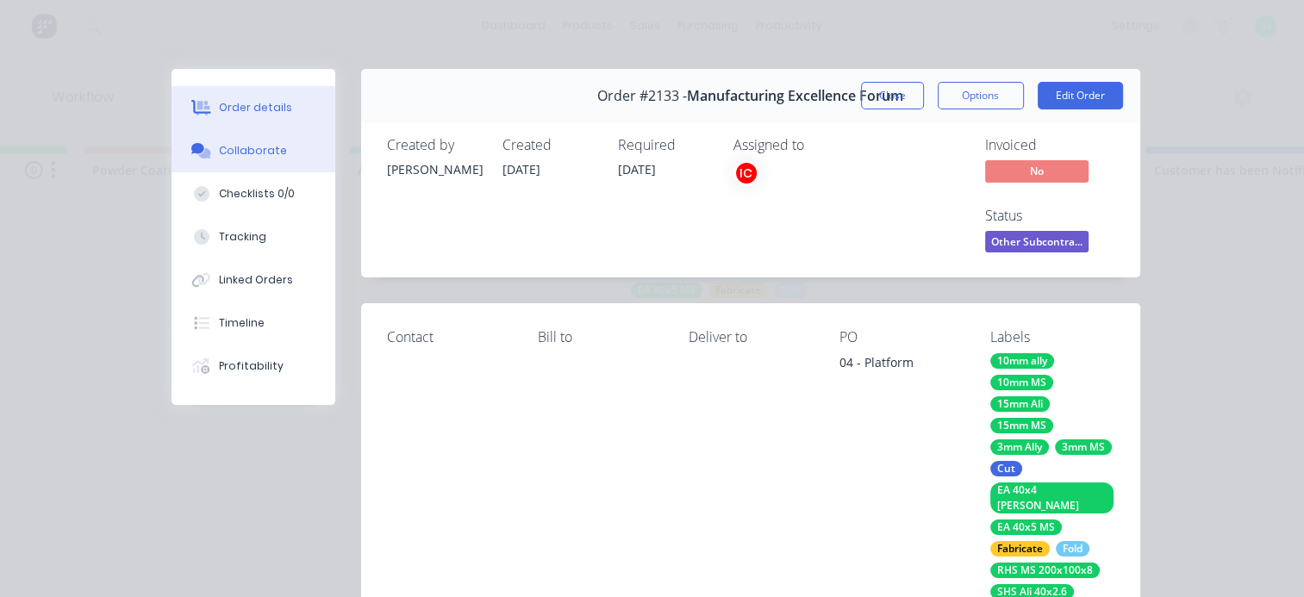
click at [260, 141] on button "Collaborate" at bounding box center [253, 150] width 164 height 43
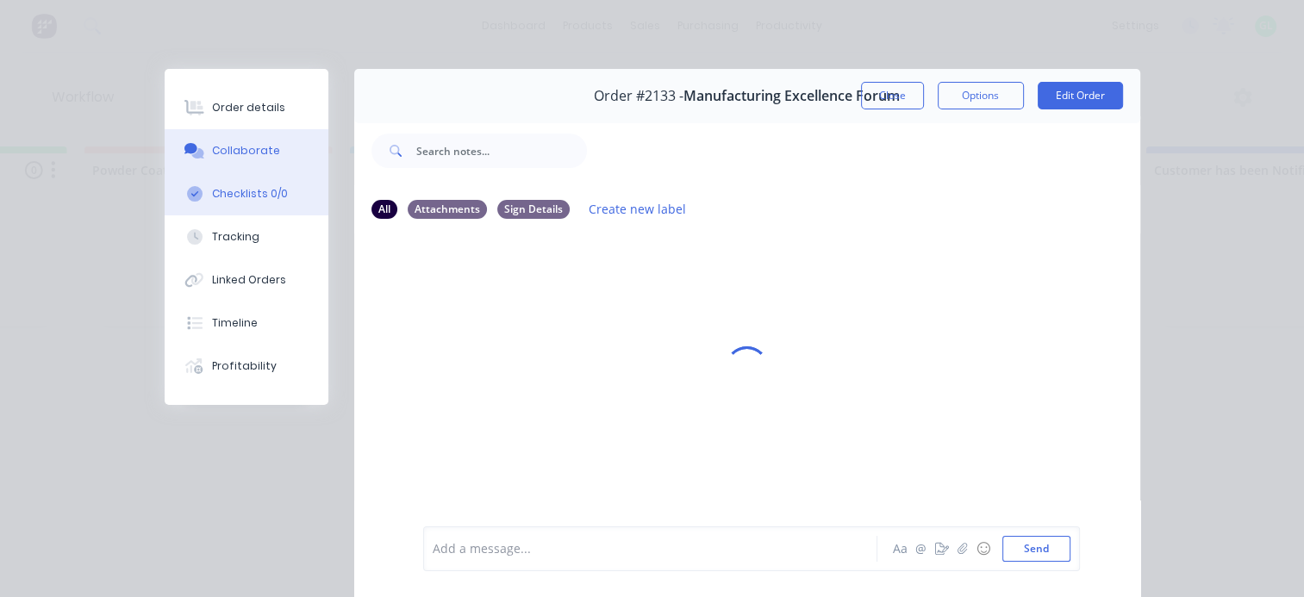
click at [244, 177] on button "Checklists 0/0" at bounding box center [247, 193] width 164 height 43
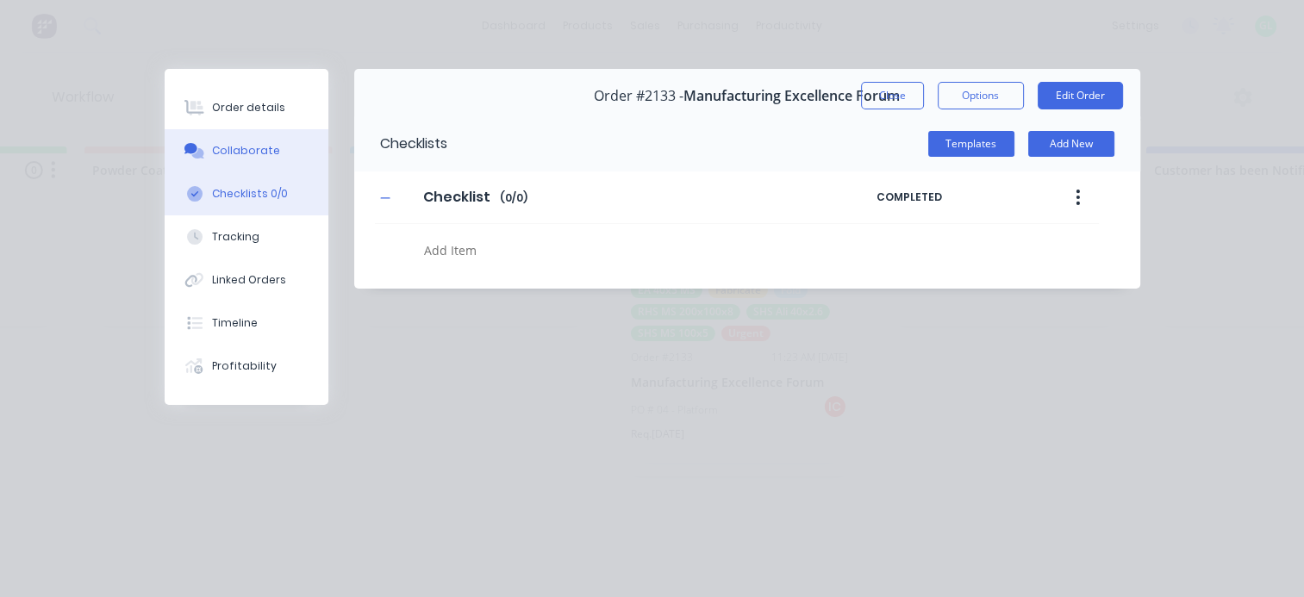
click at [246, 159] on button "Collaborate" at bounding box center [247, 150] width 164 height 43
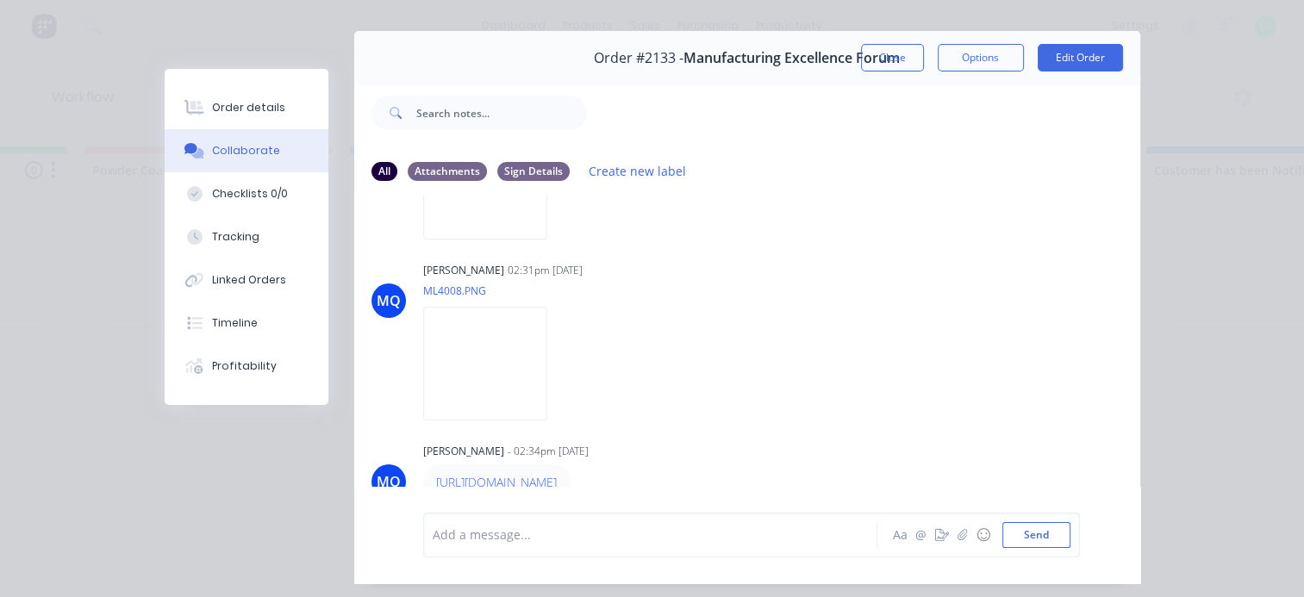
scroll to position [0, 0]
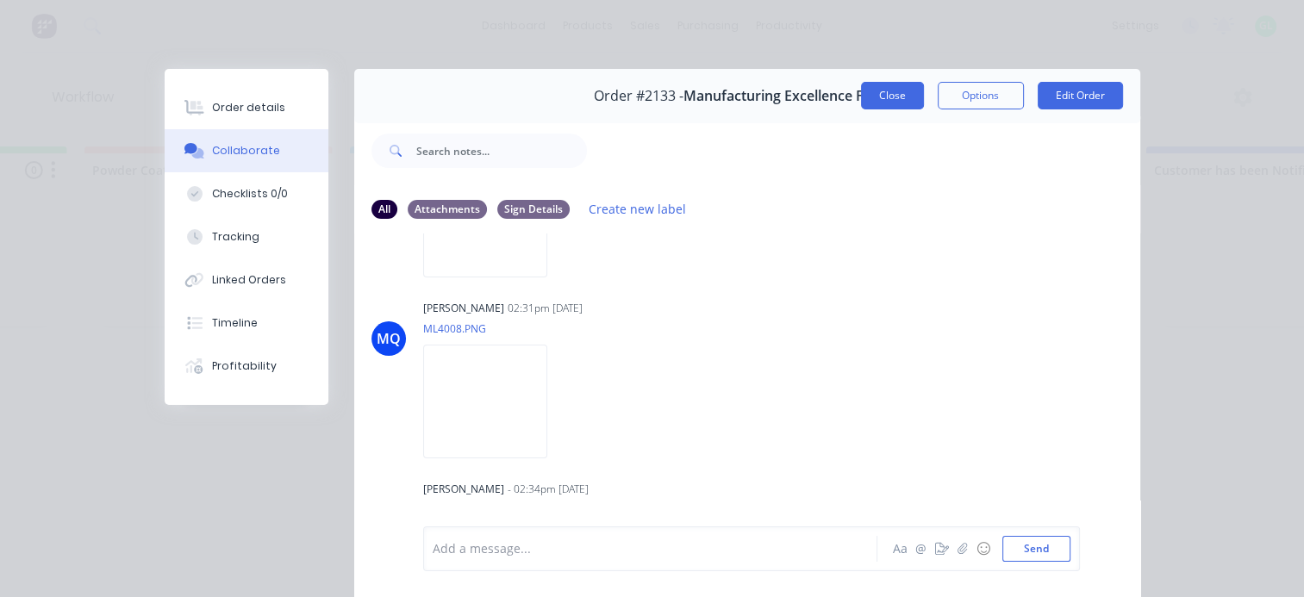
click at [888, 90] on button "Close" at bounding box center [892, 96] width 63 height 28
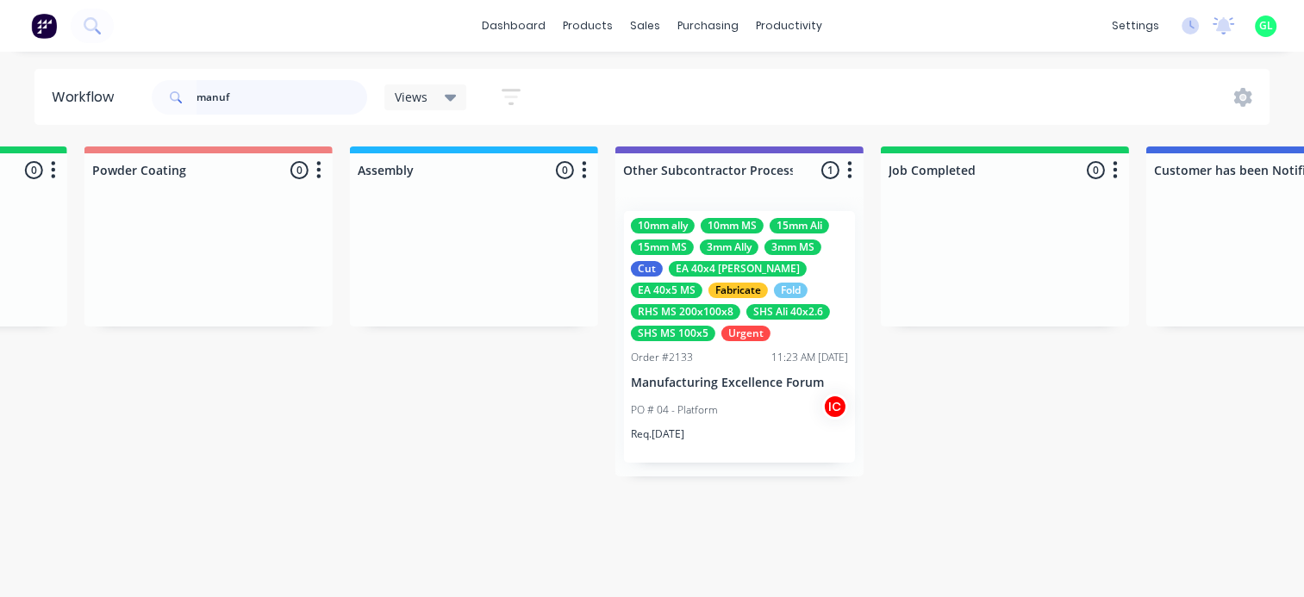
click at [227, 101] on input "manuf" at bounding box center [281, 97] width 171 height 34
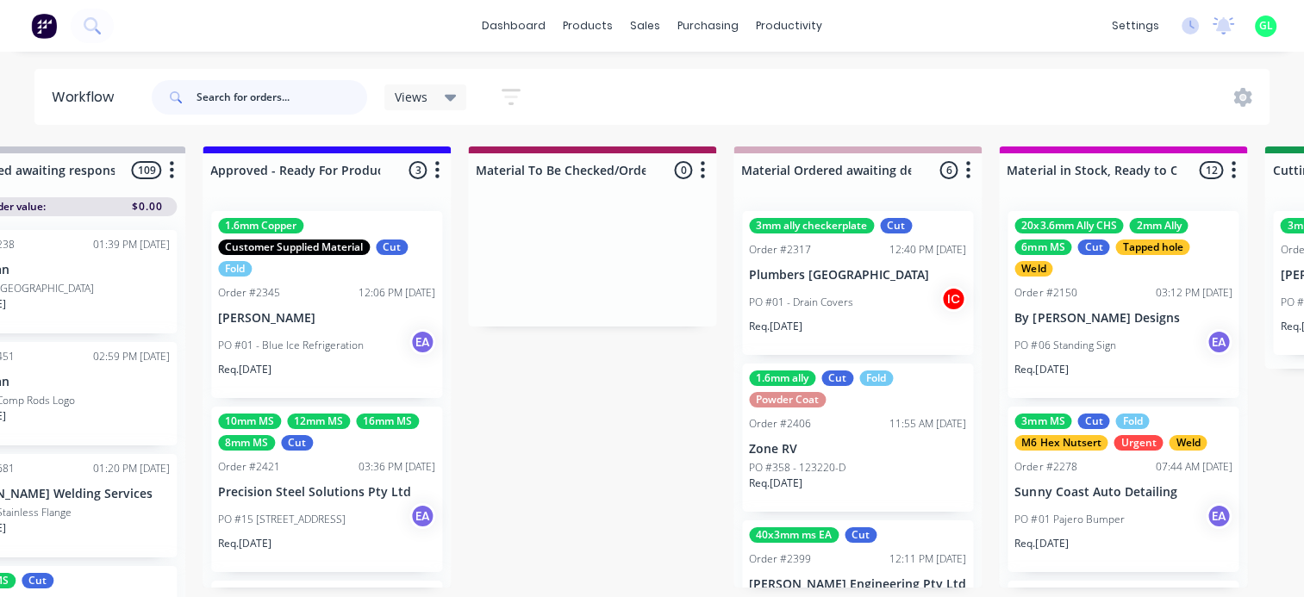
scroll to position [0, 1896]
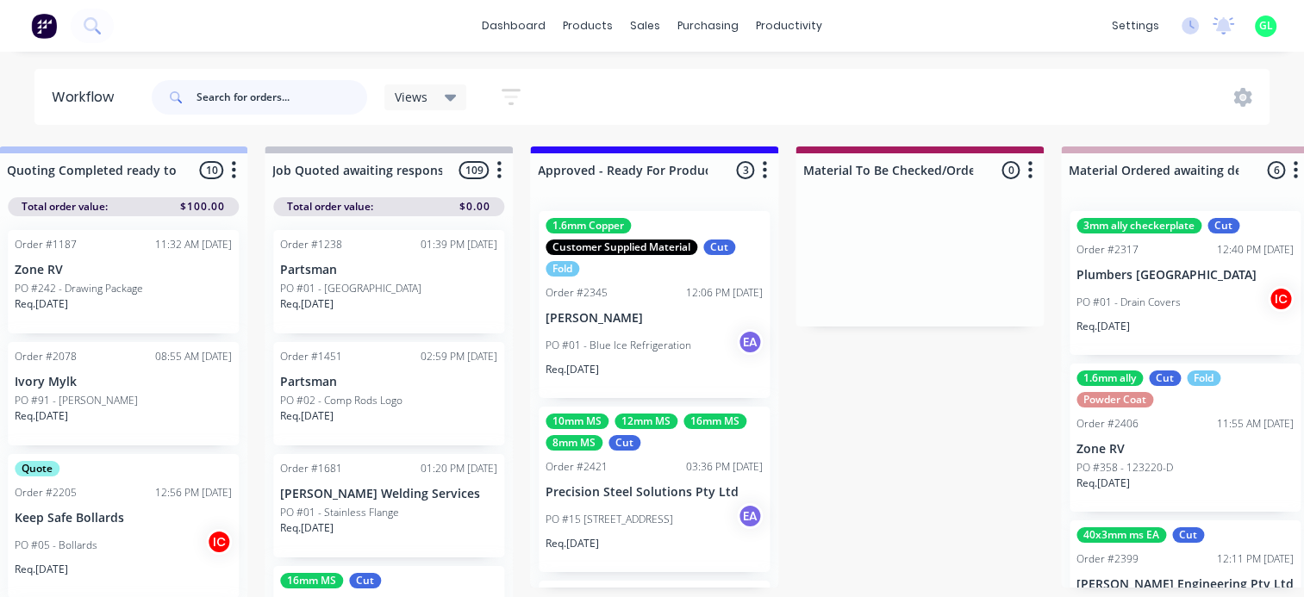
click at [227, 99] on input "text" at bounding box center [281, 97] width 171 height 34
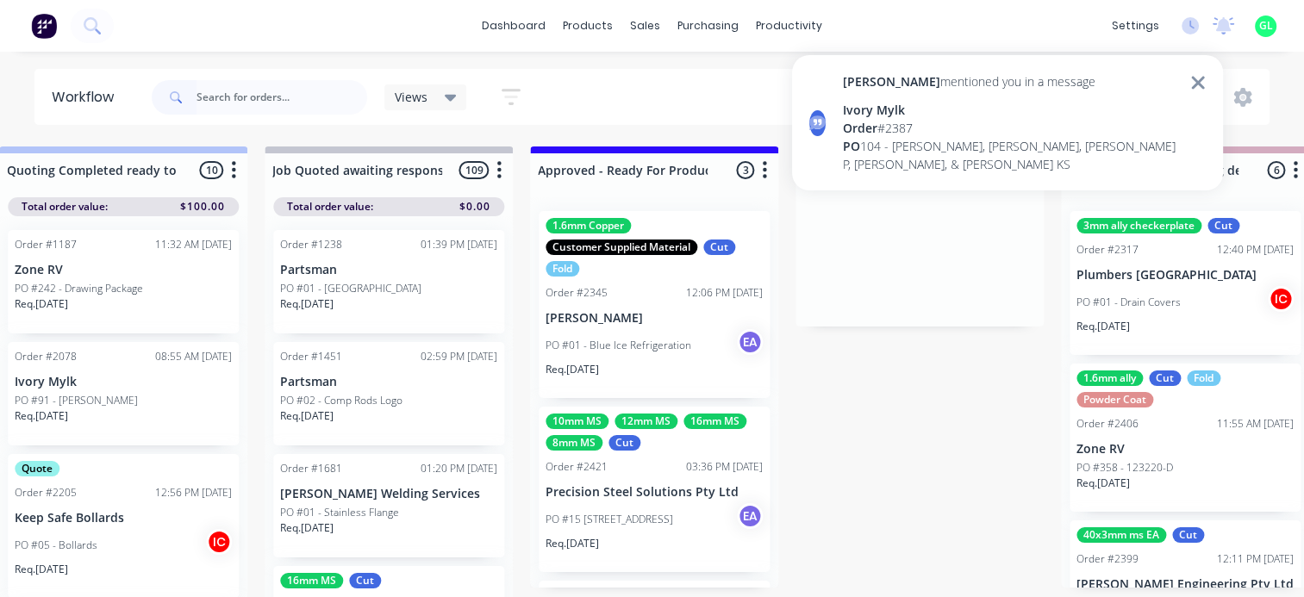
click at [936, 138] on div "PO 104 - Sarah C, Emily C, Chaz P, Elle C, & Victoria KS" at bounding box center [1011, 155] width 337 height 36
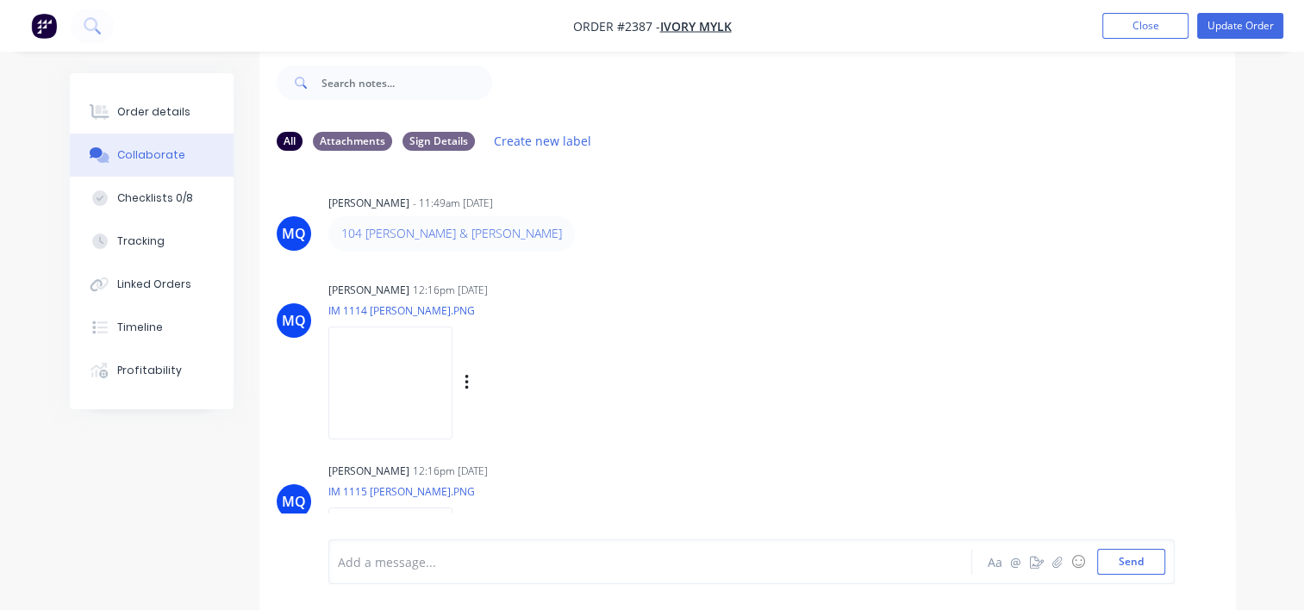
click at [405, 379] on img at bounding box center [390, 383] width 124 height 113
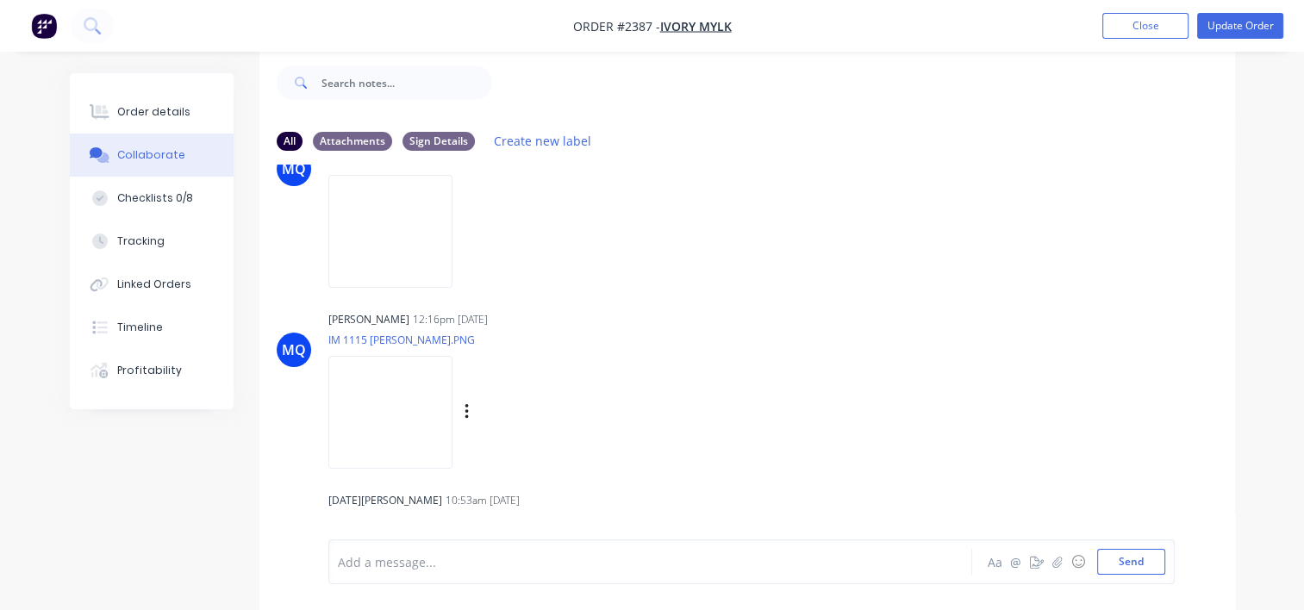
scroll to position [172, 0]
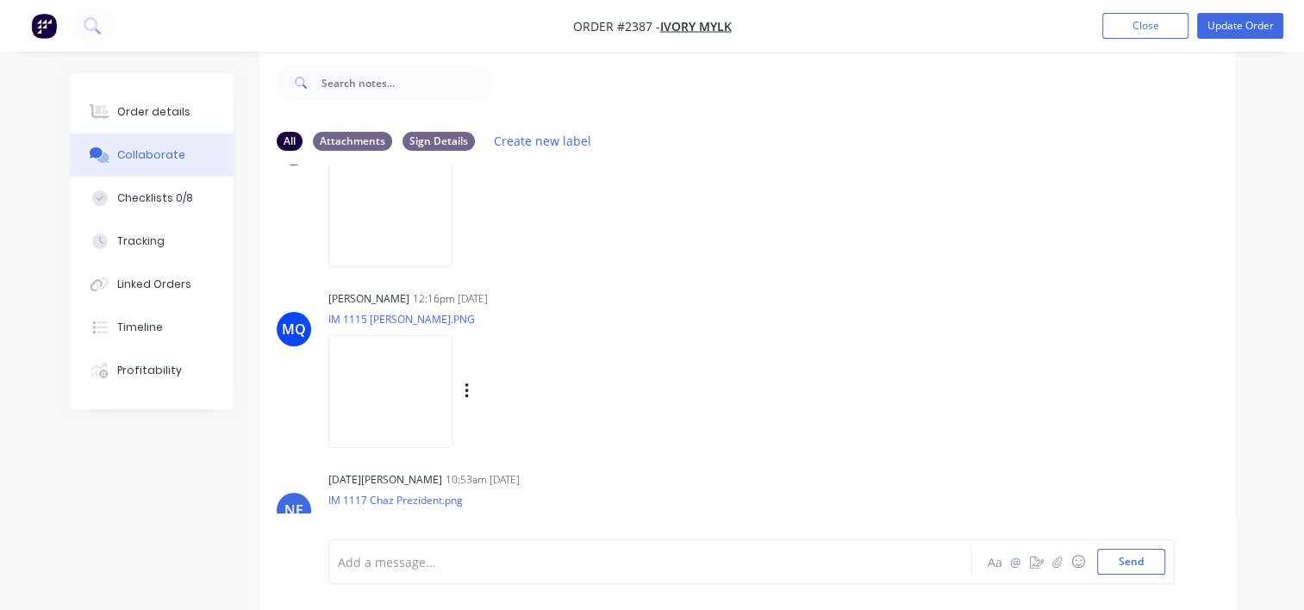
click at [373, 419] on img at bounding box center [390, 391] width 124 height 113
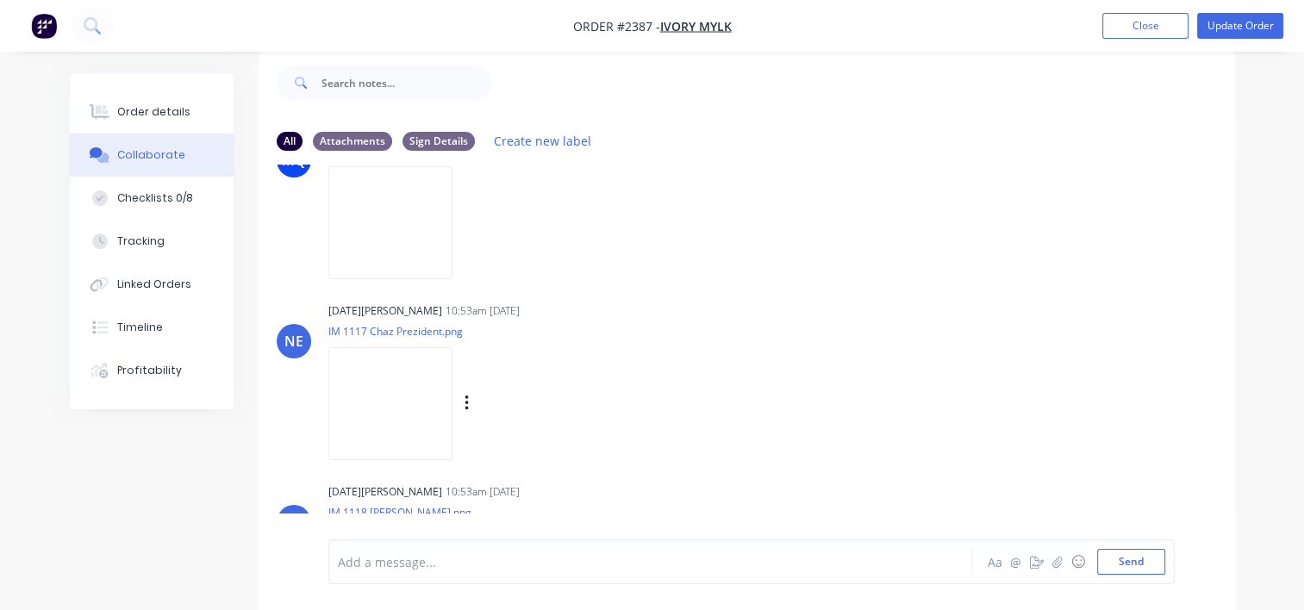
scroll to position [345, 0]
click at [391, 395] on img at bounding box center [390, 400] width 124 height 113
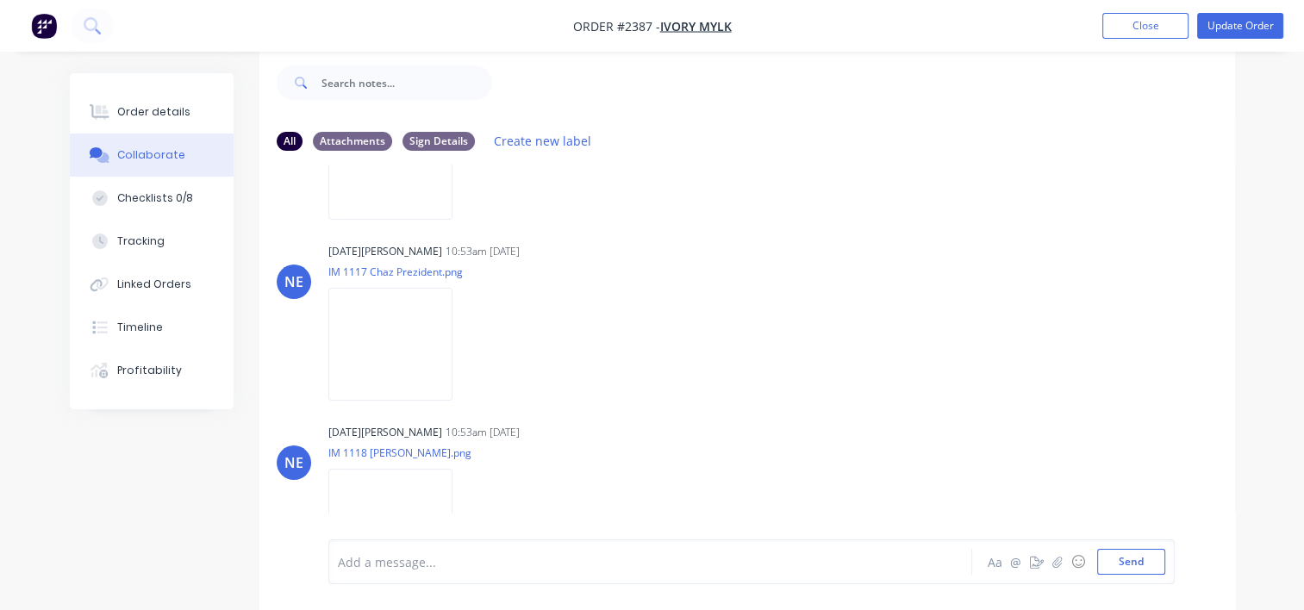
scroll to position [517, 0]
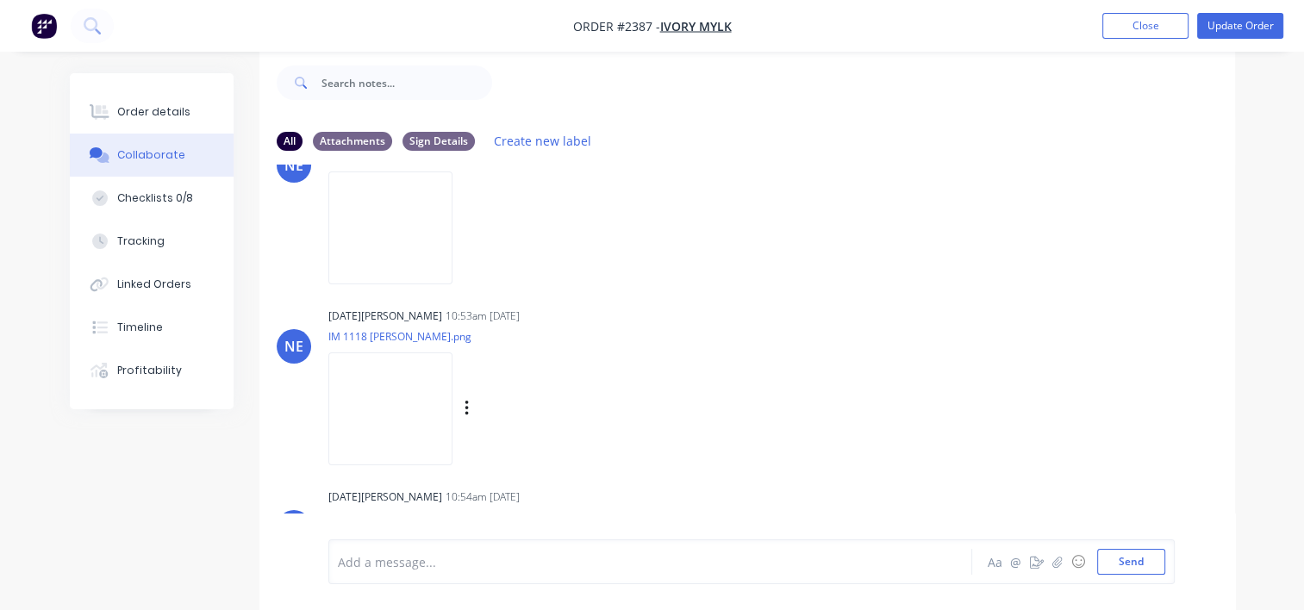
click at [393, 402] on img at bounding box center [390, 408] width 124 height 113
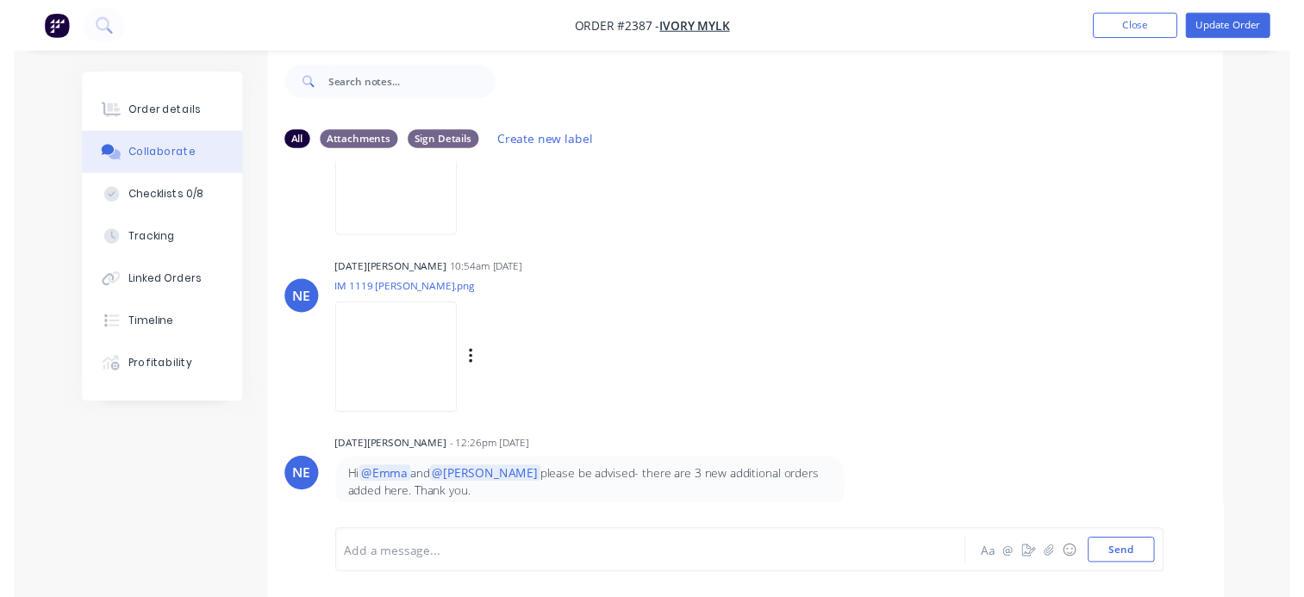
scroll to position [744, 0]
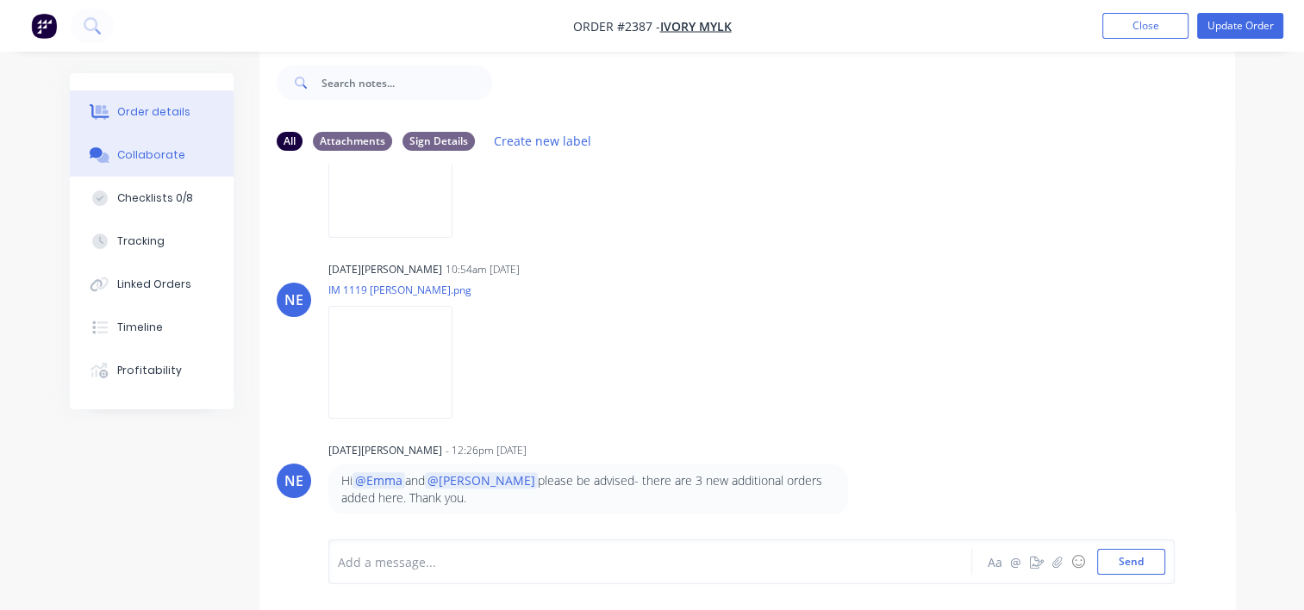
click at [176, 115] on div "Order details" at bounding box center [153, 112] width 73 height 16
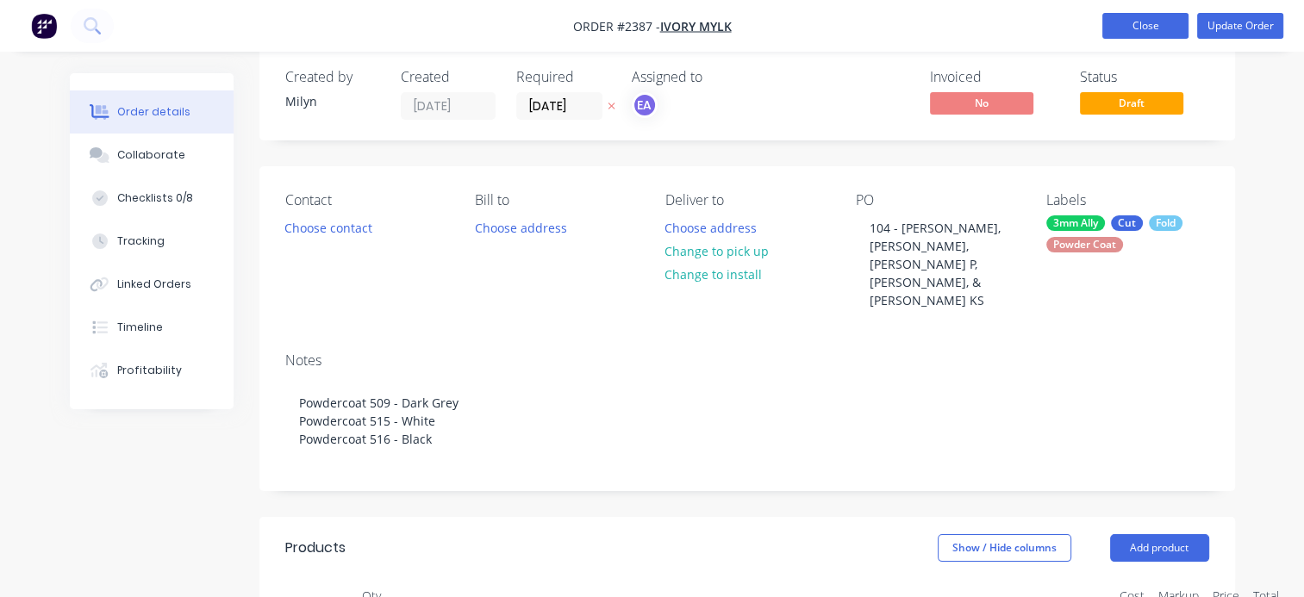
click at [1137, 24] on button "Close" at bounding box center [1145, 26] width 86 height 26
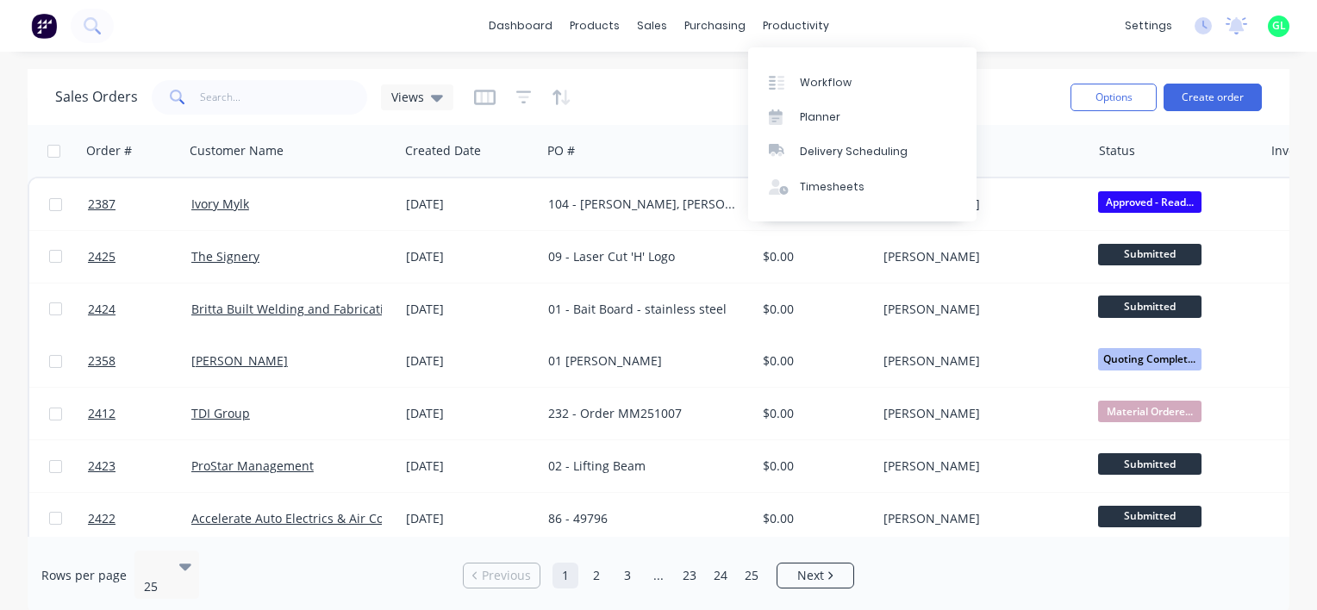
drag, startPoint x: 825, startPoint y: 77, endPoint x: 859, endPoint y: 606, distance: 530.1
click at [825, 77] on div "Workflow" at bounding box center [826, 83] width 52 height 16
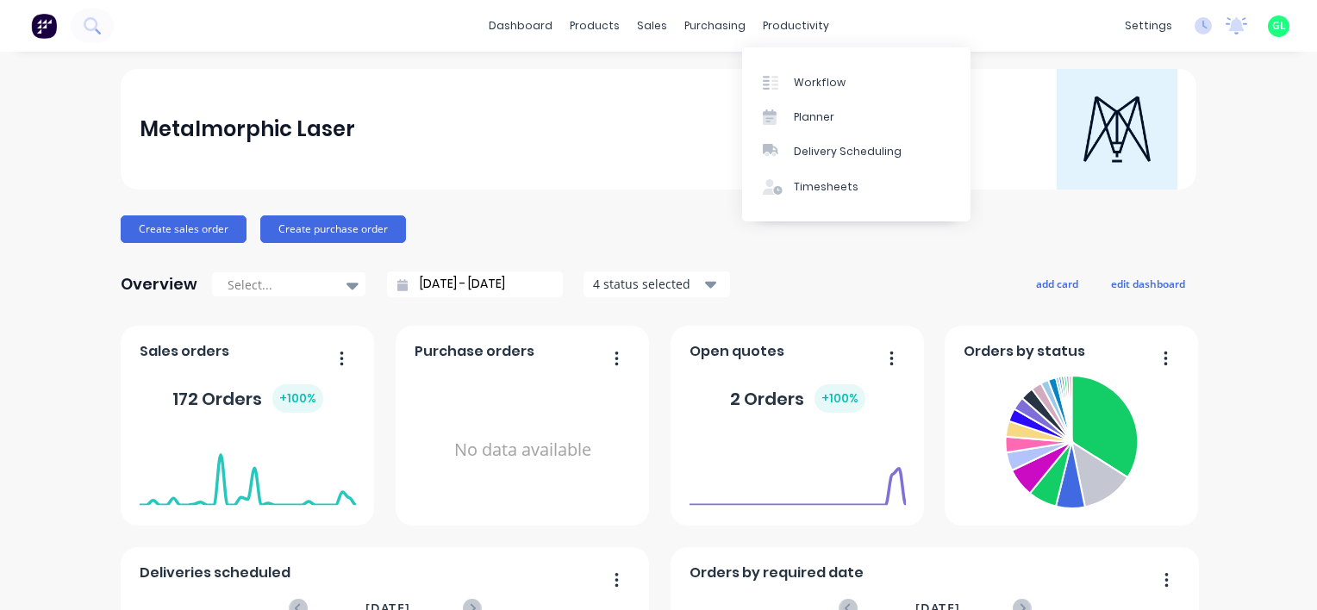
drag, startPoint x: 805, startPoint y: 79, endPoint x: 741, endPoint y: 53, distance: 68.8
click at [805, 79] on div "Workflow" at bounding box center [820, 83] width 52 height 16
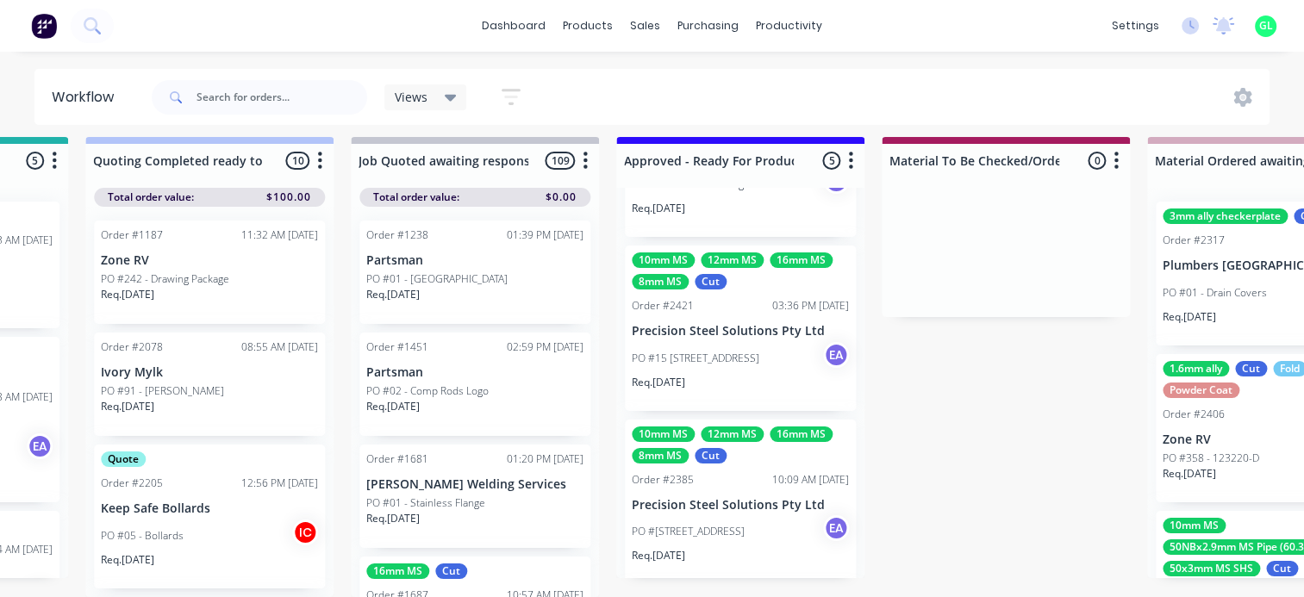
scroll to position [463, 0]
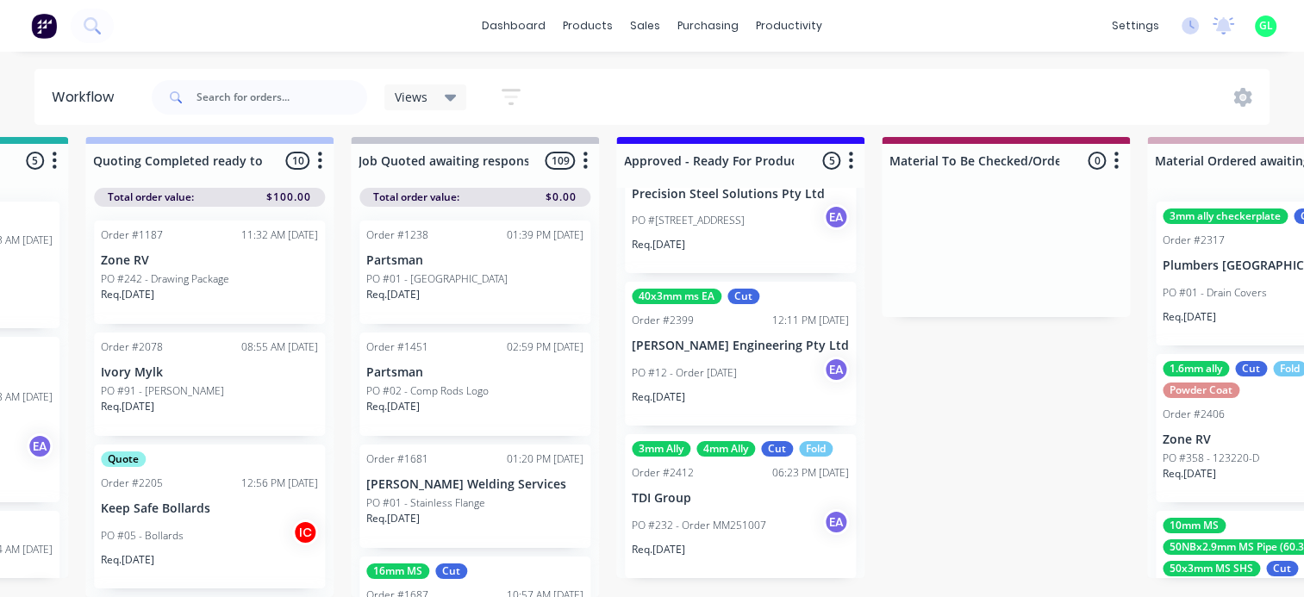
click at [723, 524] on div "PO #232 - Order MM251007 EA" at bounding box center [740, 525] width 217 height 33
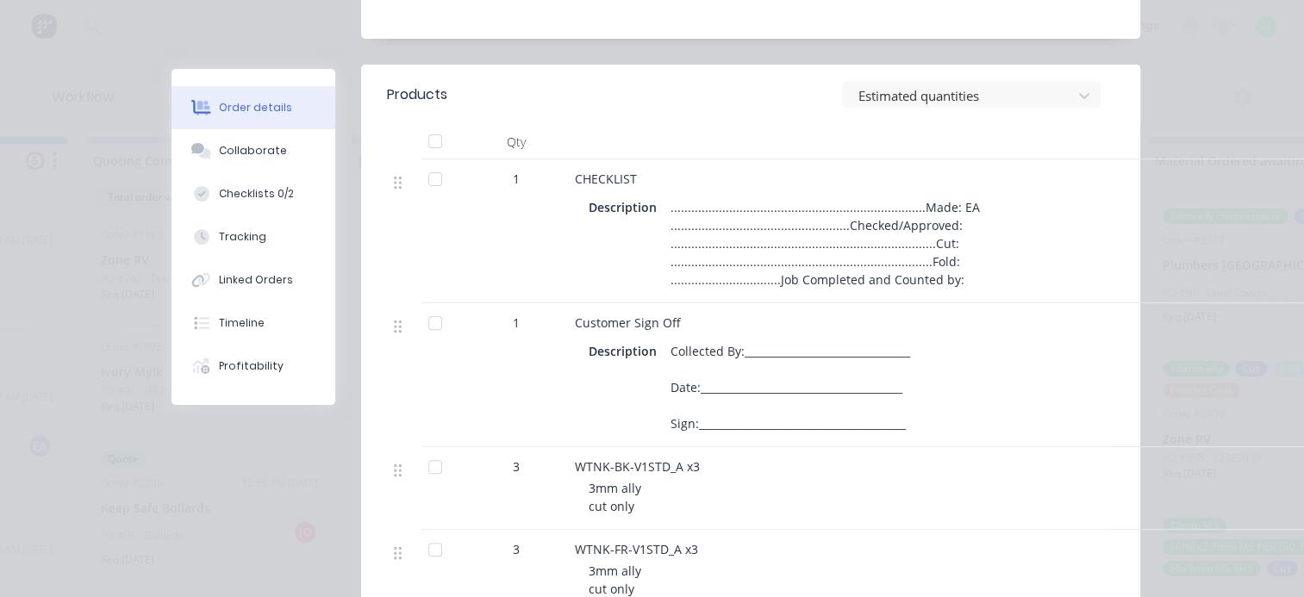
scroll to position [0, 0]
